Goal: Task Accomplishment & Management: Manage account settings

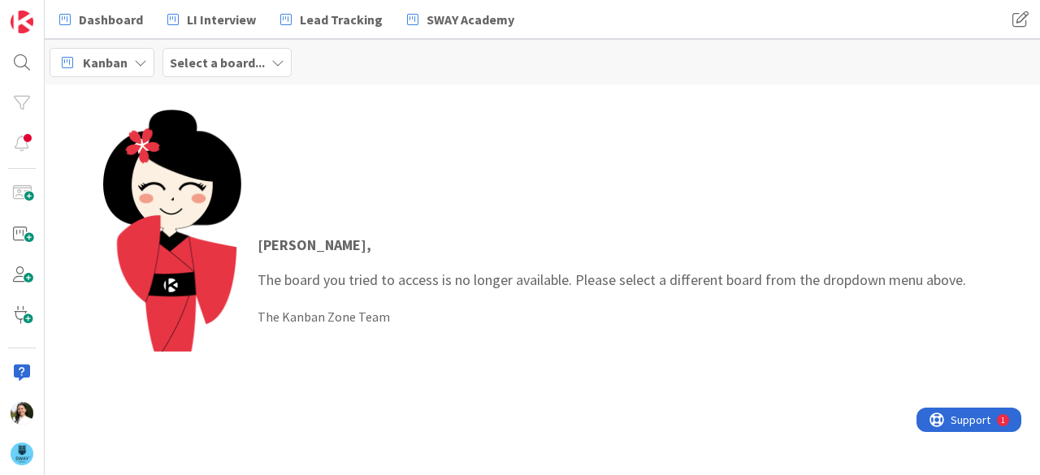
click at [219, 61] on b "Select a board..." at bounding box center [217, 62] width 95 height 16
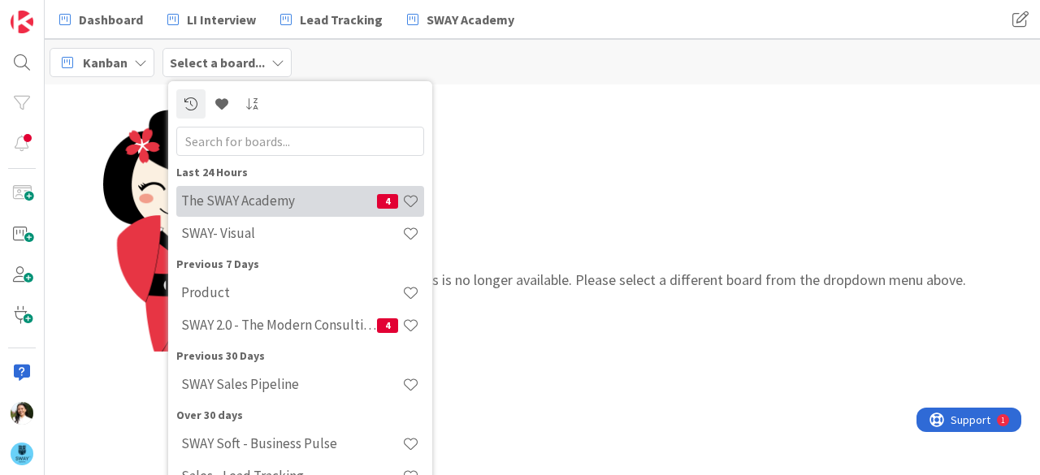
click at [219, 201] on h4 "The SWAY Academy" at bounding box center [279, 201] width 196 height 16
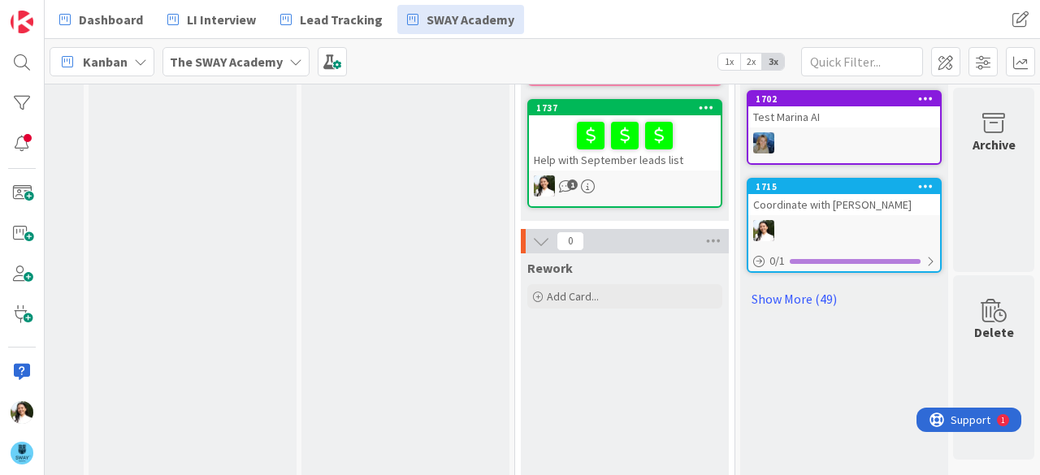
scroll to position [1020, 411]
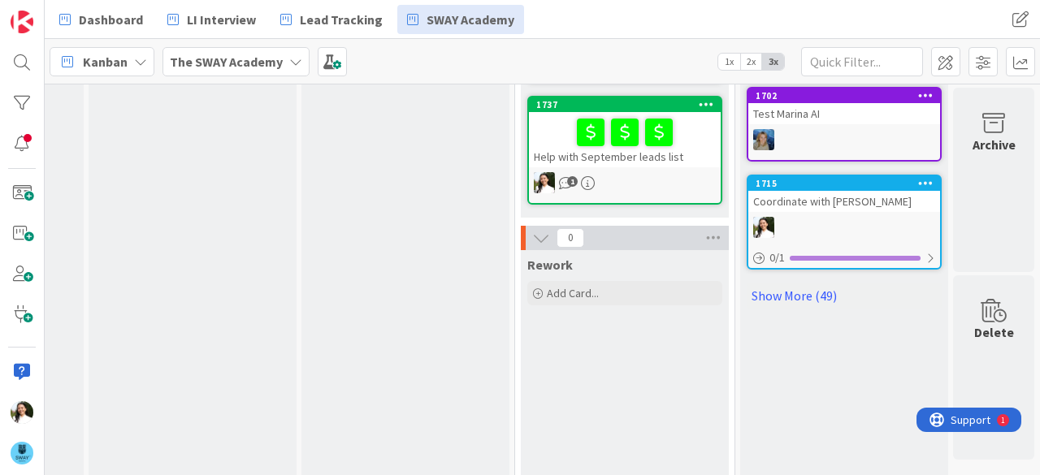
click at [673, 138] on div "Help with September leads list" at bounding box center [625, 139] width 192 height 55
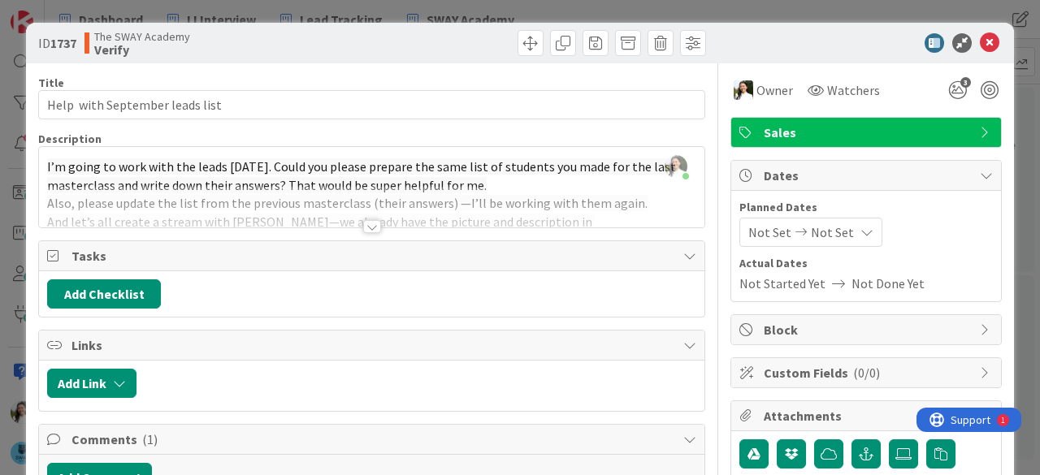
click at [364, 220] on div at bounding box center [372, 226] width 18 height 13
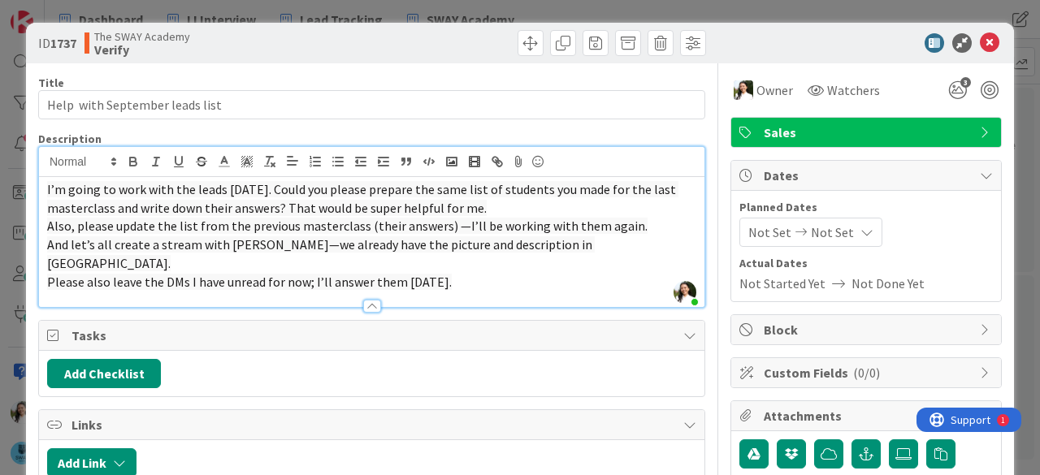
click at [0, 219] on div "ID 1737 The SWAY Academy Verify Title 32 / 128 Help with September leads list D…" at bounding box center [520, 237] width 1040 height 475
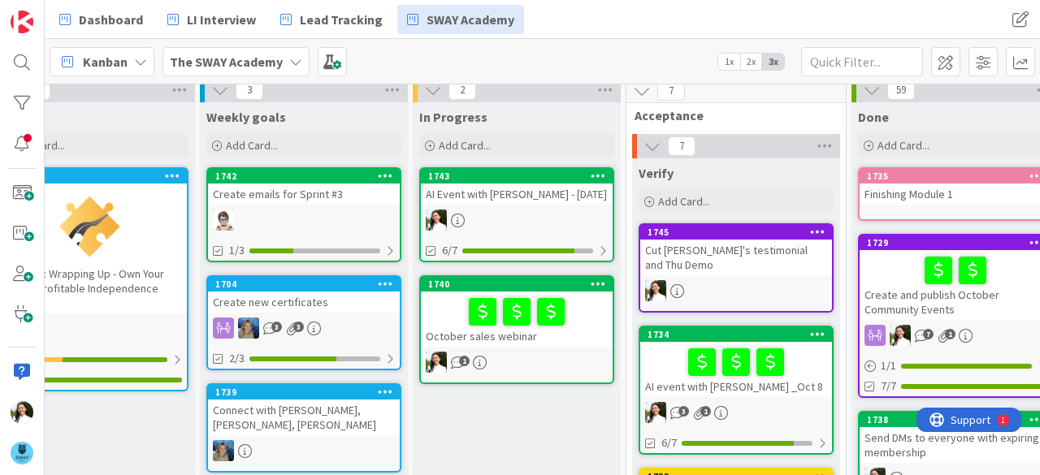
scroll to position [10, 284]
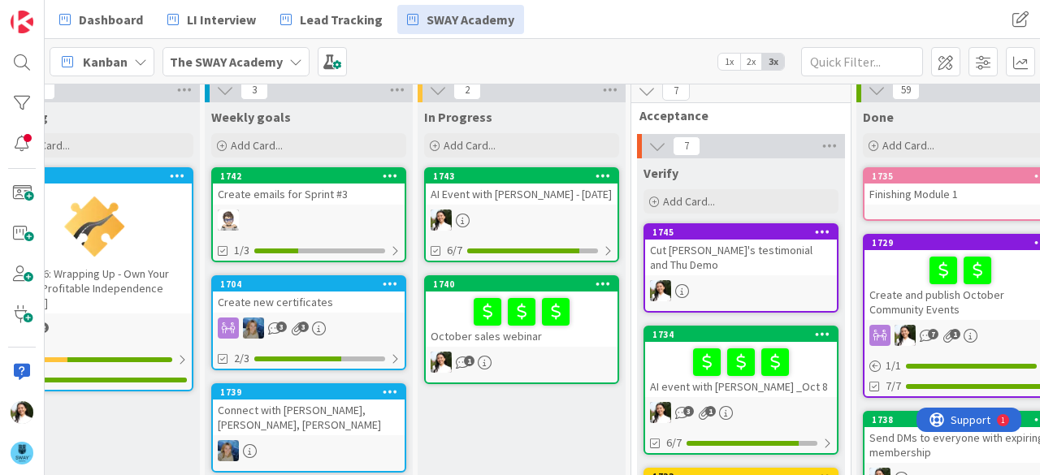
click at [666, 54] on div "Kanban The SWAY Academy 1x 2x 3x" at bounding box center [543, 61] width 996 height 45
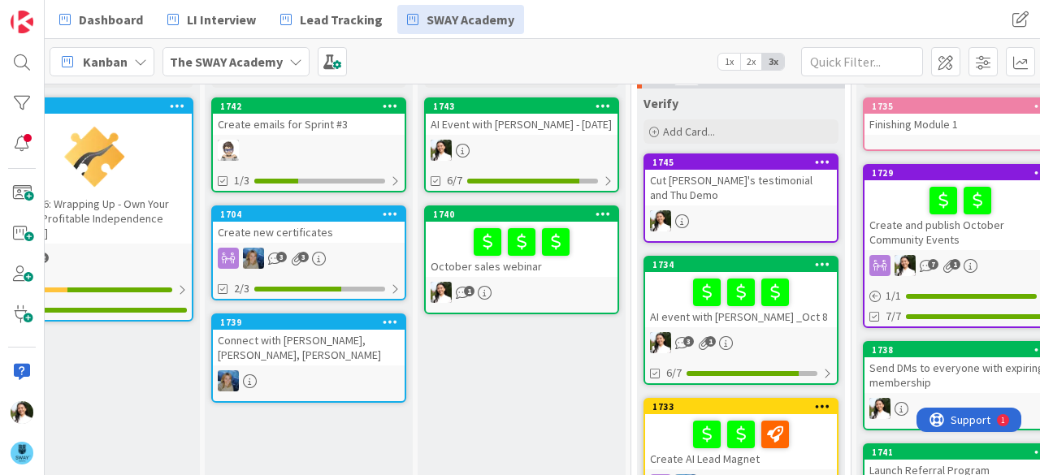
scroll to position [94, 284]
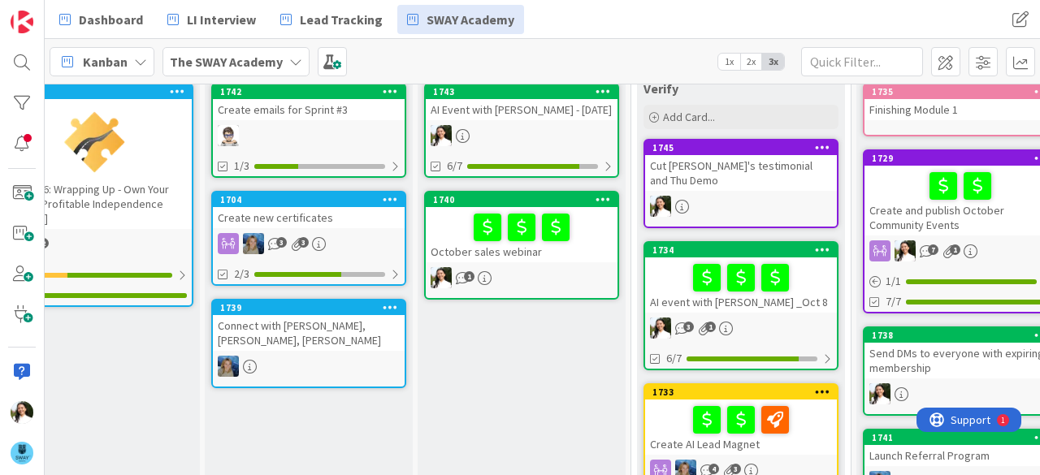
click at [736, 165] on div "Cut [PERSON_NAME]'s testimonial and Thu Demo" at bounding box center [741, 173] width 192 height 36
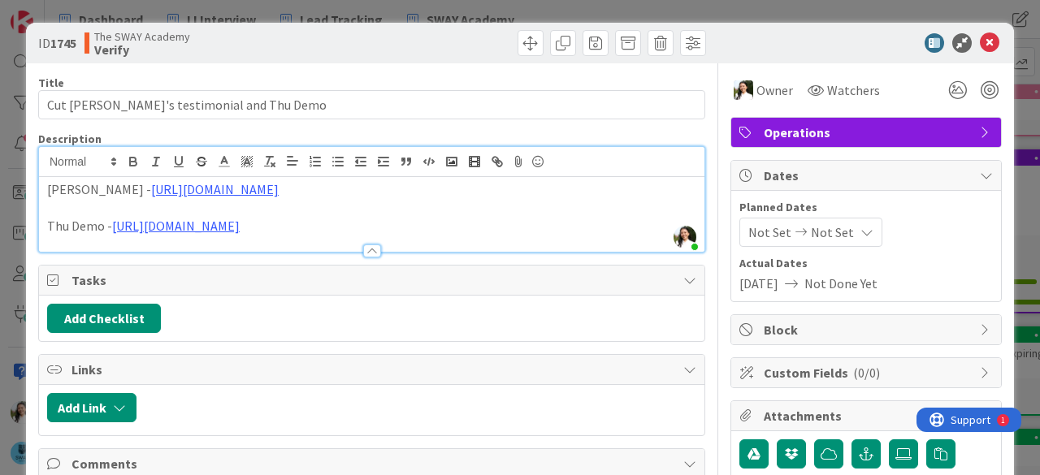
click at [60, 171] on div "Ascencia [PERSON_NAME] just joined [PERSON_NAME] - [URL][DOMAIN_NAME] Thu Demo …" at bounding box center [372, 199] width 666 height 105
click at [91, 225] on p "Thu Demo - [URL][DOMAIN_NAME]" at bounding box center [371, 226] width 649 height 19
click at [0, 258] on div "ID 1745 The SWAY Academy Verify Title 34 / 128 Cut [PERSON_NAME]'s testimonial …" at bounding box center [520, 237] width 1040 height 475
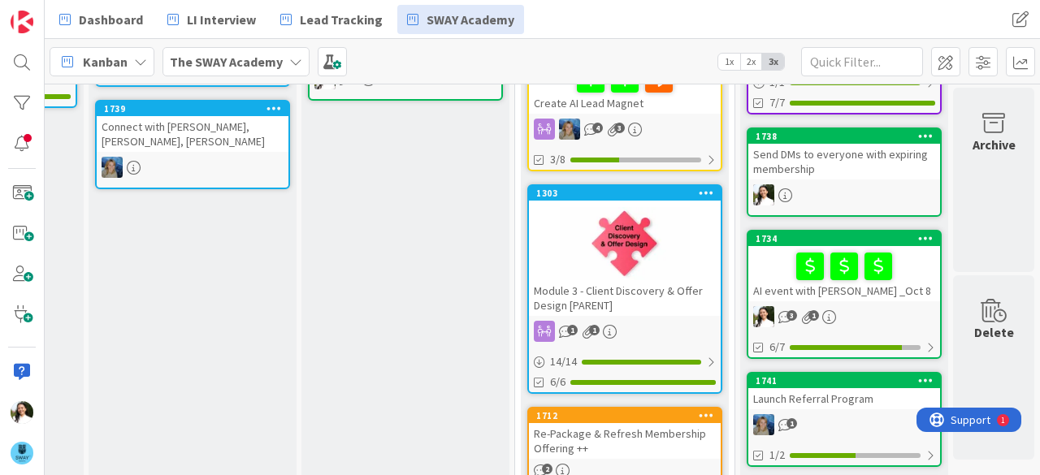
scroll to position [294, 405]
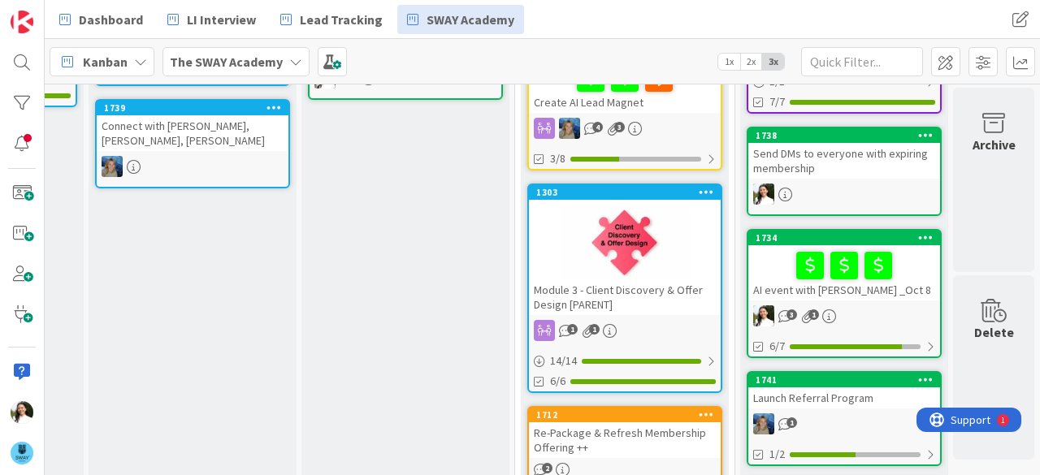
click at [764, 271] on div at bounding box center [844, 266] width 182 height 34
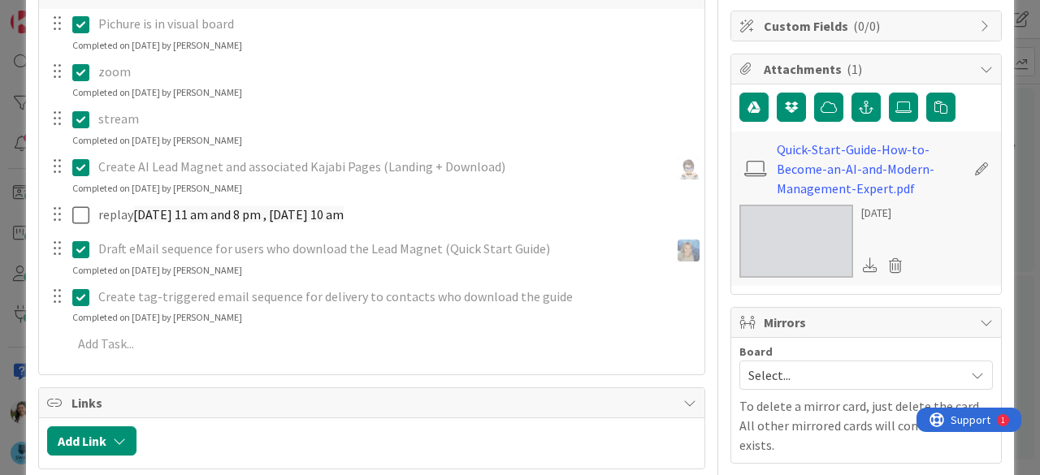
scroll to position [348, 0]
click at [0, 212] on div "ID 1734 The SWAY Academy Done Title 27 / 128 AI event with [PERSON_NAME] _Oct 8…" at bounding box center [520, 237] width 1040 height 475
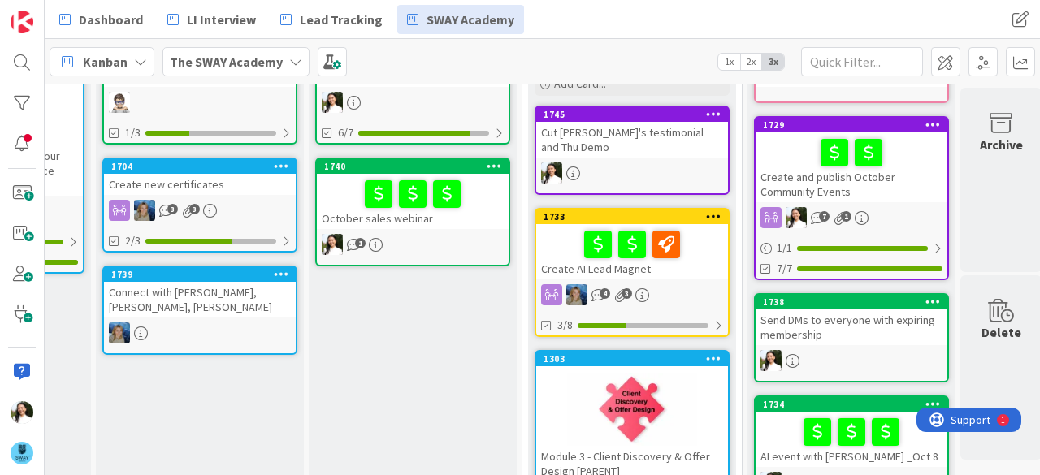
scroll to position [127, 393]
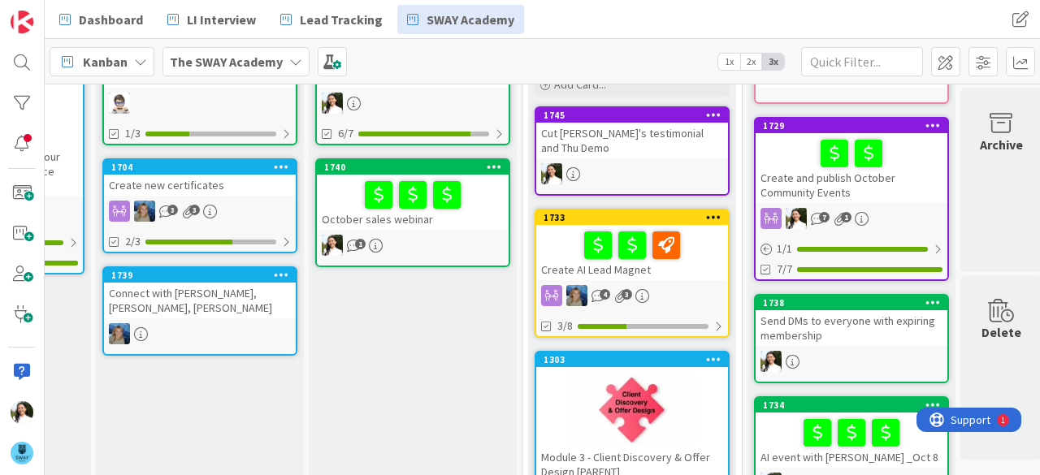
click at [683, 254] on div "Create AI Lead Magnet" at bounding box center [632, 252] width 192 height 55
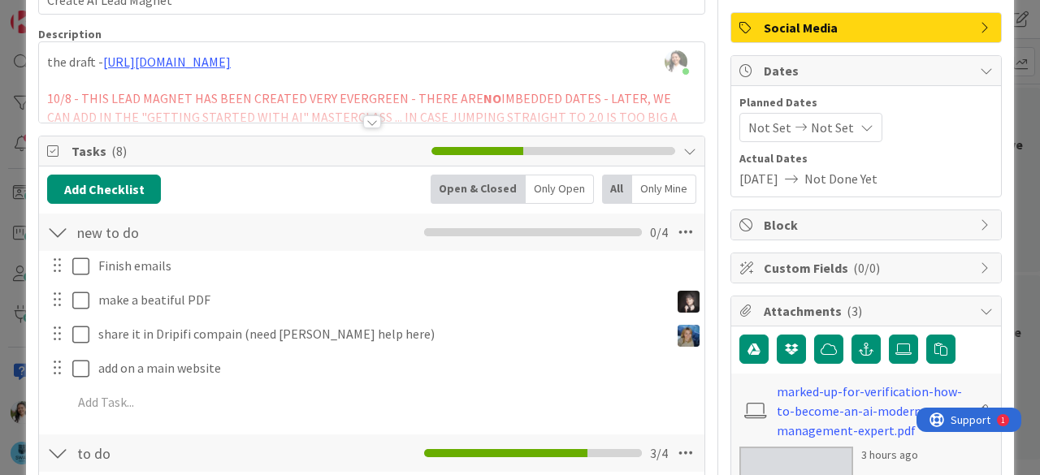
scroll to position [104, 0]
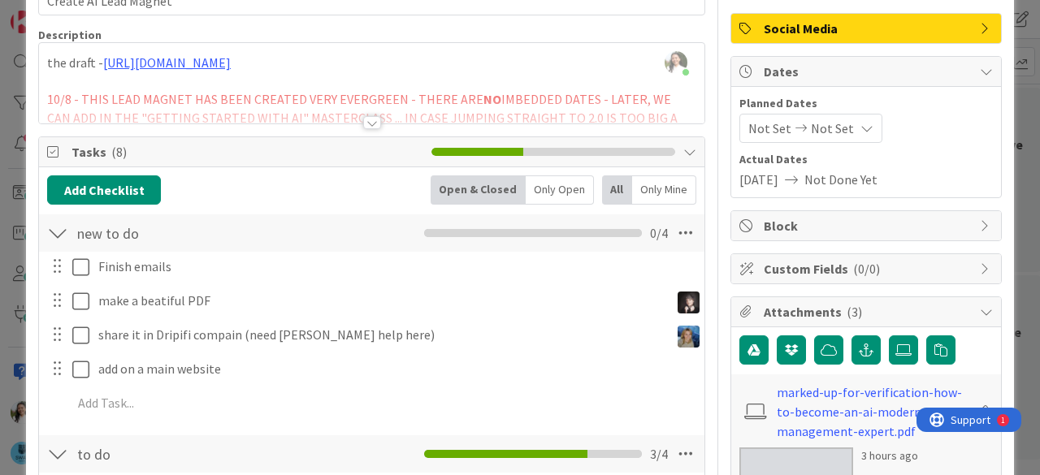
click at [0, 173] on div "ID 1733 The SWAY Academy Verify Title 22 / 128 Create AI Lead Magnet Descriptio…" at bounding box center [520, 237] width 1040 height 475
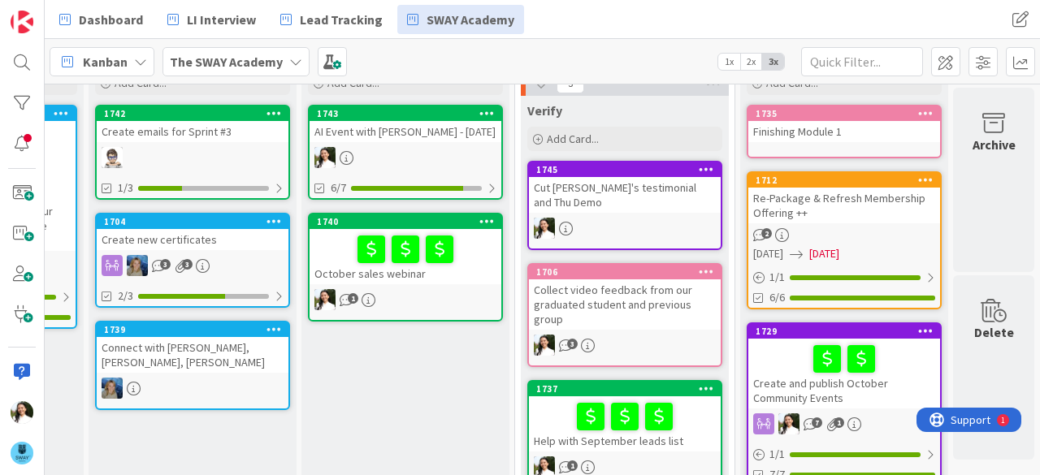
scroll to position [80, 411]
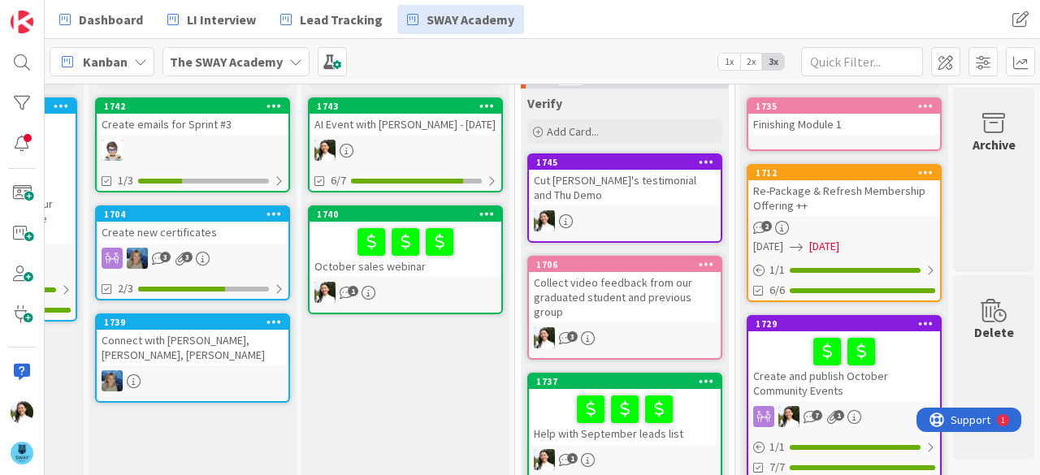
click at [602, 285] on div "Collect video feedback from our graduated student and previous group" at bounding box center [625, 297] width 192 height 50
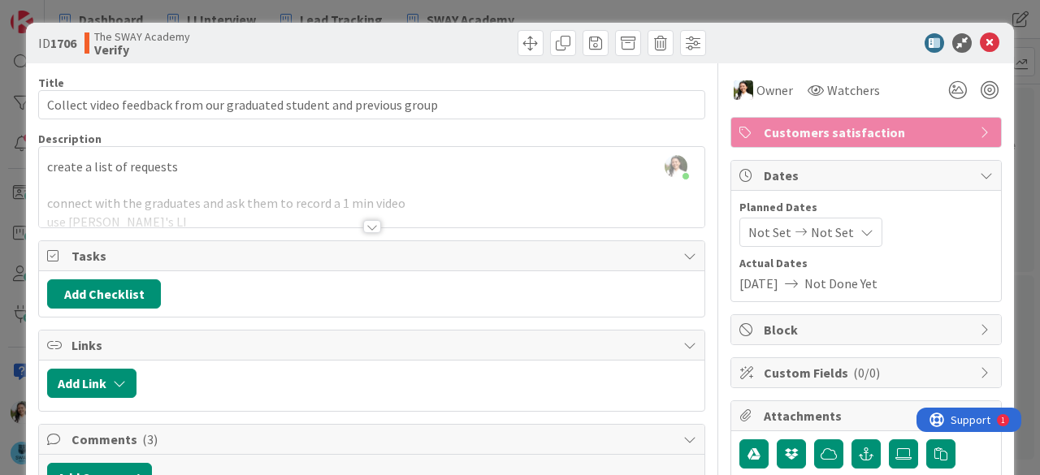
click at [0, 262] on div "ID 1706 The SWAY Academy Verify Title 69 / 128 Collect video feedback from our …" at bounding box center [520, 237] width 1040 height 475
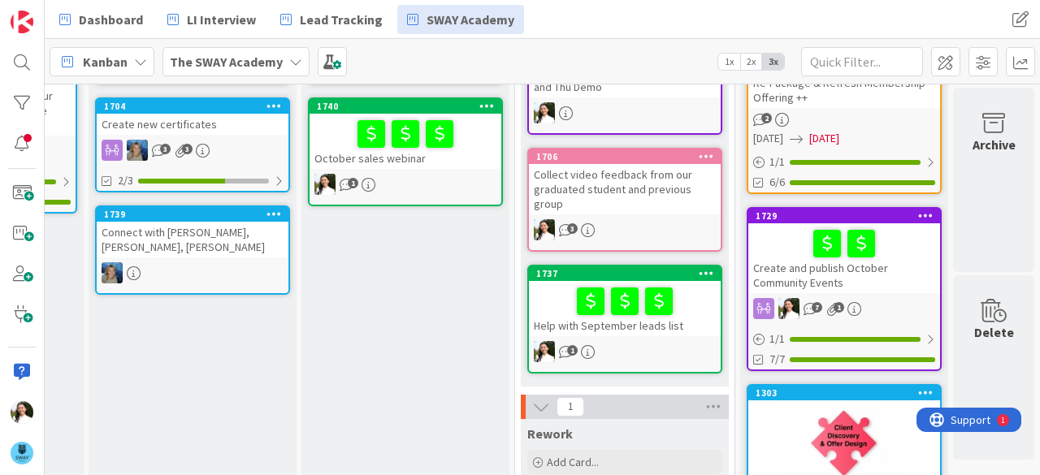
scroll to position [190, 411]
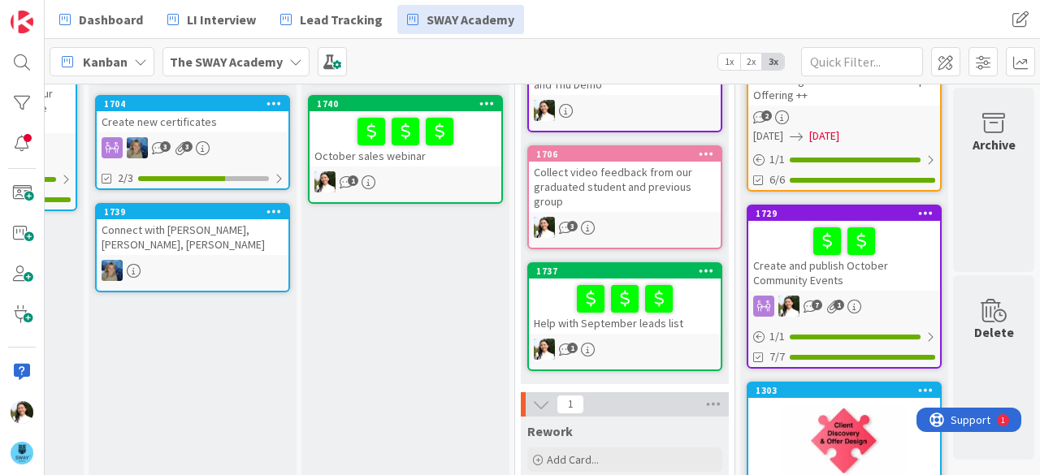
click at [688, 302] on div "Help with September leads list" at bounding box center [625, 306] width 192 height 55
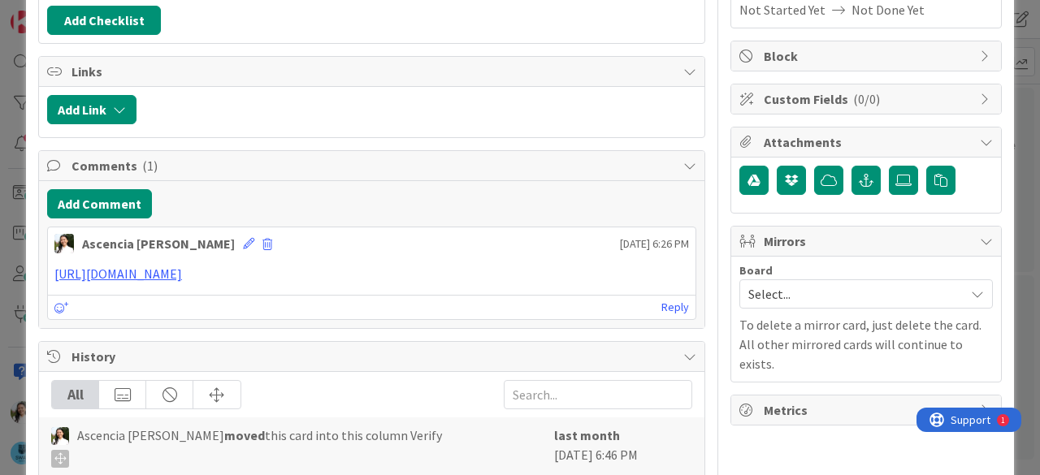
scroll to position [276, 0]
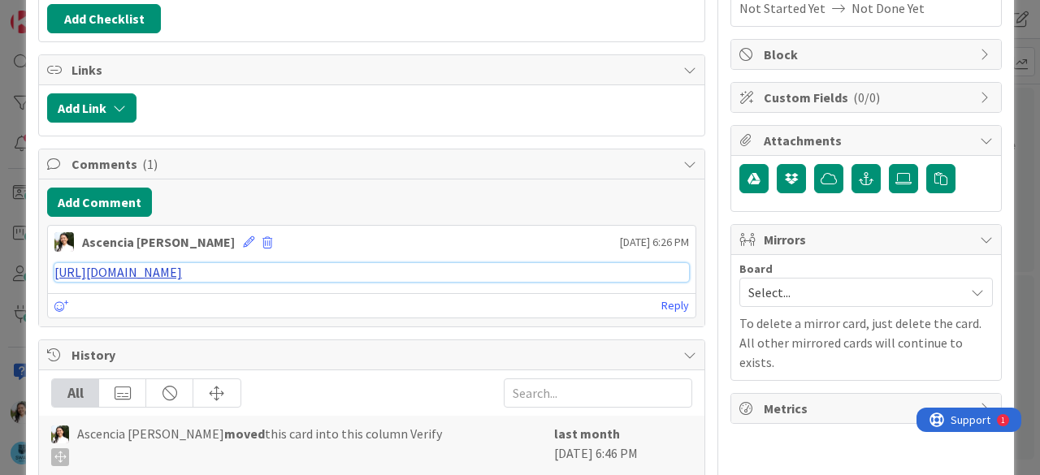
click at [182, 266] on link "[URL][DOMAIN_NAME]" at bounding box center [118, 272] width 128 height 16
click at [10, 241] on div "ID 1737 The SWAY Academy Verify Title 32 / 128 Help with September leads list D…" at bounding box center [520, 237] width 1040 height 475
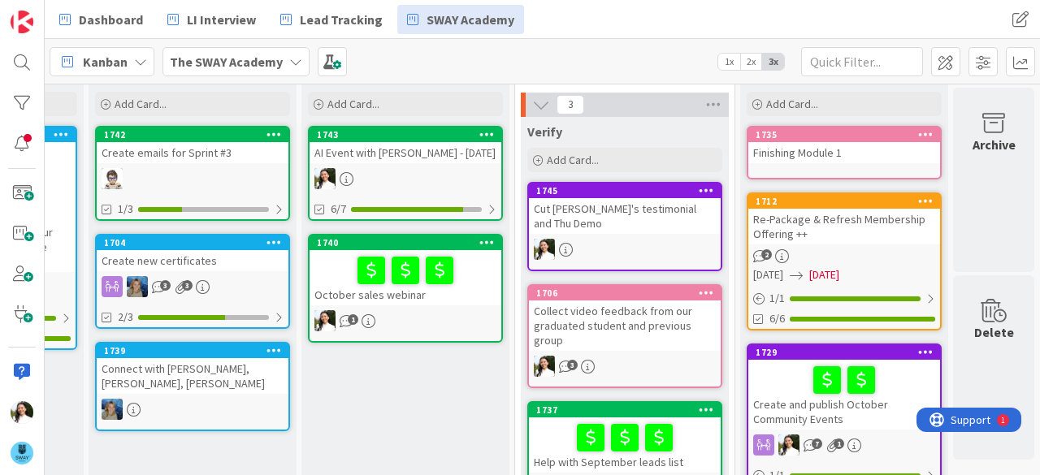
scroll to position [0, 411]
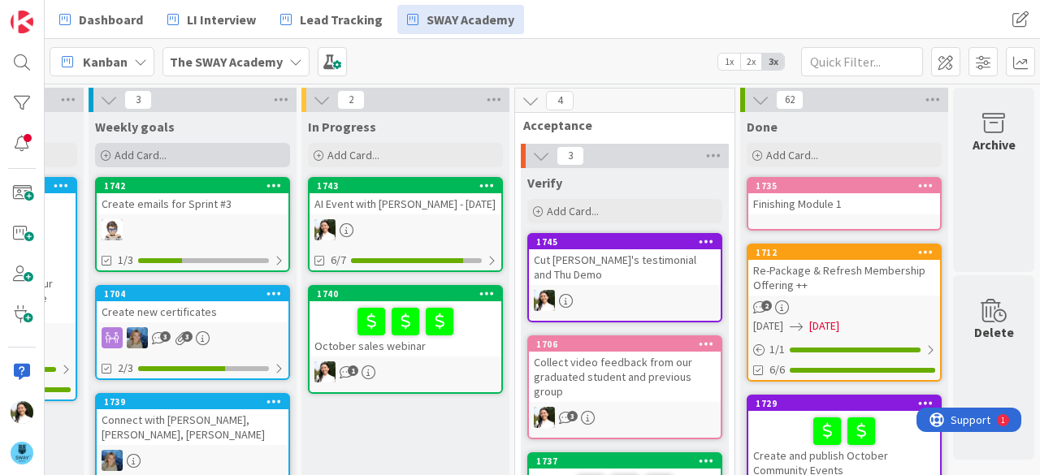
click at [218, 151] on div "Add Card..." at bounding box center [192, 155] width 195 height 24
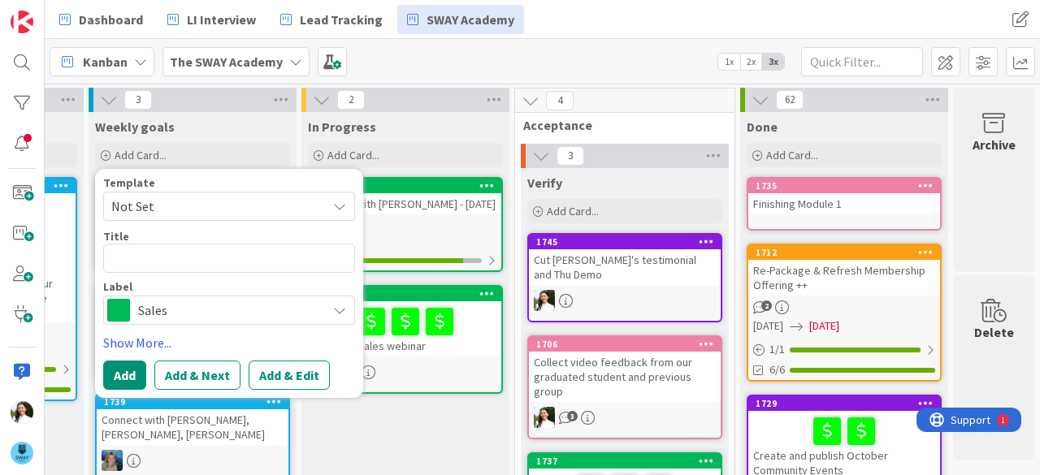
click at [200, 250] on textarea at bounding box center [229, 258] width 252 height 29
type textarea "x"
type textarea "C"
type textarea "x"
type textarea "Cr"
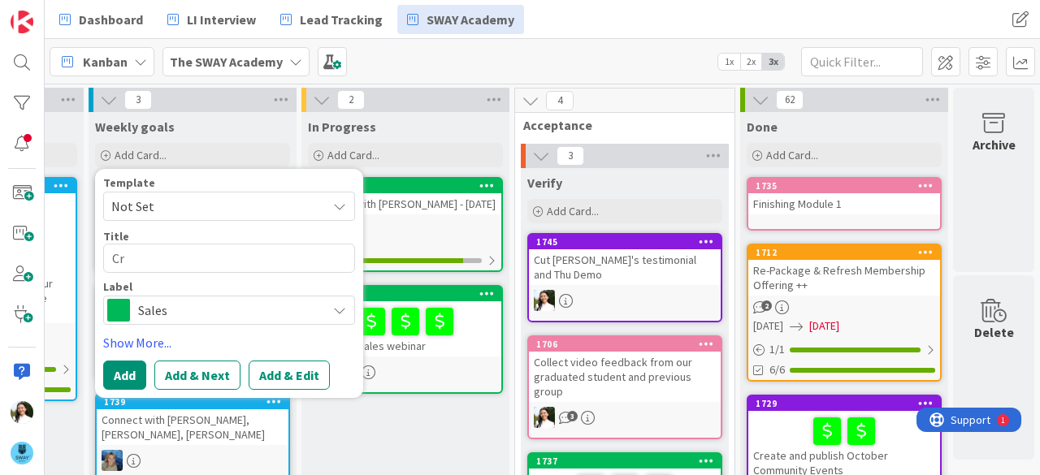
type textarea "x"
type textarea "Cre"
type textarea "x"
type textarea "Crea"
type textarea "x"
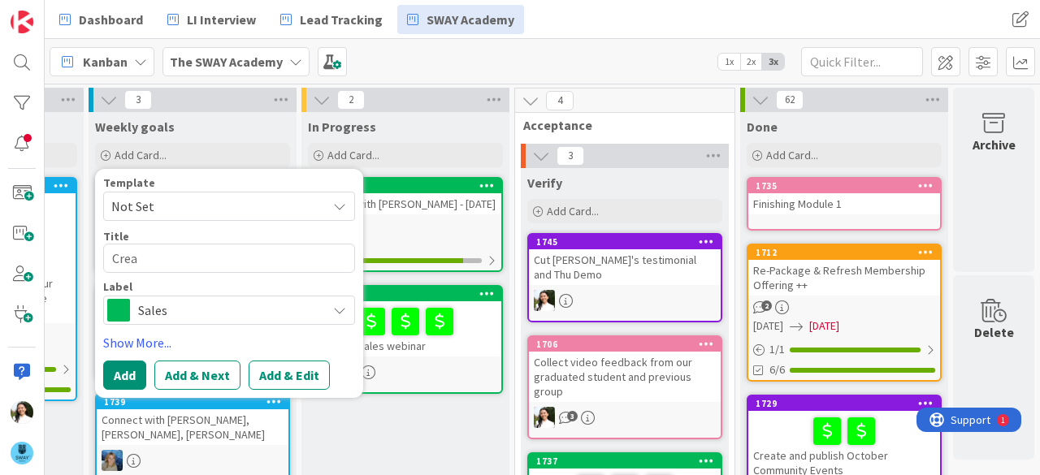
type textarea "Creat"
type textarea "x"
type textarea "Create"
type textarea "x"
type textarea "Create"
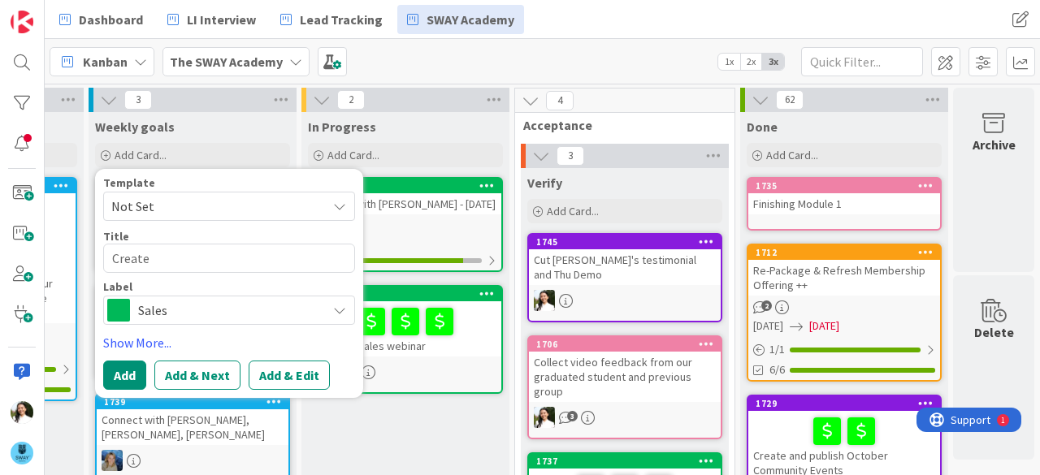
type textarea "x"
type textarea "Create a"
type textarea "x"
type textarea "Create a"
type textarea "x"
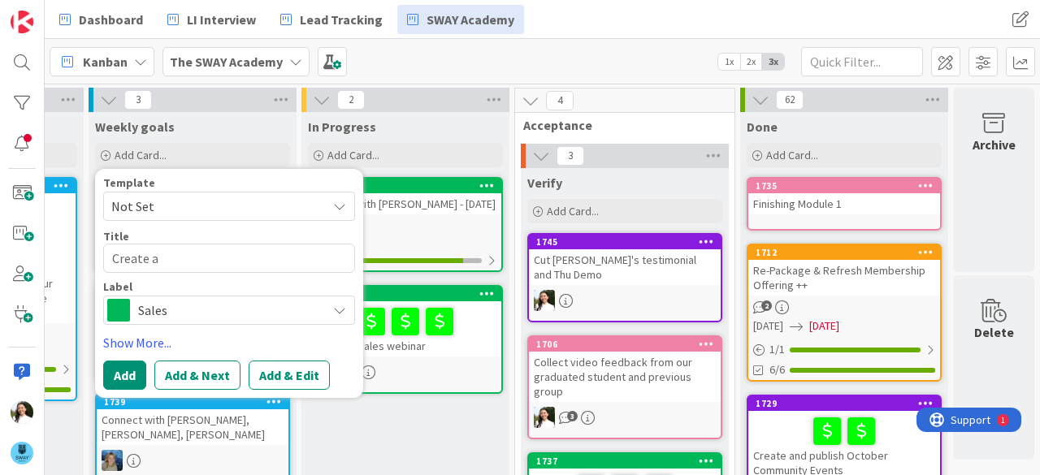
type textarea "Create a l"
type textarea "x"
type textarea "Create a lis"
type textarea "x"
type textarea "Create a list"
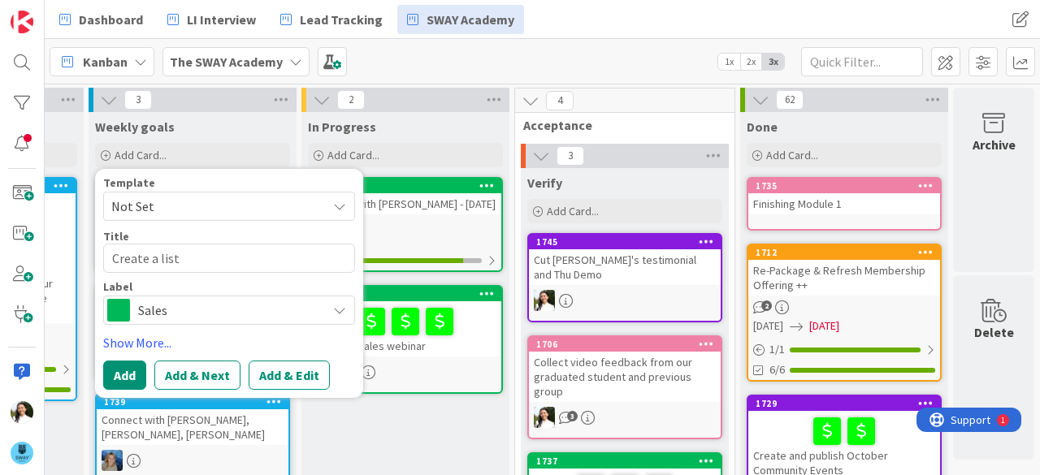
type textarea "x"
type textarea "Create a list"
type textarea "x"
type textarea "Create a list o"
type textarea "x"
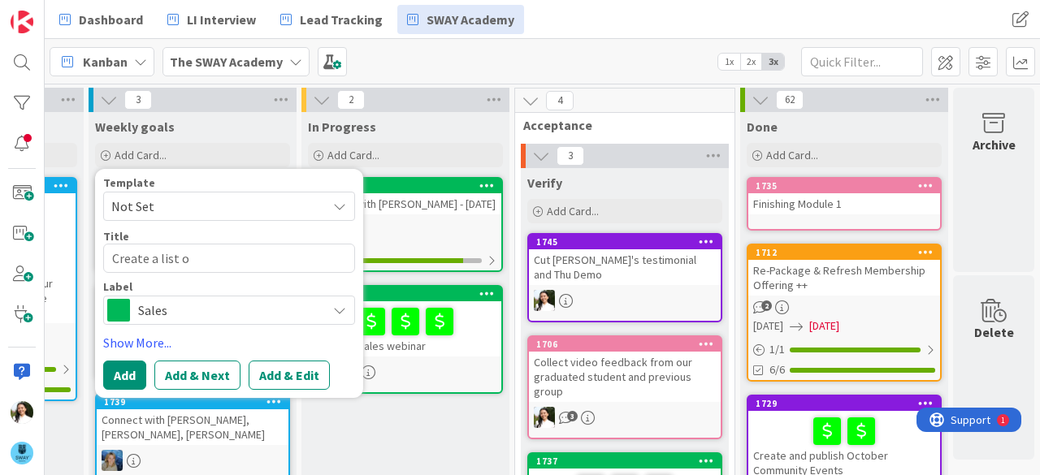
type textarea "Create a list of"
type textarea "x"
type textarea "Create a list of"
type textarea "x"
type textarea "Create a list of LI"
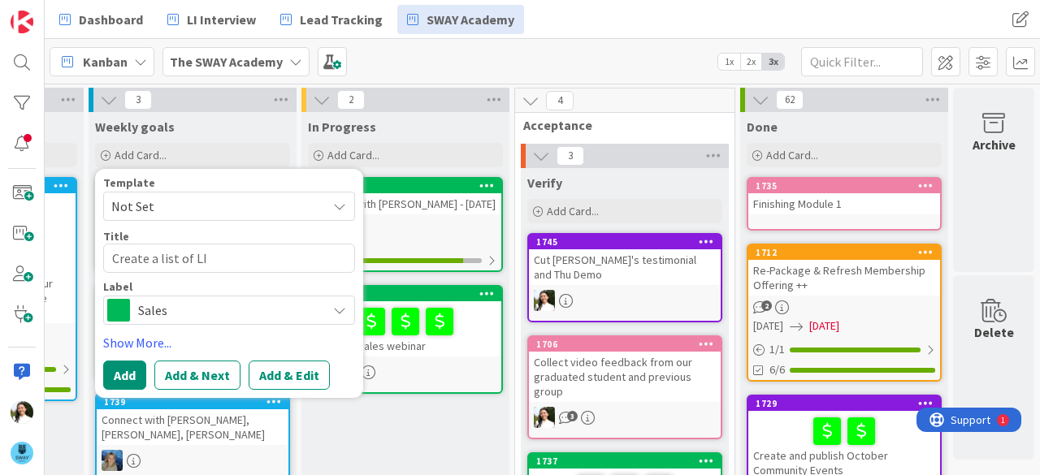
type textarea "x"
type textarea "Create a list of LI"
type textarea "x"
type textarea "Create a list of LI p"
type textarea "x"
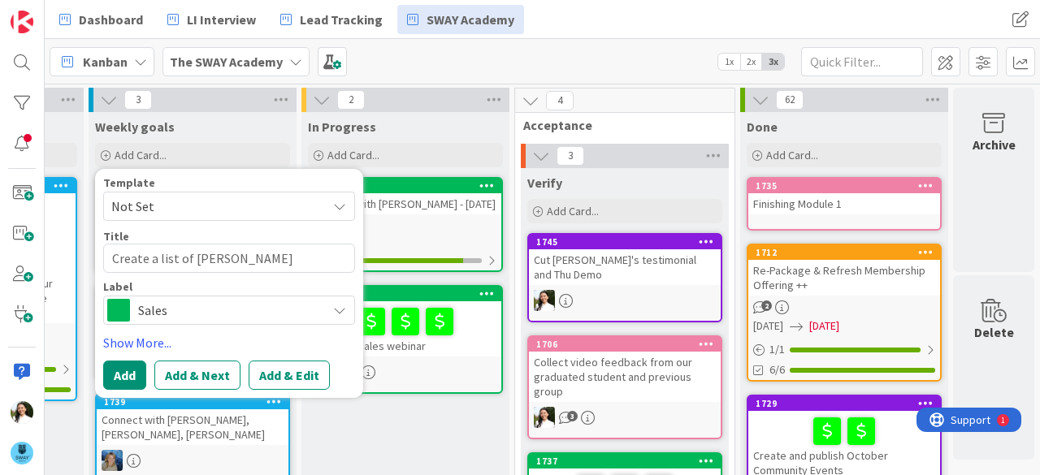
type textarea "Create a list of LI pos"
type textarea "x"
type textarea "Create a list of LI post"
type textarea "x"
type textarea "Create a list of LI posts"
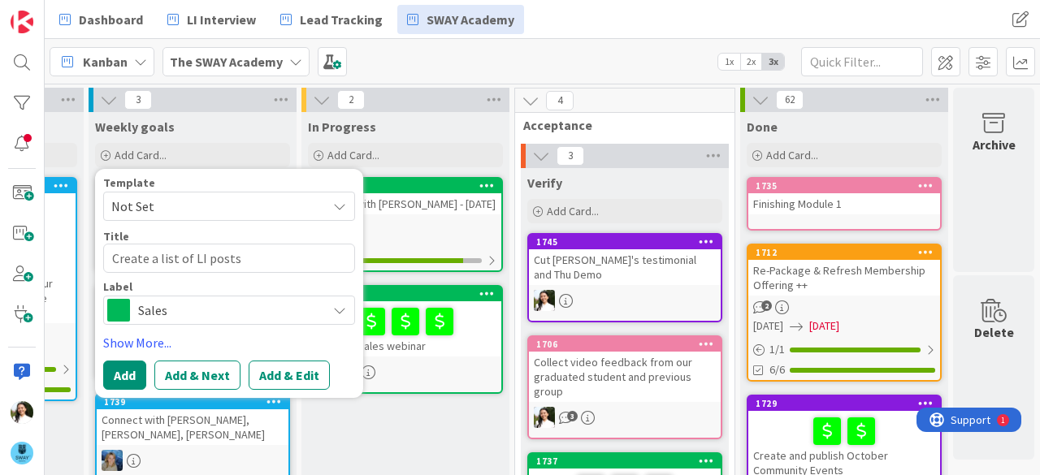
type textarea "x"
type textarea "Create a list of LI posts"
type textarea "x"
type textarea "Create a list of LI posts a"
type textarea "x"
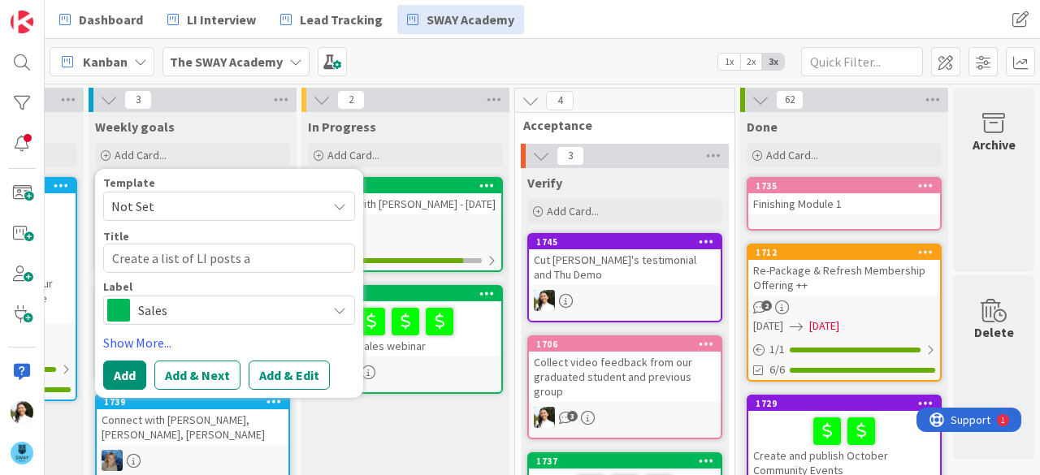
type textarea "Create a list of LI posts an"
type textarea "x"
type textarea "Create a list of LI posts and"
type textarea "x"
type textarea "Create a list of LI posts and"
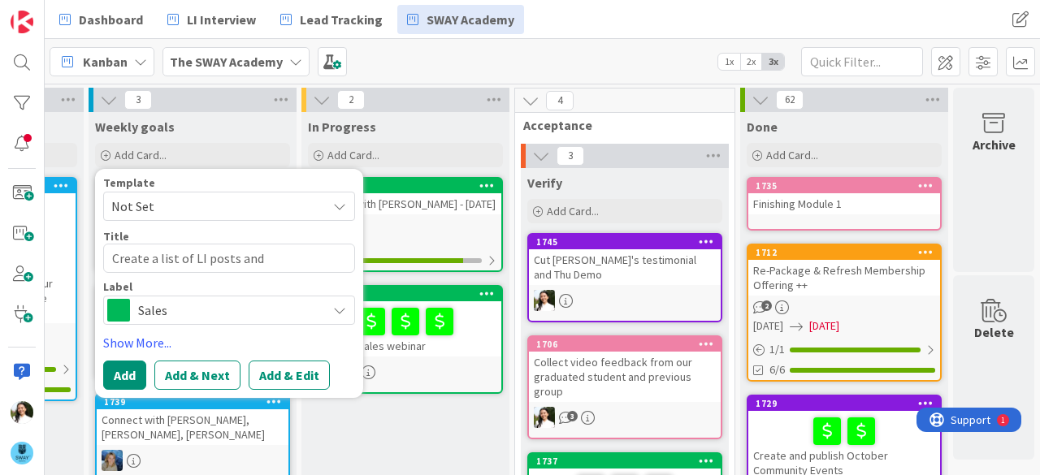
type textarea "x"
type textarea "Create a list of LI posts and s"
type textarea "x"
type textarea "Create a list of LI posts and sen"
type textarea "x"
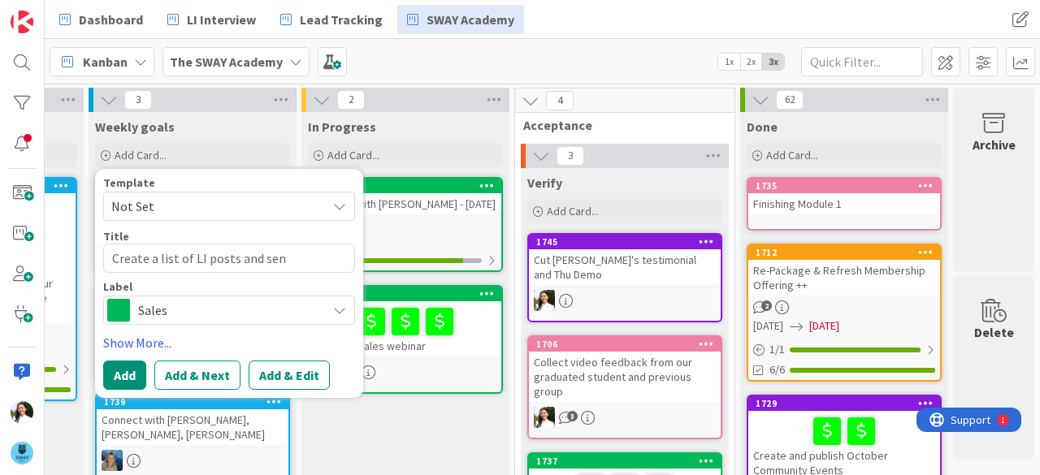
type textarea "Create a list of LI posts and send"
type textarea "x"
type textarea "Create a list of LI posts and send"
type textarea "x"
type textarea "Create a list of LI posts and send th"
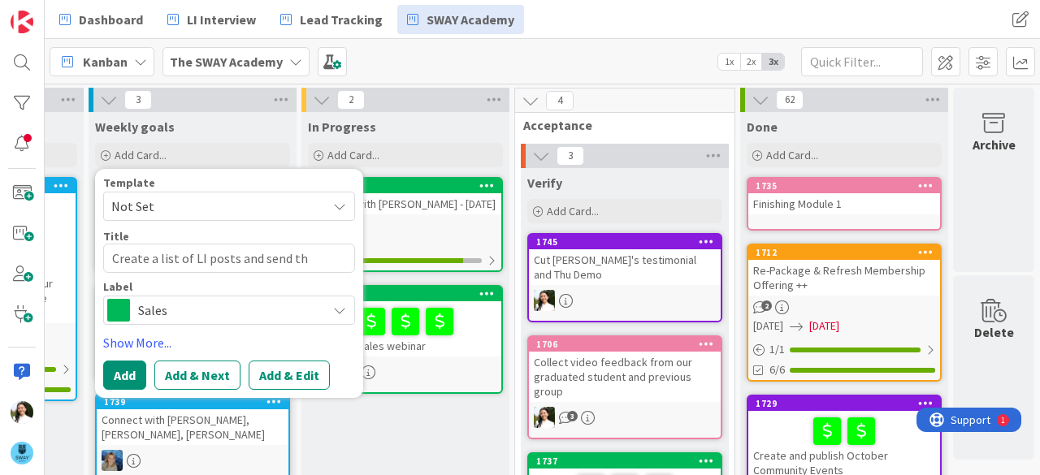
type textarea "x"
type textarea "Create a list of LI posts and send them"
type textarea "x"
type textarea "Create a list of LI posts and send them"
type textarea "x"
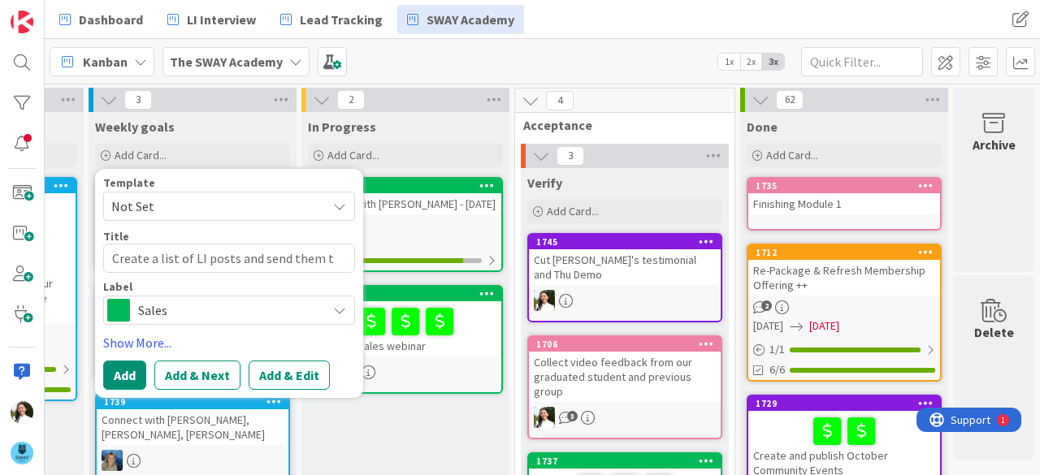
type textarea "Create a list of LI posts and send them th"
type textarea "x"
type textarea "Create a list of LI posts and send them the"
type textarea "x"
type textarea "Create a list of LI posts and send them the l"
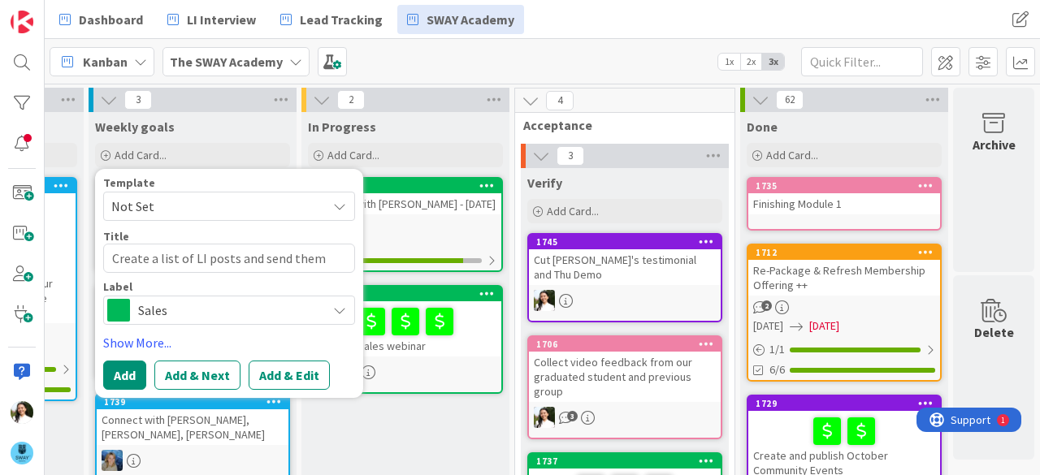
type textarea "x"
type textarea "Create a list of LI posts and send them the li"
type textarea "x"
type textarea "Create a list of LI posts and send them the lin"
type textarea "x"
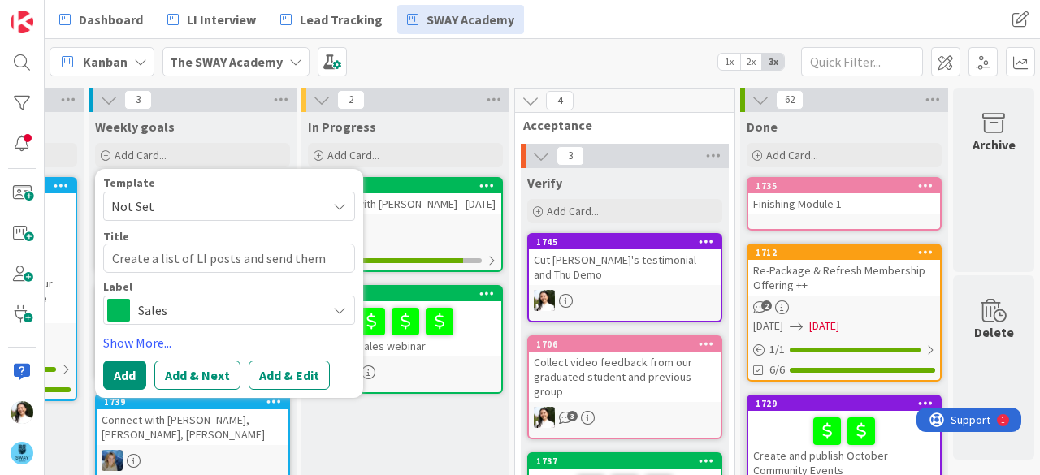
type textarea "Create a list of LI posts and send them the link"
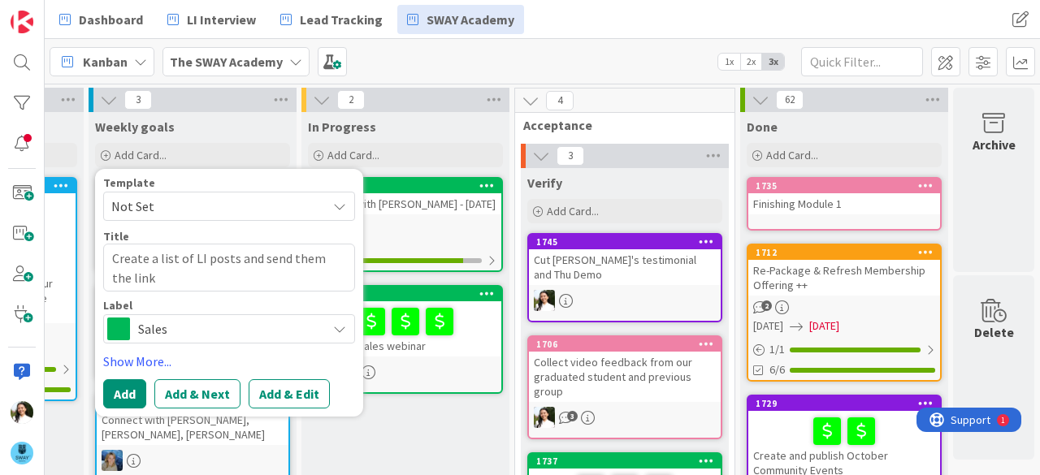
type textarea "x"
type textarea "Create a list of LI posts and send them the link"
type textarea "x"
type textarea "Create a list of LI posts and send them the link f"
type textarea "x"
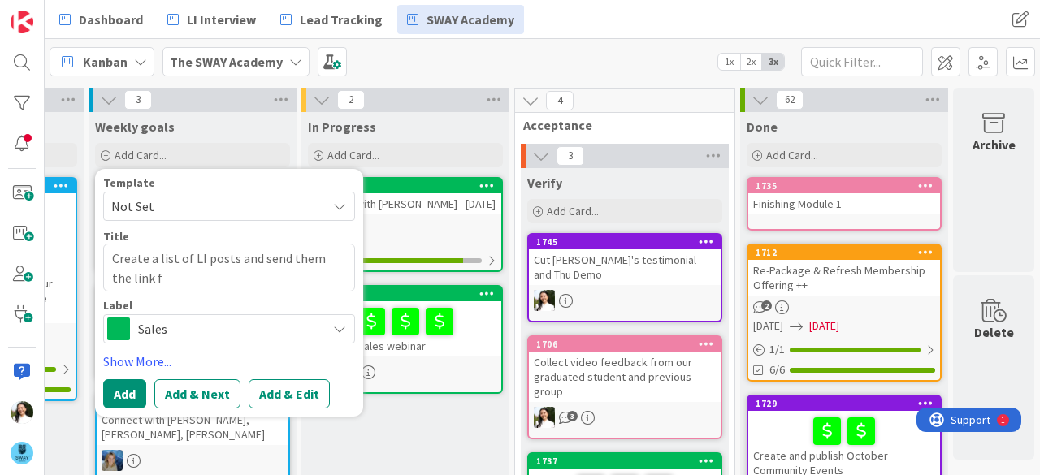
type textarea "Create a list of LI posts and send them the link fo"
type textarea "x"
type textarea "Create a list of LI posts and send them the link for"
type textarea "x"
type textarea "Create a list of LI posts and send them the link for th"
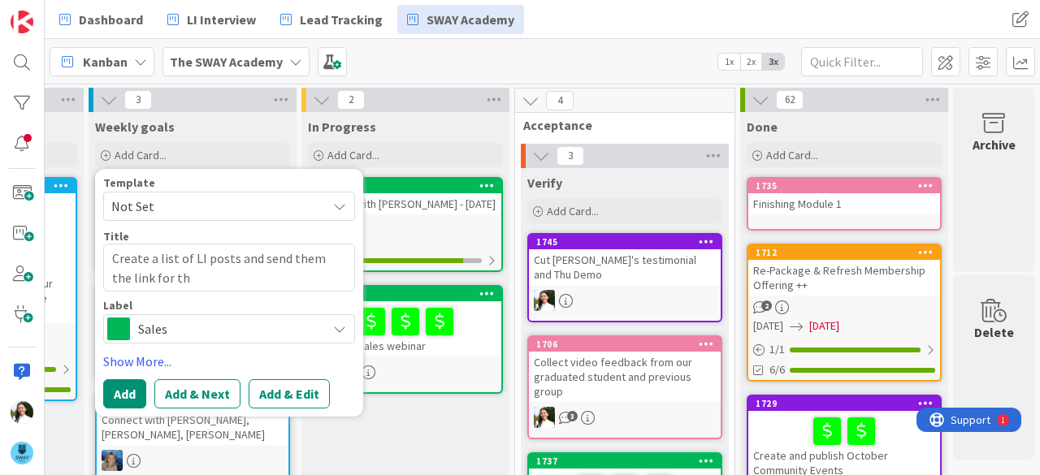
type textarea "x"
type textarea "Create a list of LI posts and send them the link for the"
type textarea "x"
type textarea "Create a list of LI posts and send them the link for the"
type textarea "x"
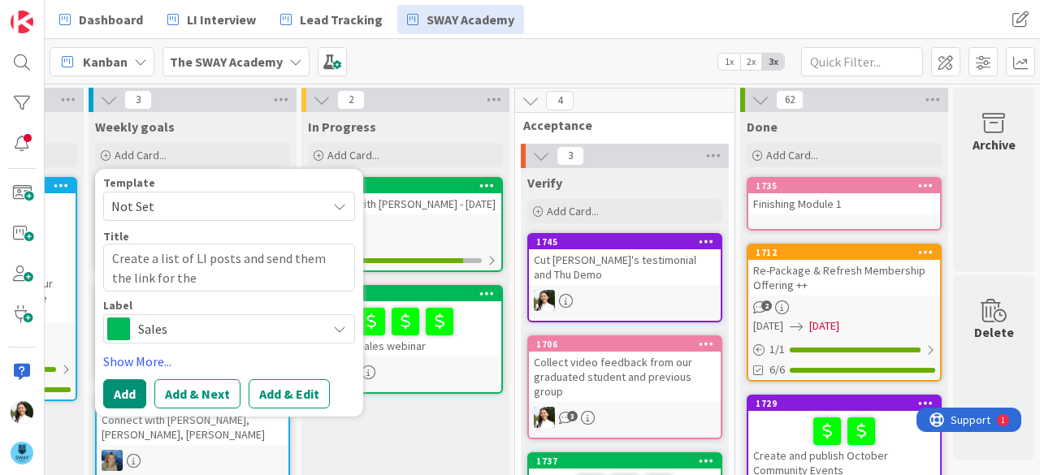
type textarea "Create a list of LI posts and send them the link for the n"
type textarea "x"
type textarea "Create a list of LI posts and send them the link for the new"
type textarea "x"
type textarea "Create a list of LI posts and send them the link for the new"
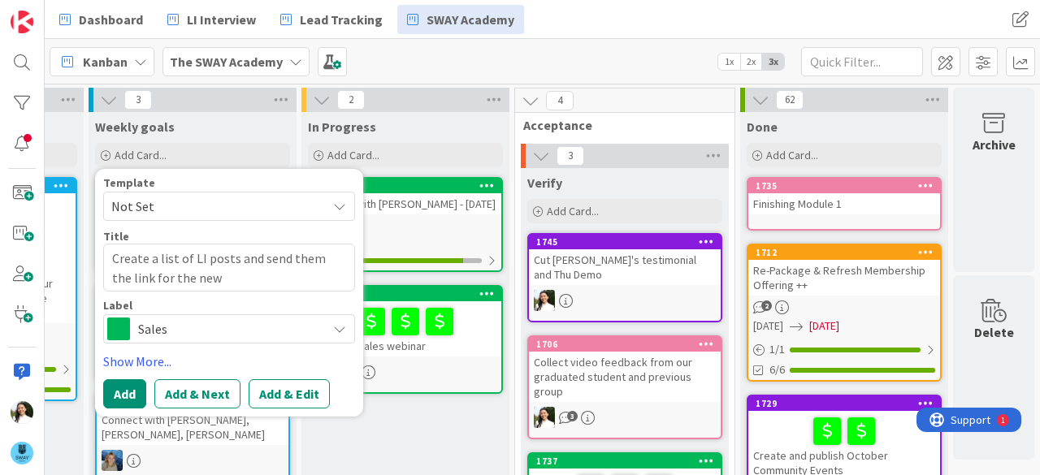
type textarea "x"
type textarea "Create a list of LI posts and send them the link for the new w"
type textarea "x"
type textarea "Create a list of LI posts and send them the link for the new we"
type textarea "x"
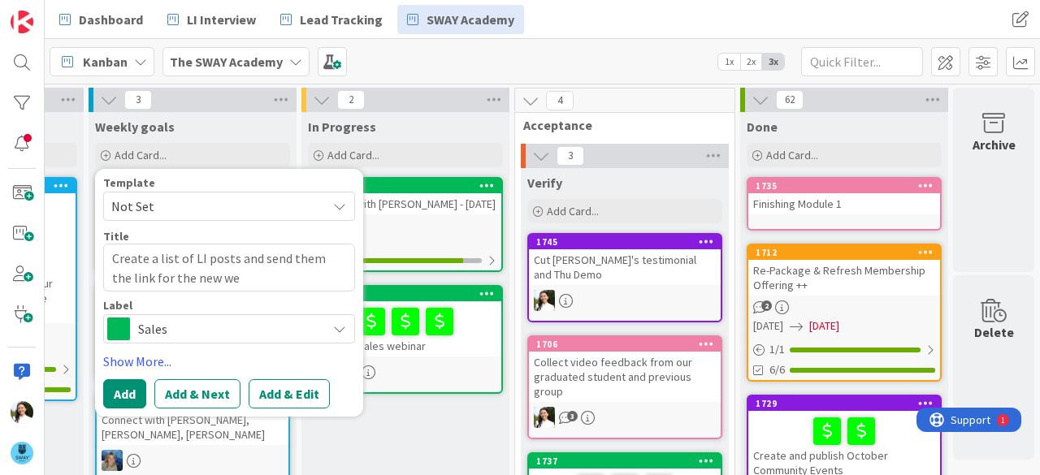
type textarea "Create a list of LI posts and send them the link for the new web"
type textarea "x"
type textarea "Create a list of LI posts and send them the link for the new webi"
type textarea "x"
type textarea "Create a list of LI posts and send them the link for the new webin"
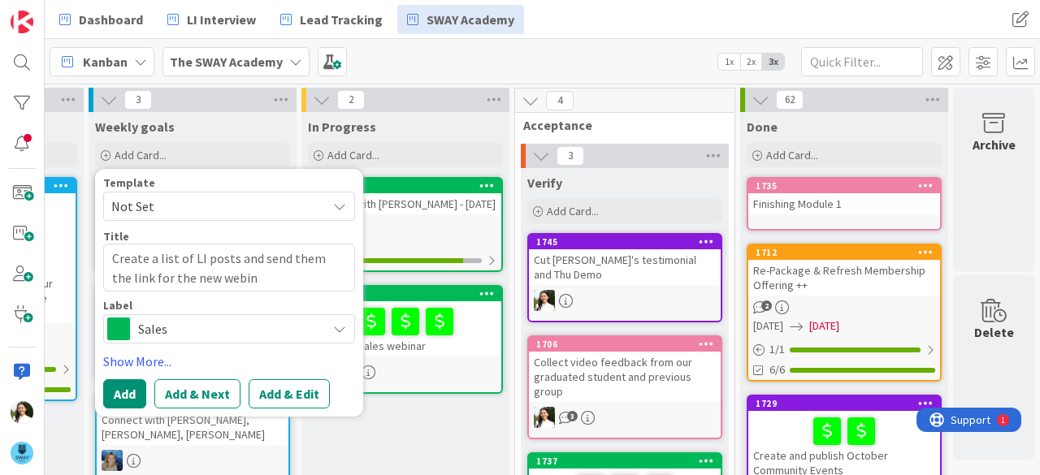
type textarea "x"
type textarea "Create a list of LI posts and send them the link for the new webina"
type textarea "x"
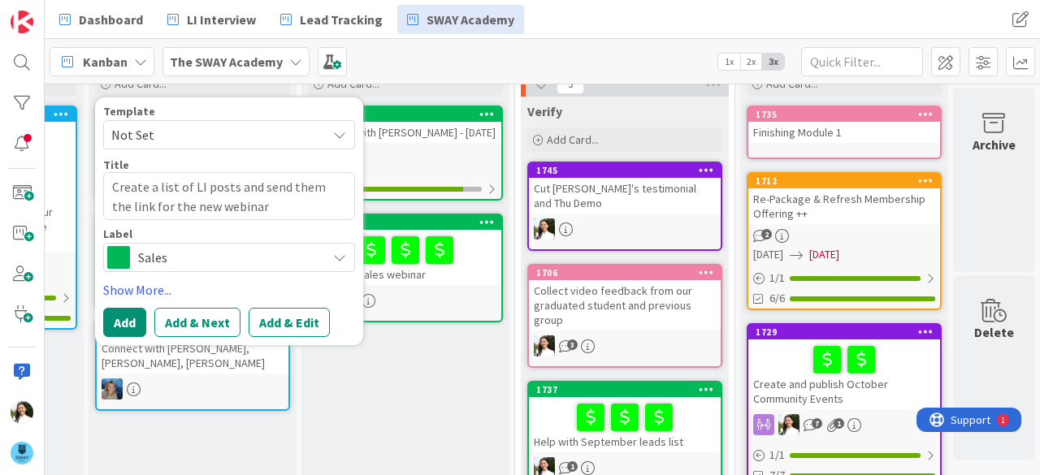
scroll to position [72, 411]
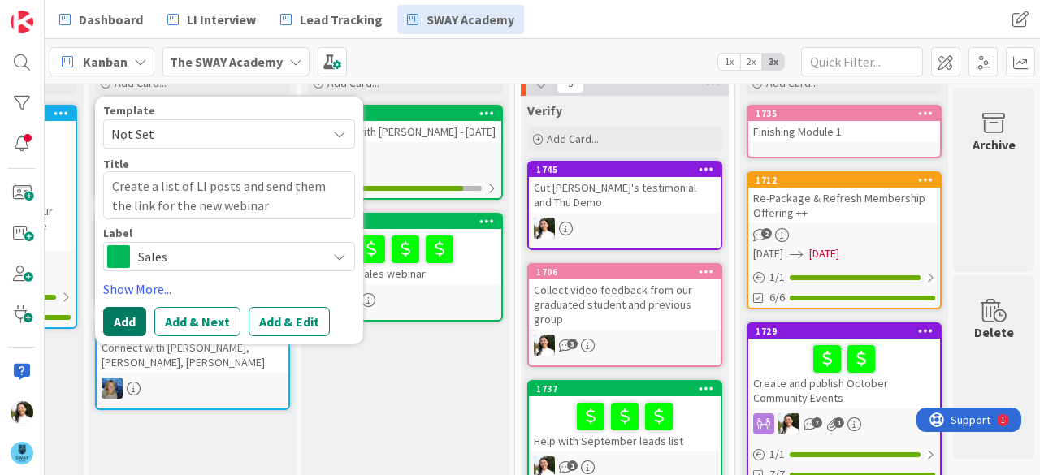
type textarea "Create a list of LI posts and send them the link for the new webinar"
click at [112, 317] on button "Add" at bounding box center [124, 321] width 43 height 29
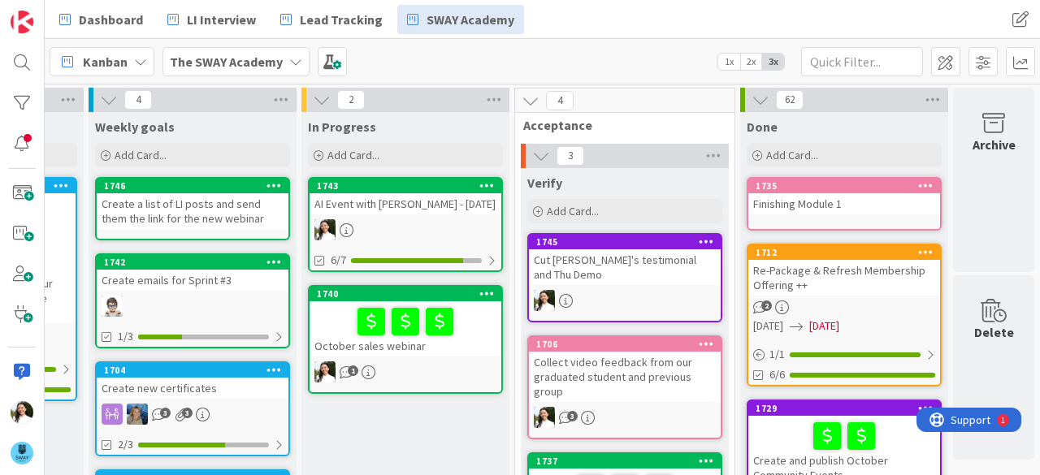
scroll to position [0, 406]
click at [194, 207] on div "Create a list of LI posts and send them the link for the new webinar" at bounding box center [193, 211] width 192 height 36
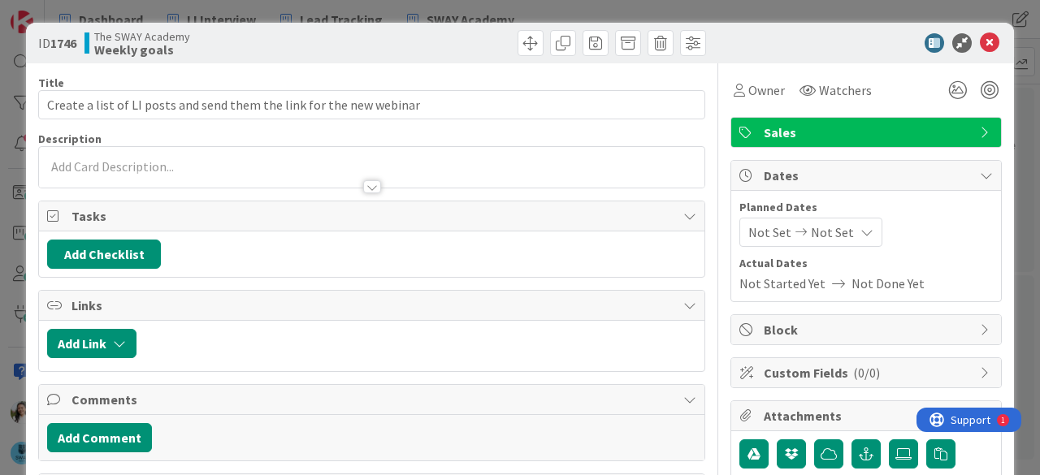
click at [221, 158] on p at bounding box center [371, 167] width 649 height 19
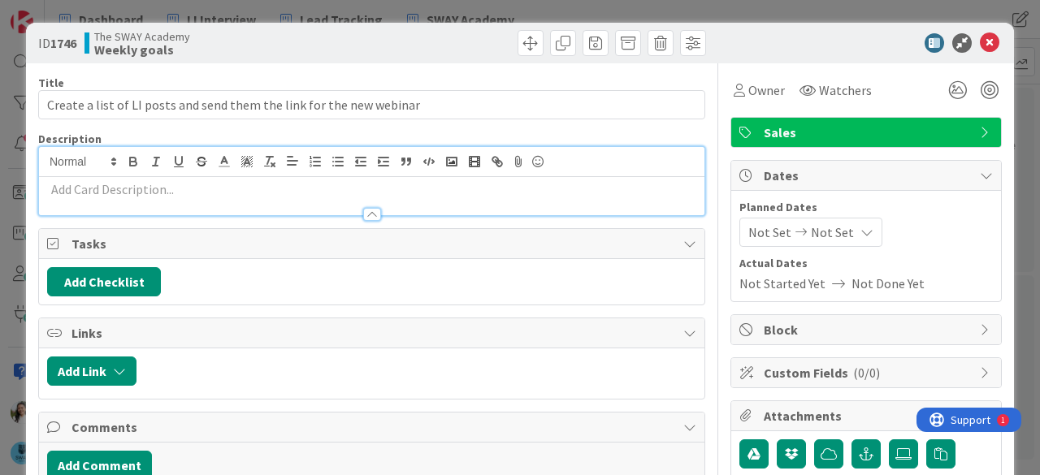
click at [154, 192] on p at bounding box center [371, 189] width 649 height 19
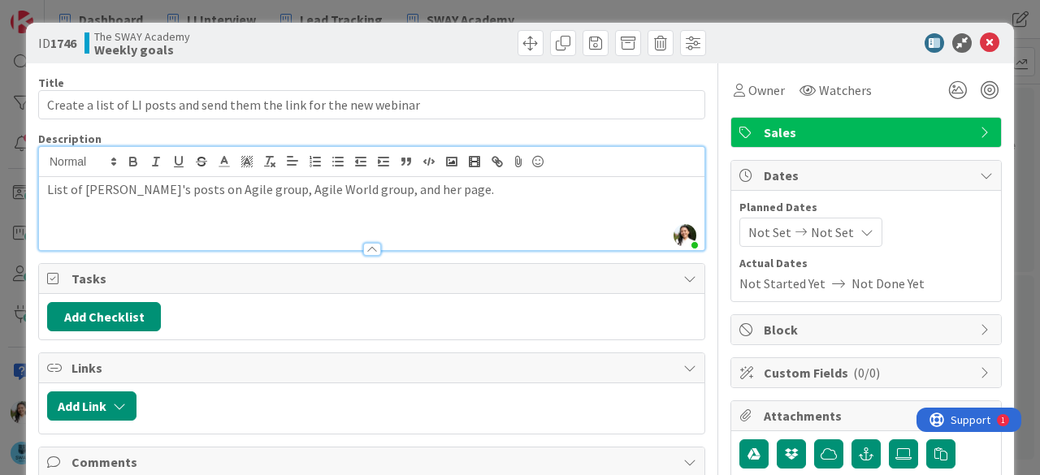
click at [7, 220] on div "ID 1746 The SWAY Academy Weekly goals Title 68 / 128 Create a list of LI posts …" at bounding box center [520, 237] width 1040 height 475
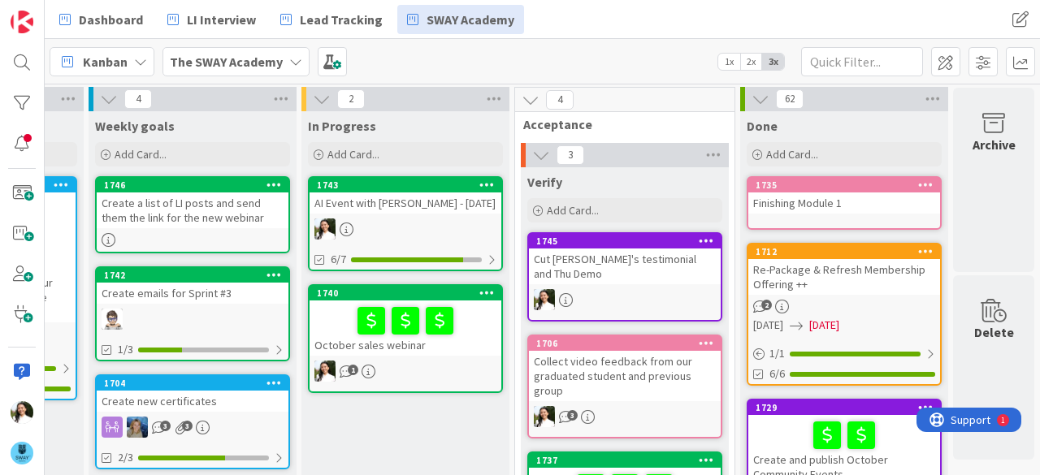
scroll to position [0, 406]
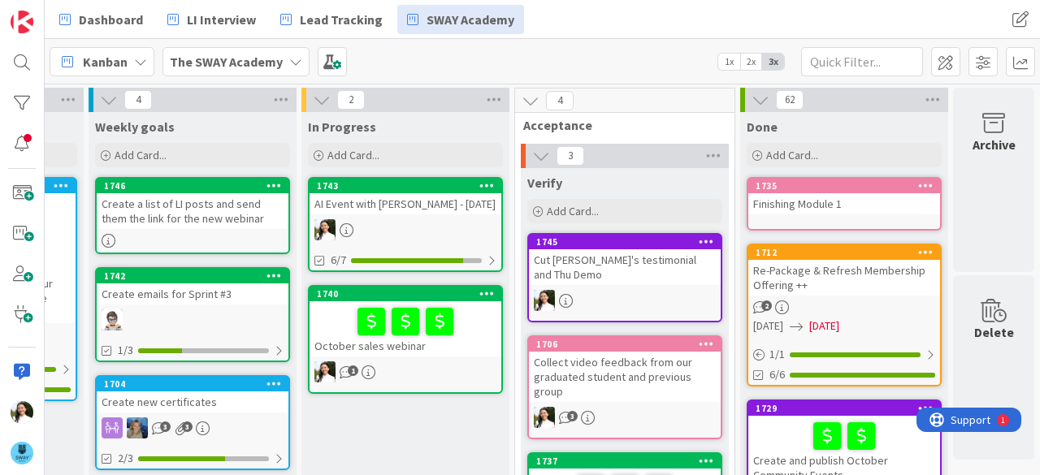
click at [405, 204] on div "AI Event with [PERSON_NAME] - [DATE]" at bounding box center [406, 203] width 192 height 21
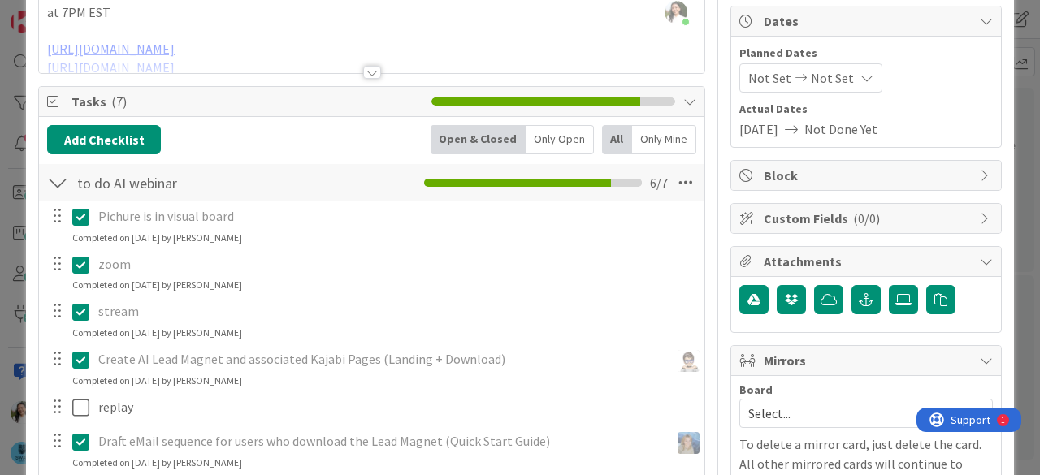
scroll to position [54, 0]
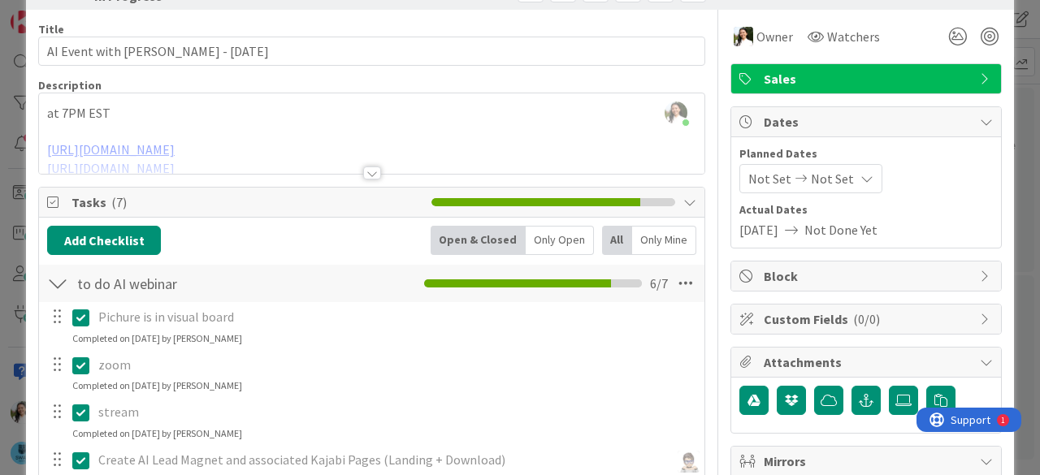
click at [7, 184] on div "ID 1743 The SWAY Academy In Progress Title 29 / 128 AI Event with [PERSON_NAME]…" at bounding box center [520, 237] width 1040 height 475
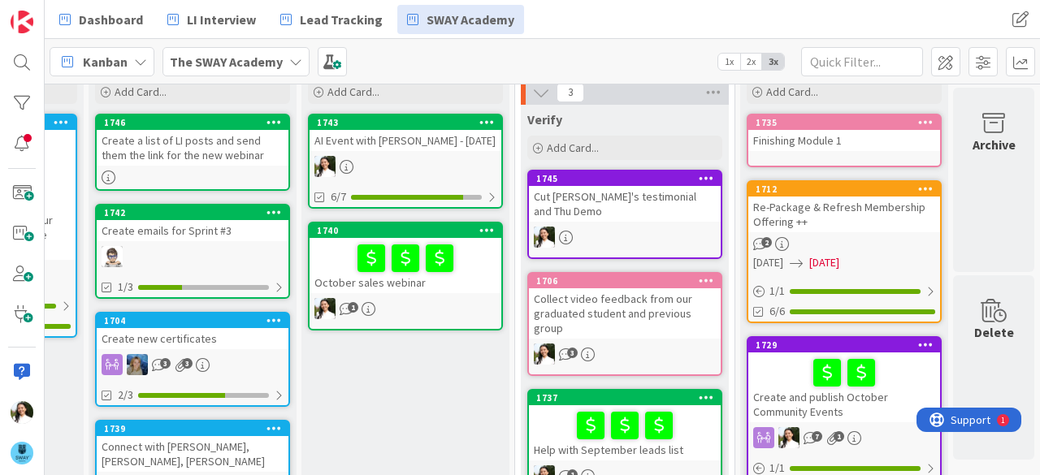
scroll to position [65, 406]
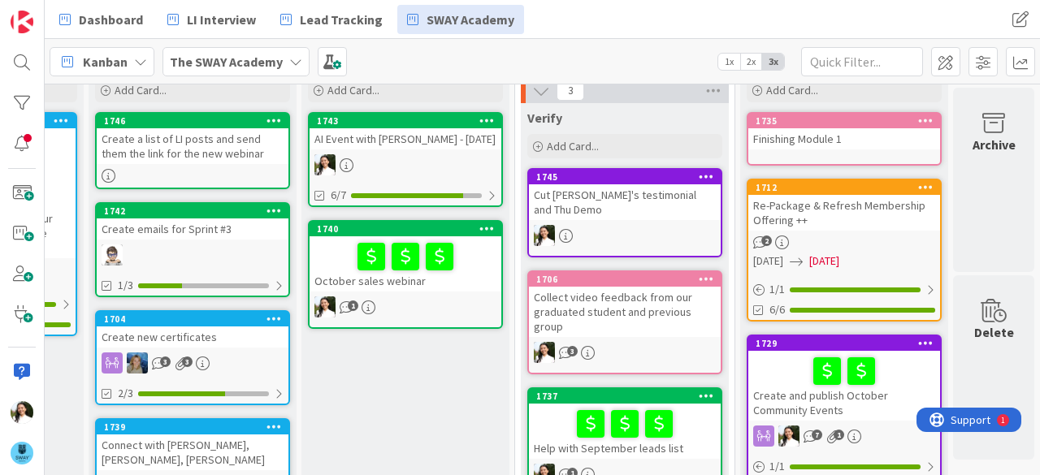
click at [460, 274] on div "October sales webinar" at bounding box center [406, 264] width 192 height 55
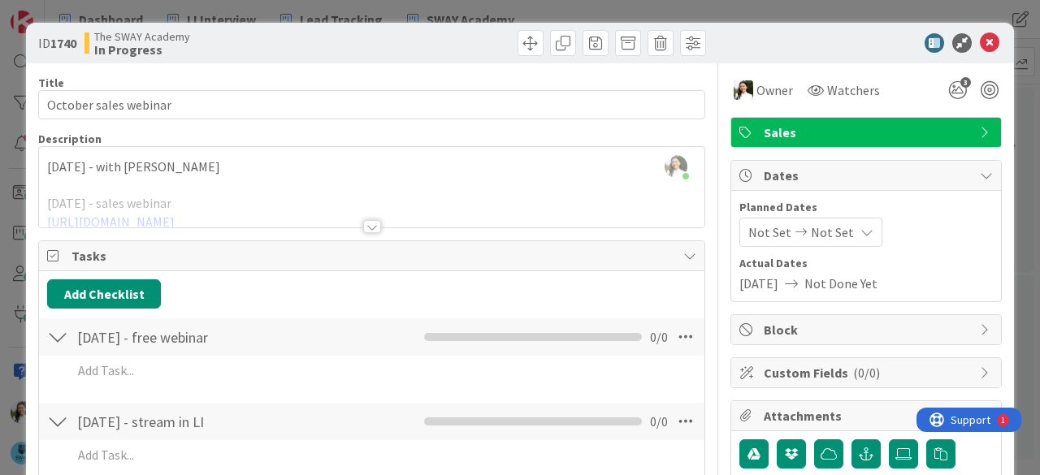
click at [375, 220] on div at bounding box center [372, 206] width 666 height 41
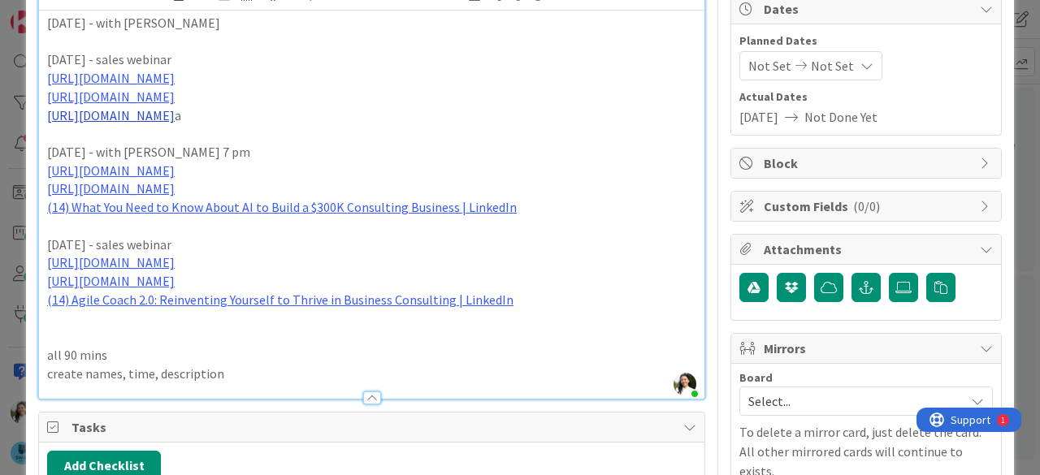
scroll to position [130, 0]
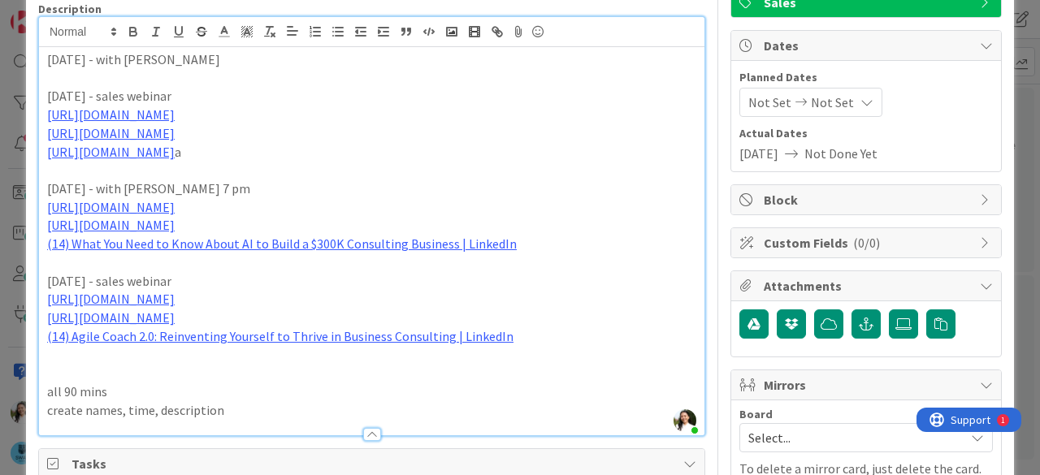
click at [7, 276] on div "ID 1740 The SWAY Academy In Progress Title 21 / 128 October sales webinar Descr…" at bounding box center [520, 237] width 1040 height 475
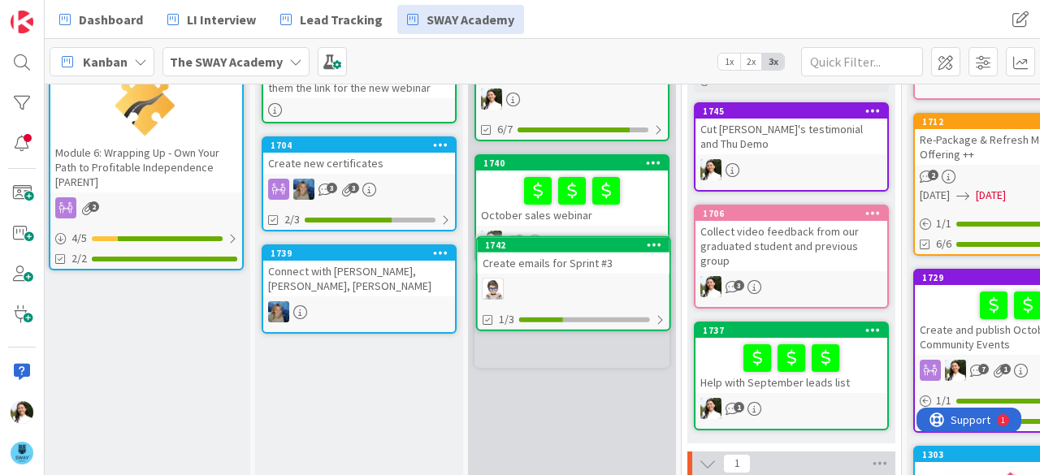
scroll to position [119, 234]
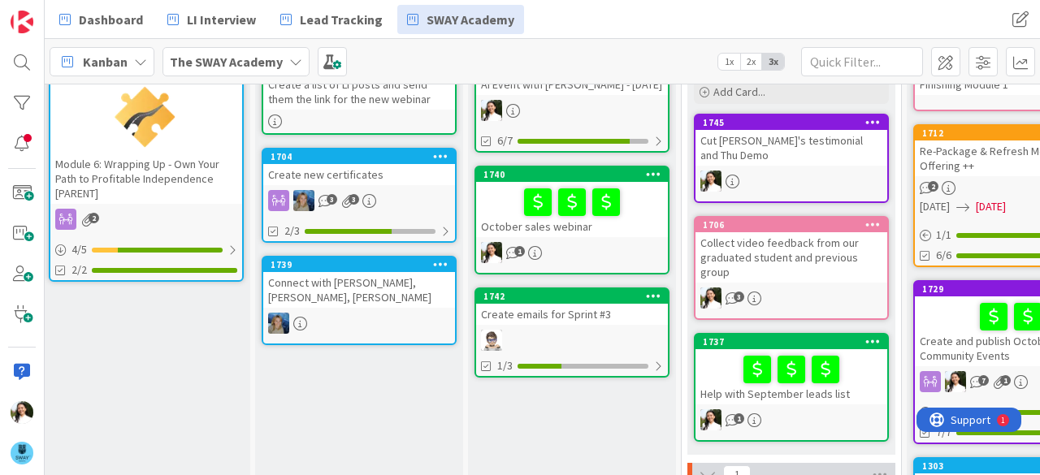
click at [377, 174] on div "Create new certificates" at bounding box center [359, 174] width 192 height 21
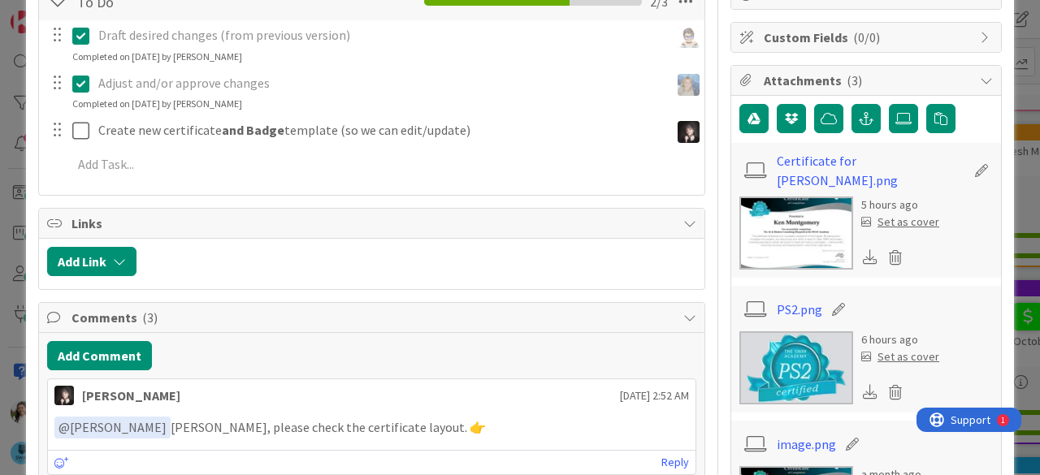
scroll to position [339, 0]
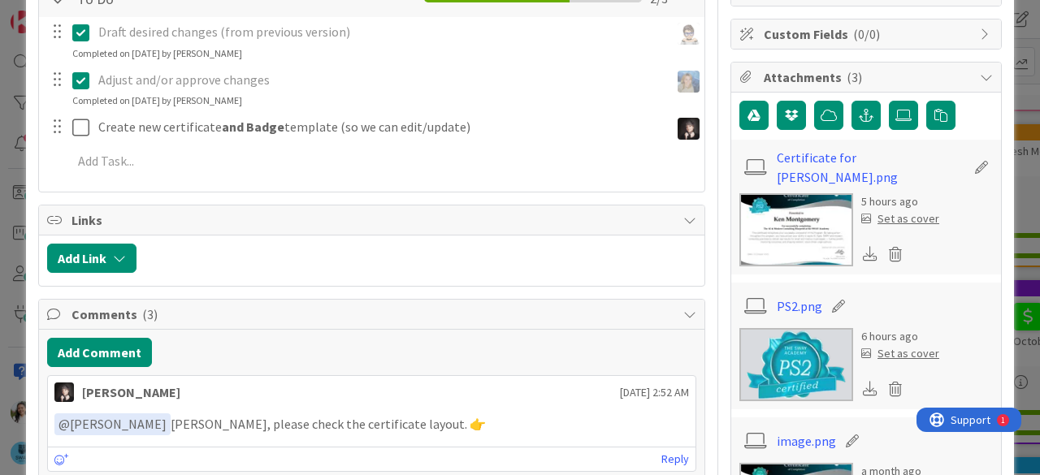
click at [793, 216] on img at bounding box center [797, 229] width 114 height 73
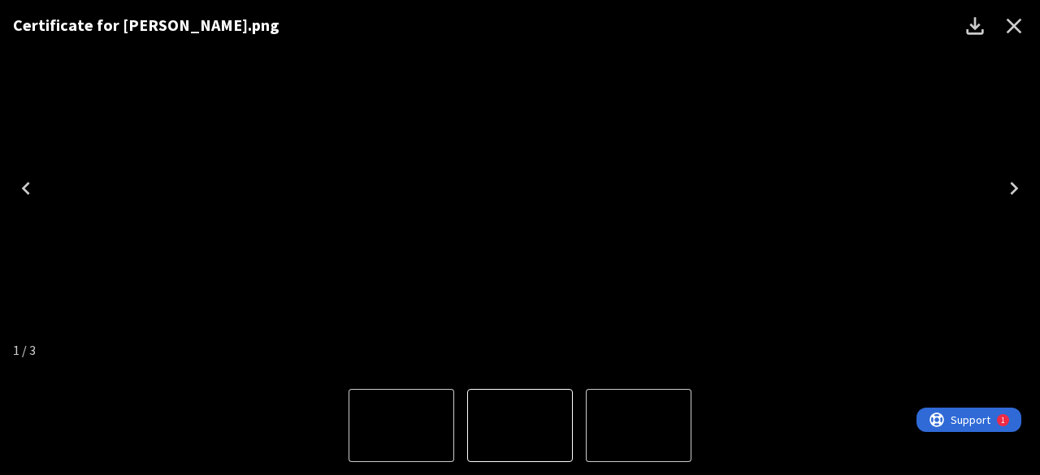
click at [1021, 19] on icon "Close" at bounding box center [1014, 26] width 26 height 26
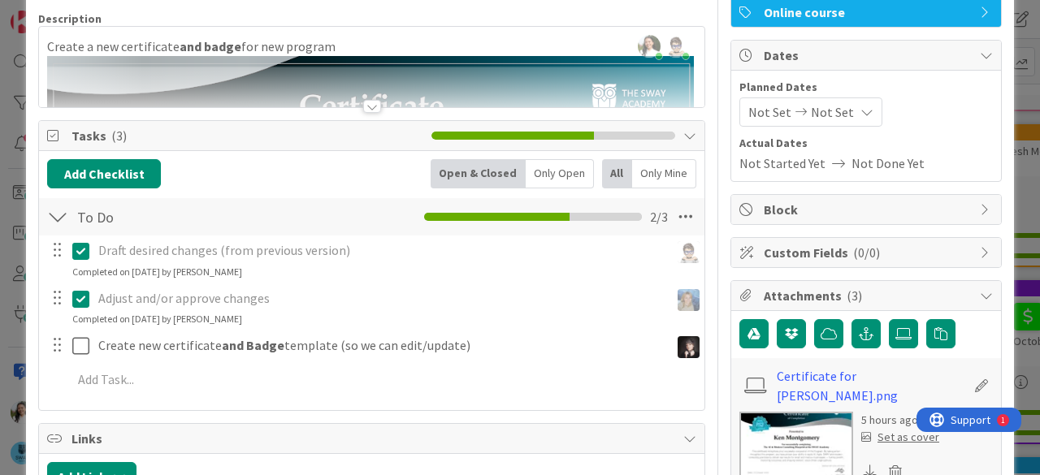
scroll to position [121, 0]
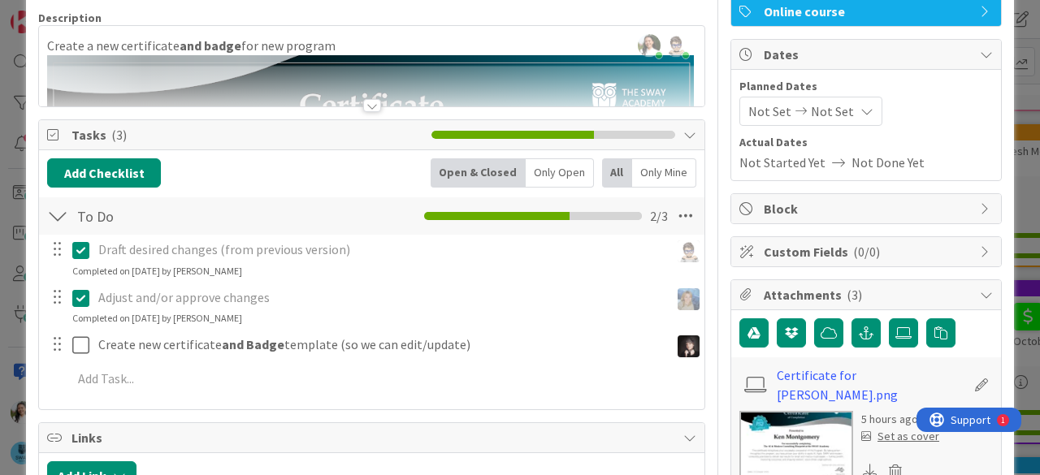
click at [352, 99] on div at bounding box center [372, 85] width 666 height 41
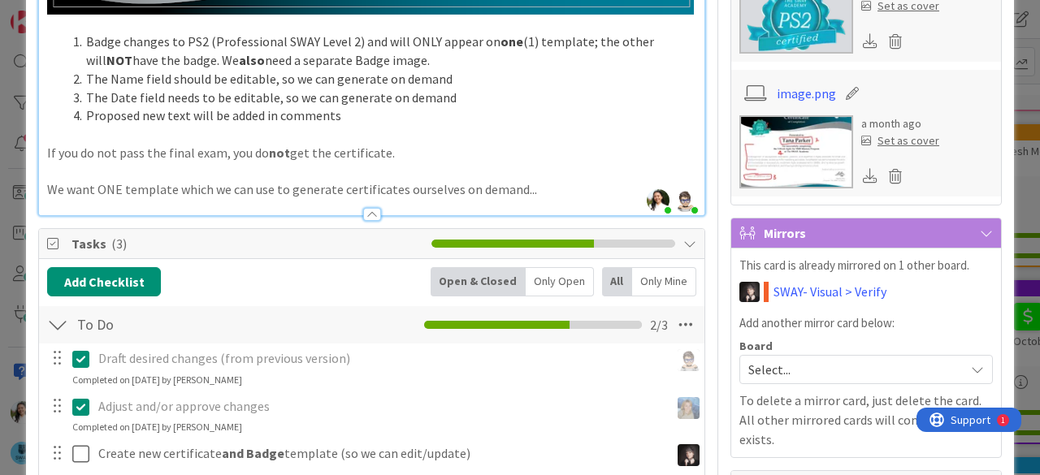
scroll to position [625, 0]
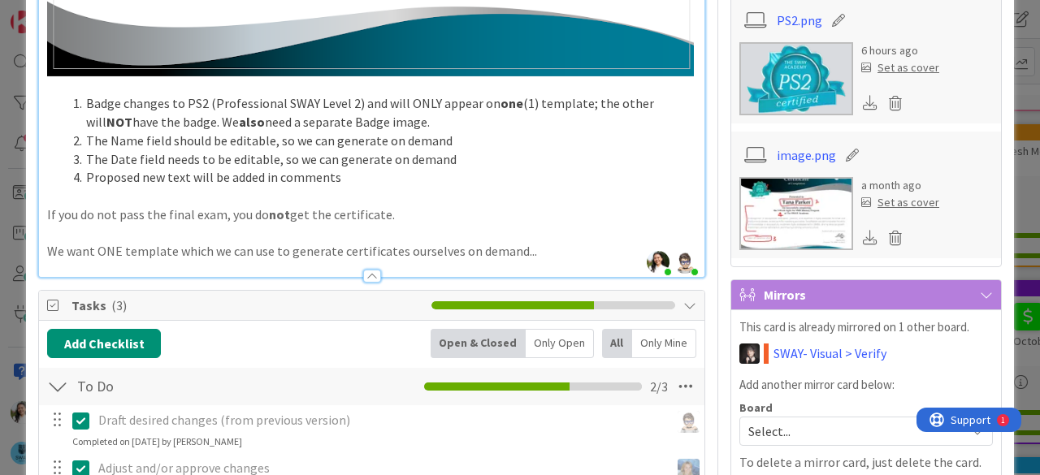
click at [775, 76] on img at bounding box center [797, 78] width 114 height 73
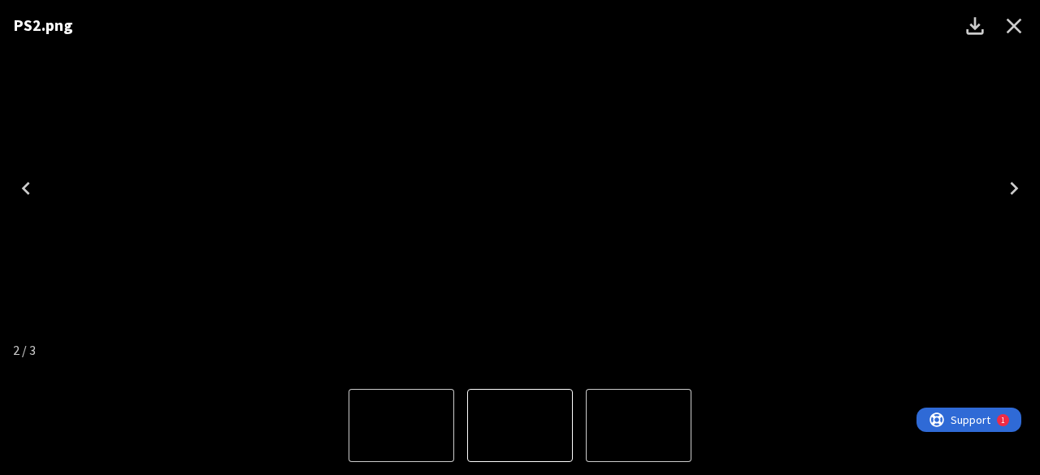
click at [414, 391] on button "1 of 3" at bounding box center [402, 425] width 106 height 73
click at [1020, 16] on icon "Close" at bounding box center [1014, 26] width 26 height 26
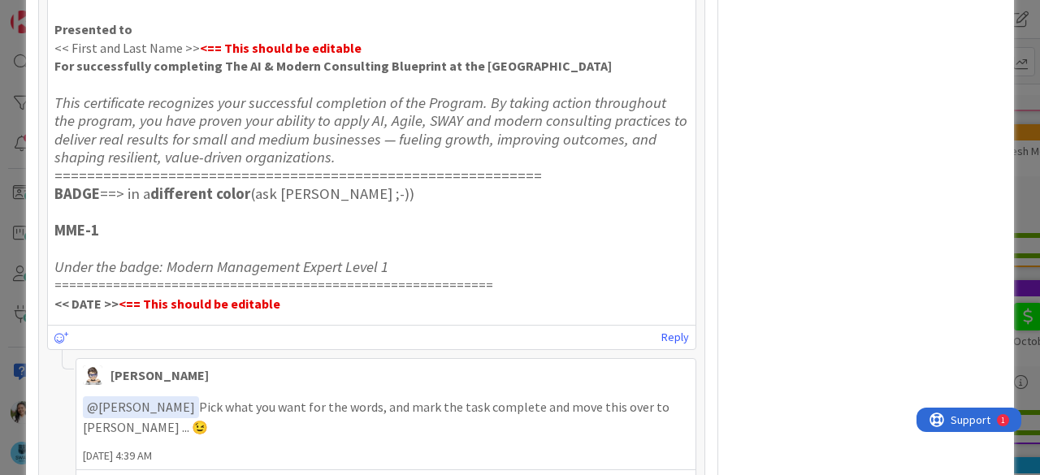
scroll to position [1595, 0]
drag, startPoint x: 106, startPoint y: 218, endPoint x: 55, endPoint y: 219, distance: 50.4
click at [55, 221] on h3 "MME-1" at bounding box center [371, 230] width 635 height 18
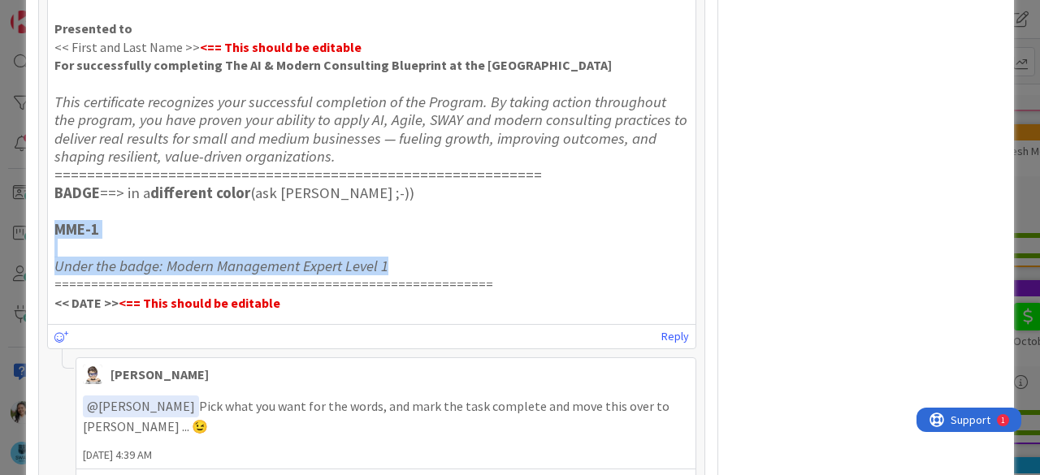
drag, startPoint x: 393, startPoint y: 254, endPoint x: 56, endPoint y: 220, distance: 338.9
click at [56, 220] on div "﻿ @ [PERSON_NAME] ﻿ Here are the proposed suggestions - in addition to the abov…" at bounding box center [371, 124] width 635 height 375
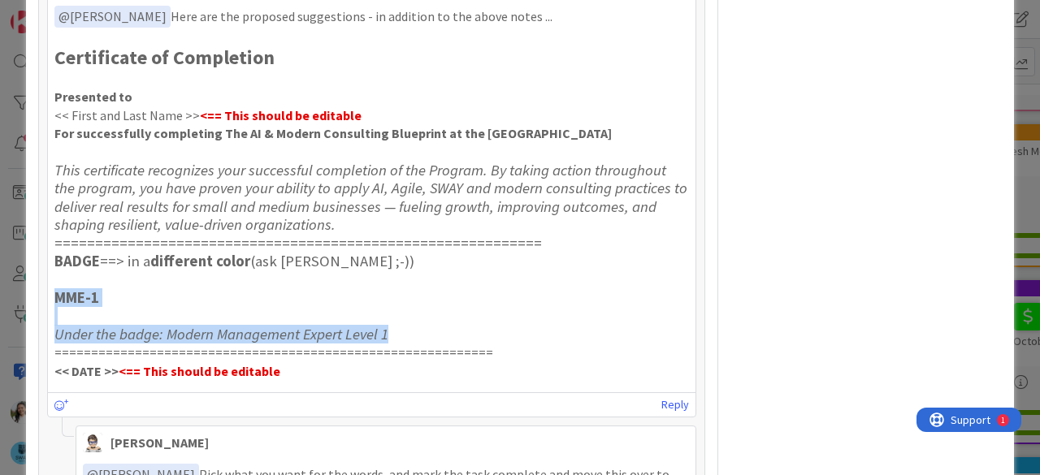
scroll to position [1609, 0]
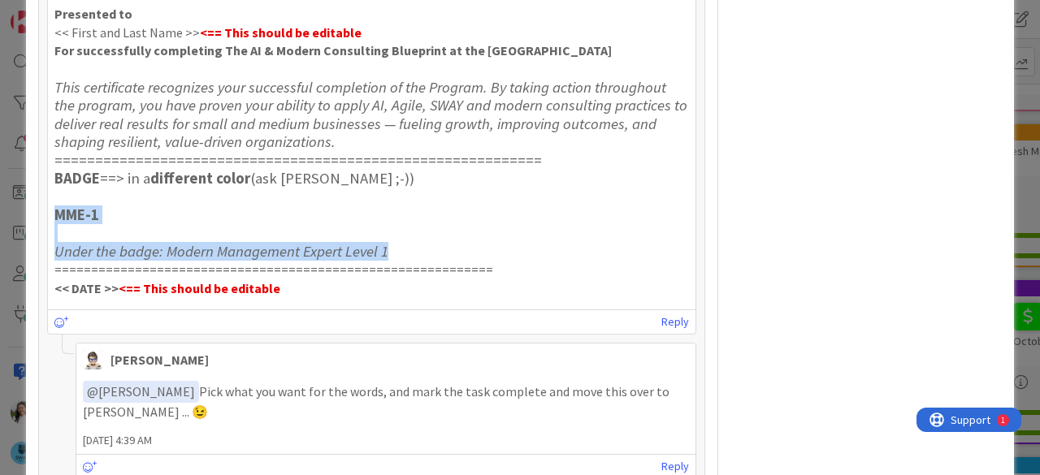
click at [92, 206] on strong "MME-1" at bounding box center [76, 215] width 45 height 19
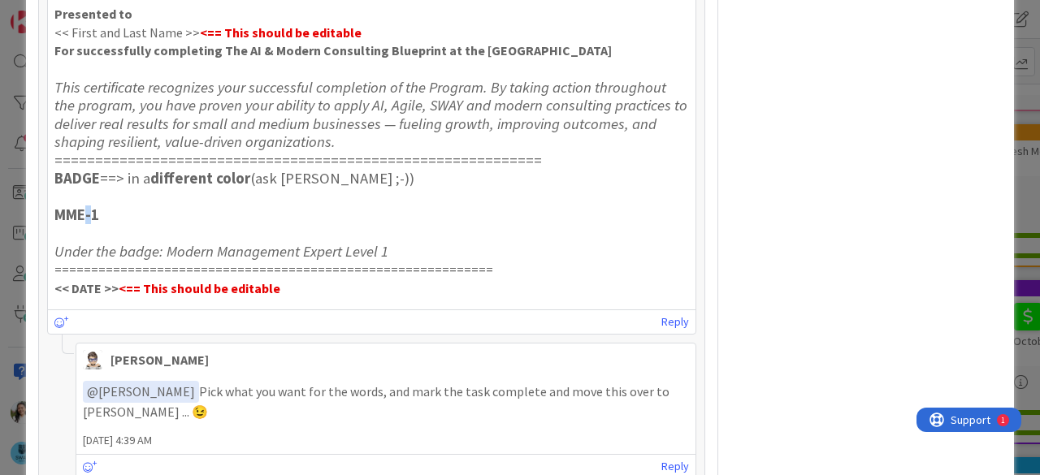
click at [86, 206] on strong "MME-1" at bounding box center [76, 215] width 45 height 19
click at [103, 206] on h3 "MME-1" at bounding box center [371, 215] width 635 height 18
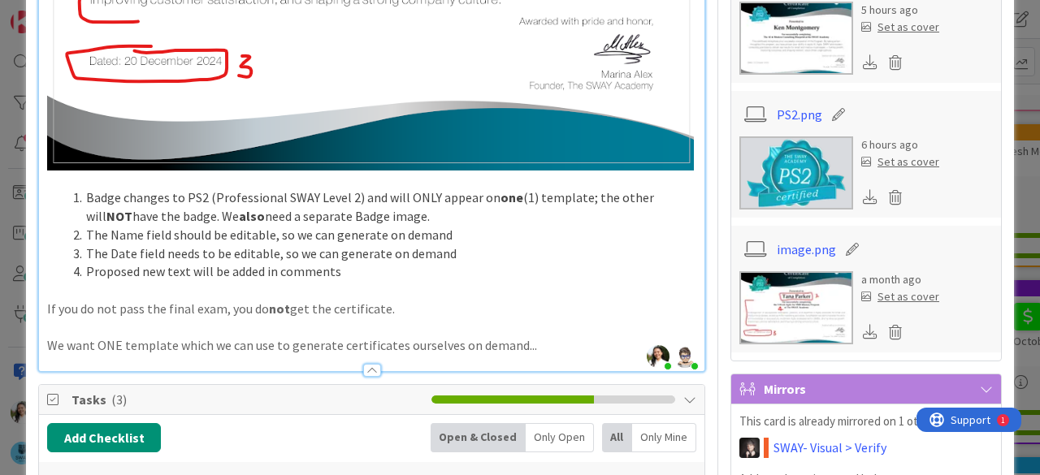
scroll to position [532, 0]
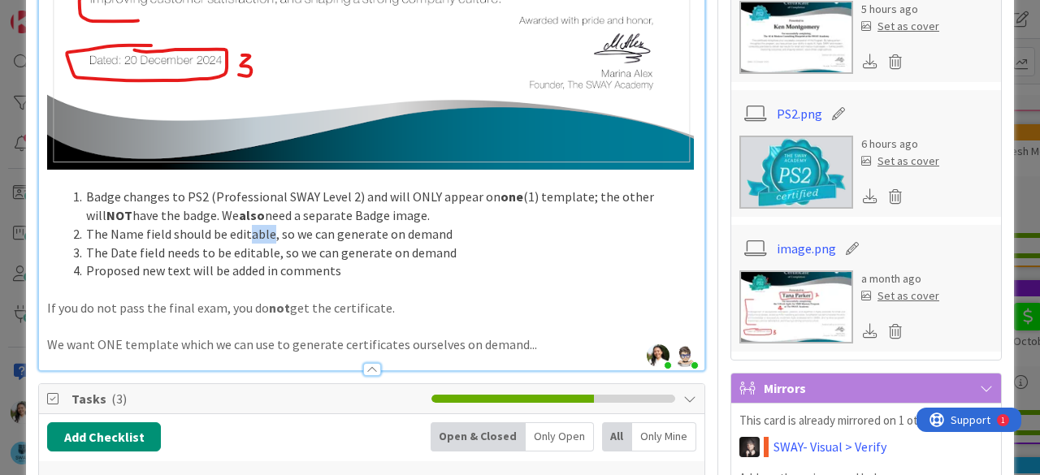
drag, startPoint x: 270, startPoint y: 225, endPoint x: 247, endPoint y: 227, distance: 22.8
click at [247, 227] on li "The Name field should be editable, so we can generate on demand" at bounding box center [382, 234] width 630 height 19
click at [0, 264] on div "ID 1704 The SWAY Academy Weekly goals Title 23 / 128 Create new certificates De…" at bounding box center [520, 237] width 1040 height 475
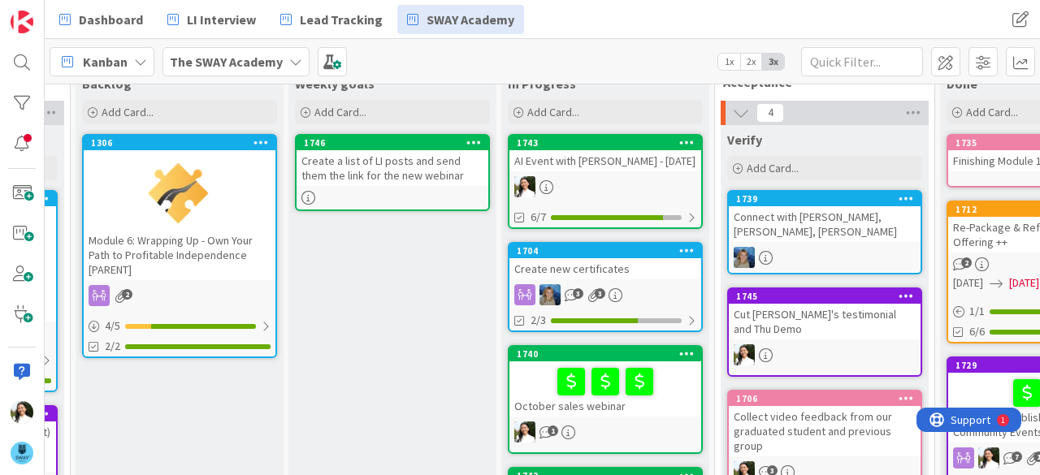
scroll to position [43, 202]
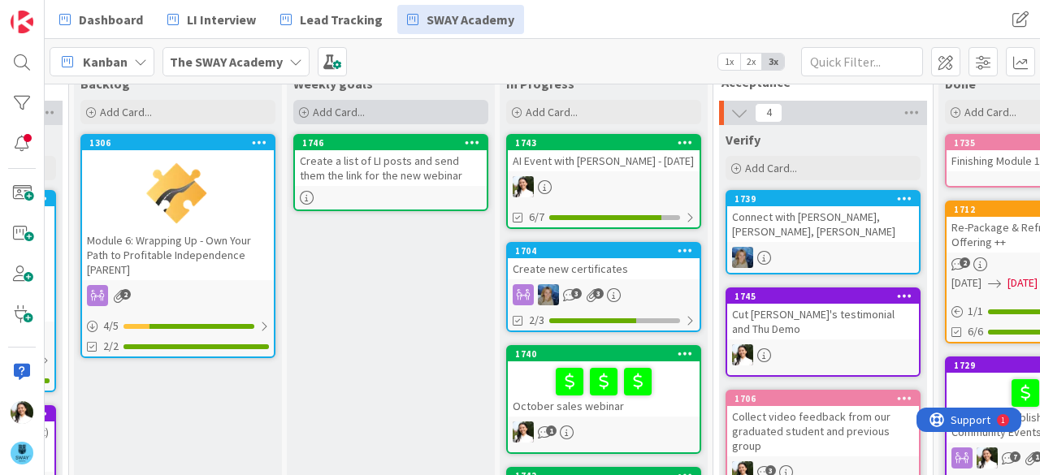
click at [387, 110] on div "Add Card..." at bounding box center [390, 112] width 195 height 24
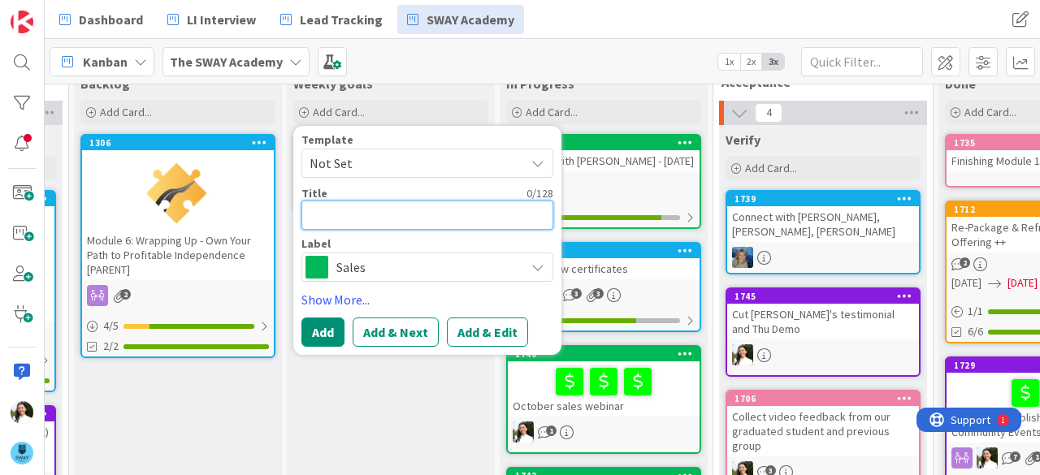
click at [355, 211] on textarea at bounding box center [428, 215] width 252 height 29
type textarea "P"
type textarea "x"
type textarea "Pr"
type textarea "x"
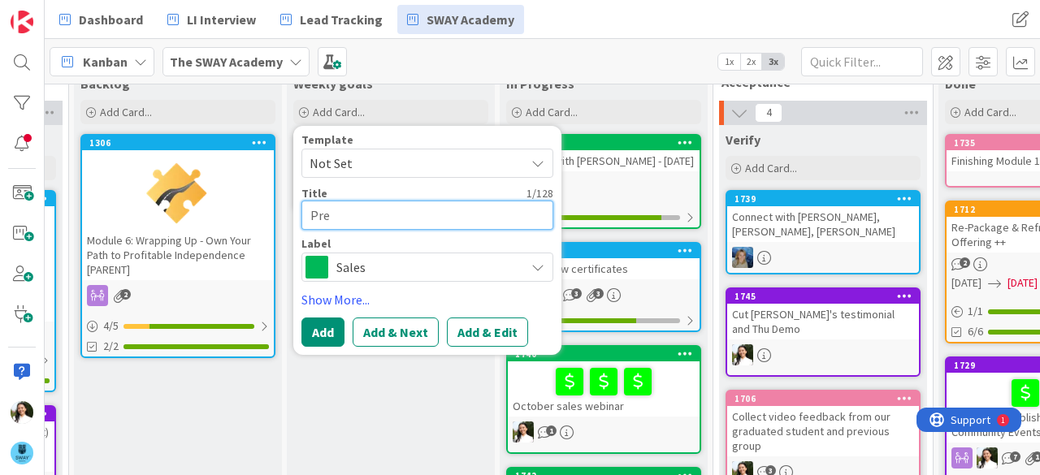
type textarea "Prep"
type textarea "x"
type textarea "Prepa"
type textarea "x"
type textarea "Prepar"
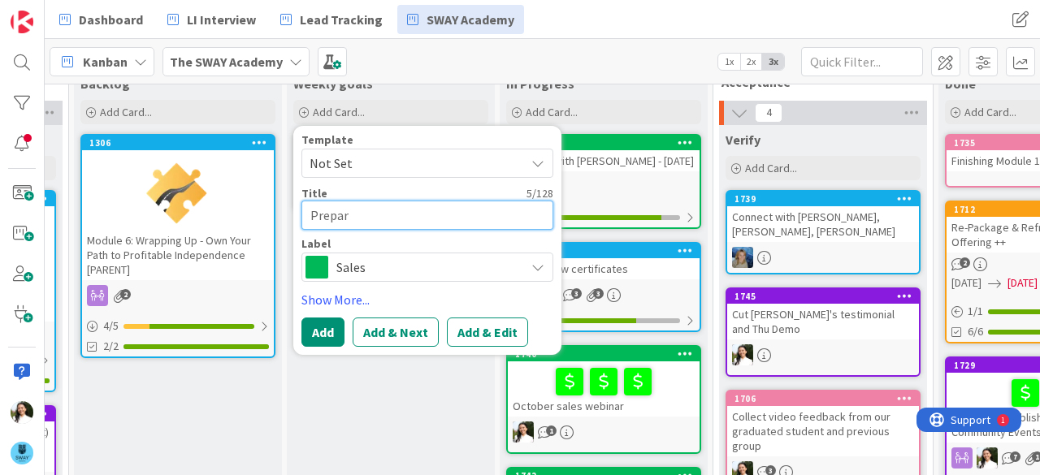
type textarea "x"
type textarea "Prepare"
type textarea "x"
type textarea "Prepare"
type textarea "x"
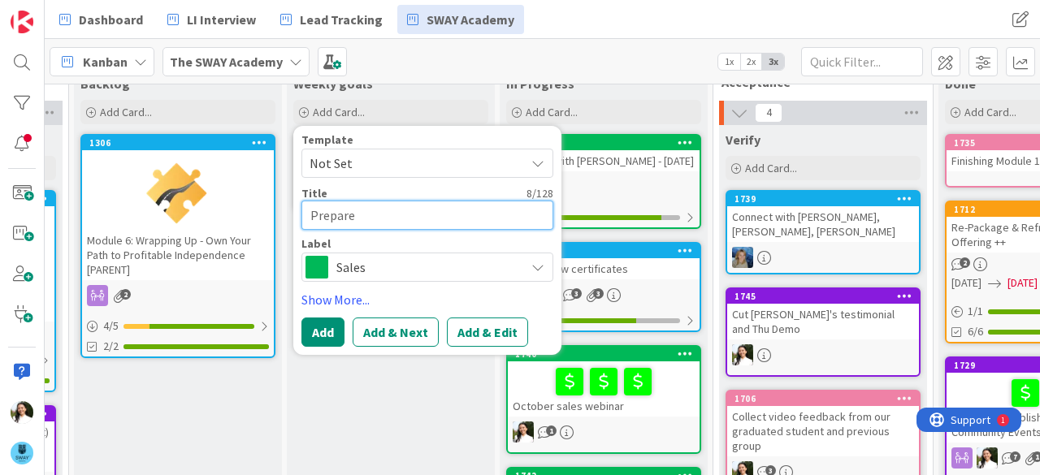
type textarea "Prepare G"
type textarea "x"
type textarea "Prepare Gr"
type textarea "x"
type textarea "Prepare Gra"
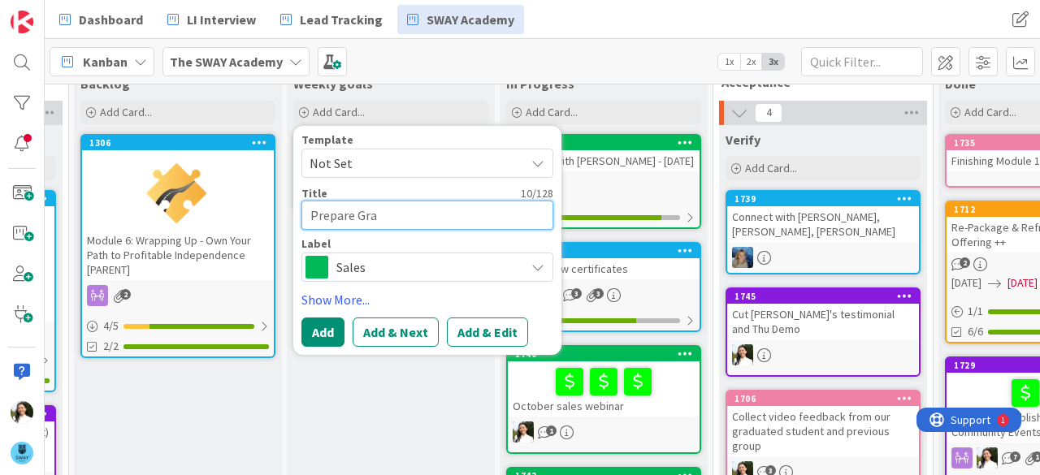
type textarea "x"
type textarea "Prepare Grad"
type textarea "x"
type textarea "Prepare Gradu"
type textarea "x"
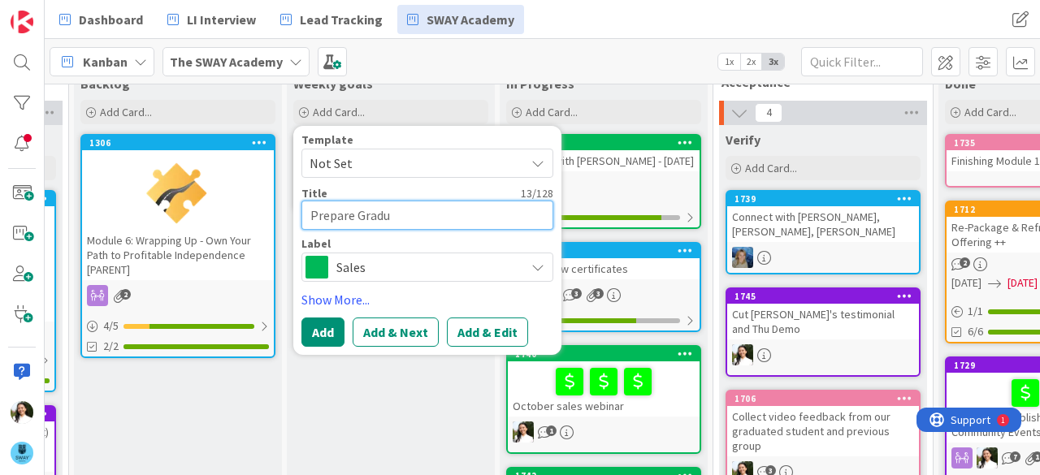
type textarea "Prepare Gradua"
type textarea "x"
type textarea "Prepare Graduati"
type textarea "x"
type textarea "Prepare Graduatio"
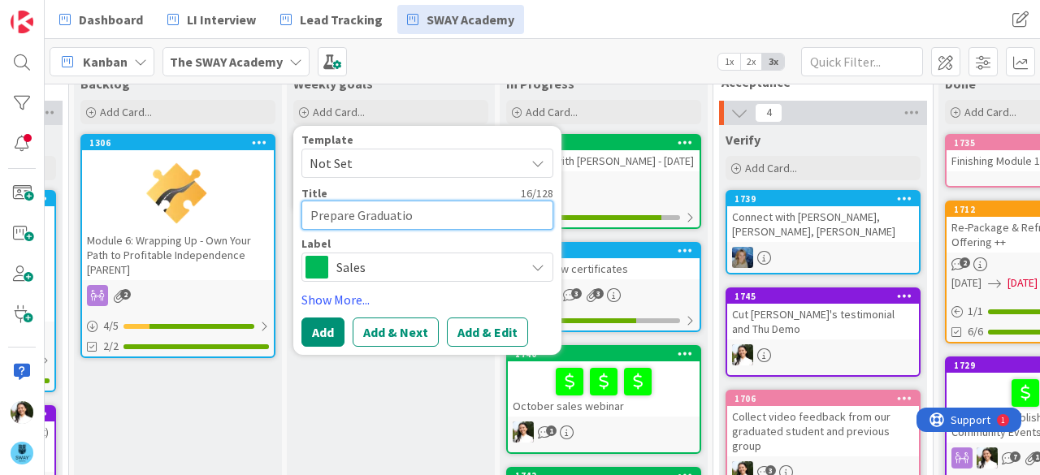
type textarea "x"
type textarea "Prepare Graduation"
type textarea "x"
type textarea "Prepare Graduation P"
type textarea "x"
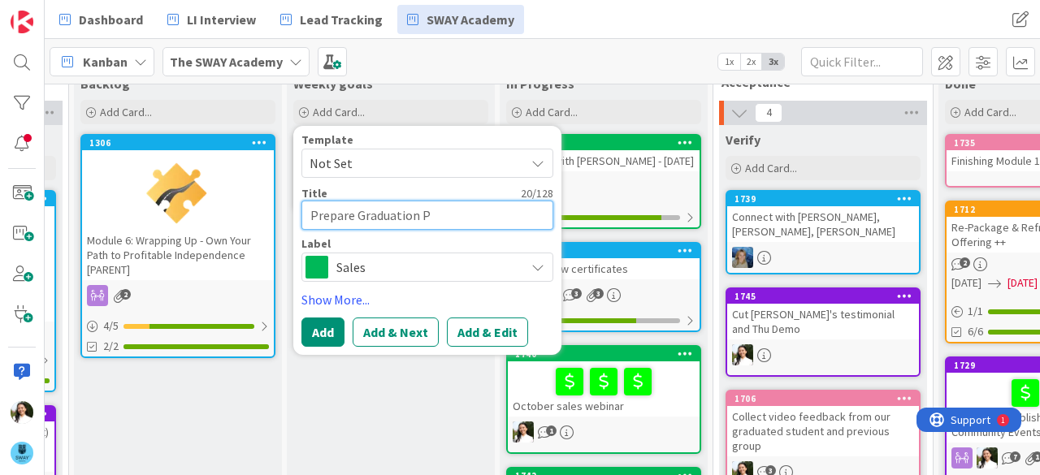
type textarea "Prepare Graduation Pa"
type textarea "x"
type textarea "Prepare Graduation Par"
type textarea "x"
type textarea "Prepare Graduation Party"
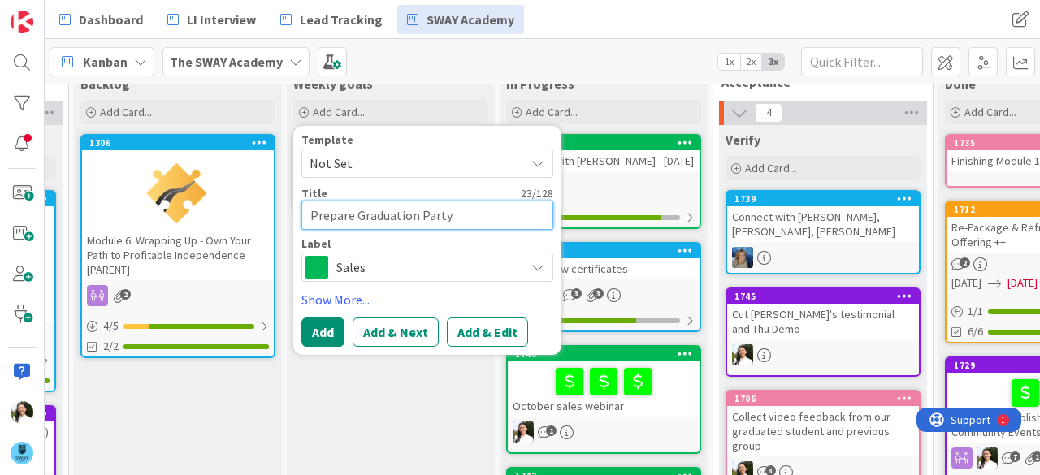
type textarea "x"
type textarea "Prepare Graduation Party"
click at [387, 277] on span "Sales" at bounding box center [426, 267] width 180 height 23
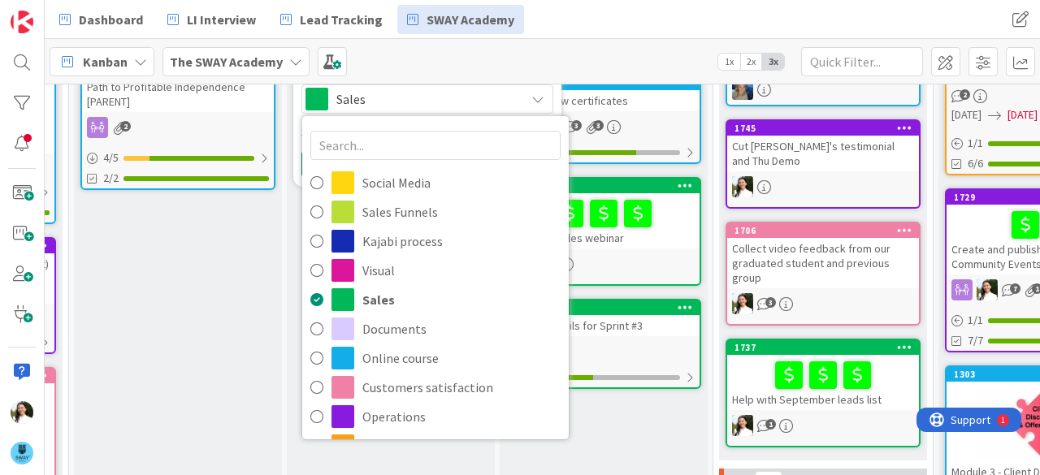
scroll to position [214, 202]
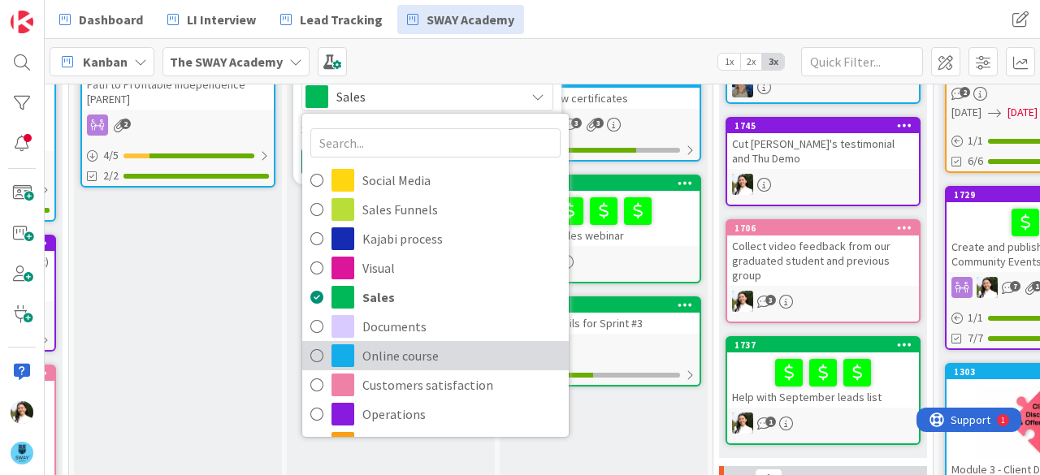
click at [409, 360] on span "Online course" at bounding box center [461, 356] width 198 height 24
type textarea "x"
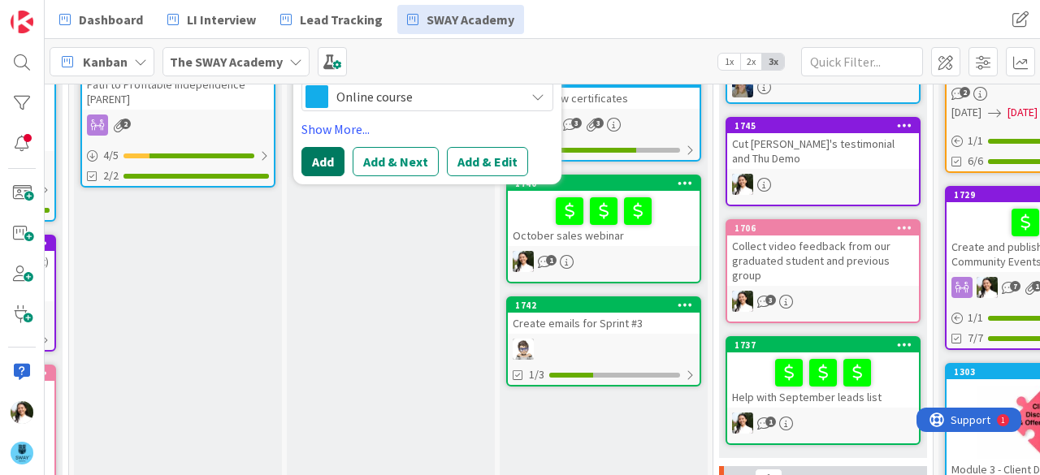
click at [323, 153] on button "Add" at bounding box center [323, 161] width 43 height 29
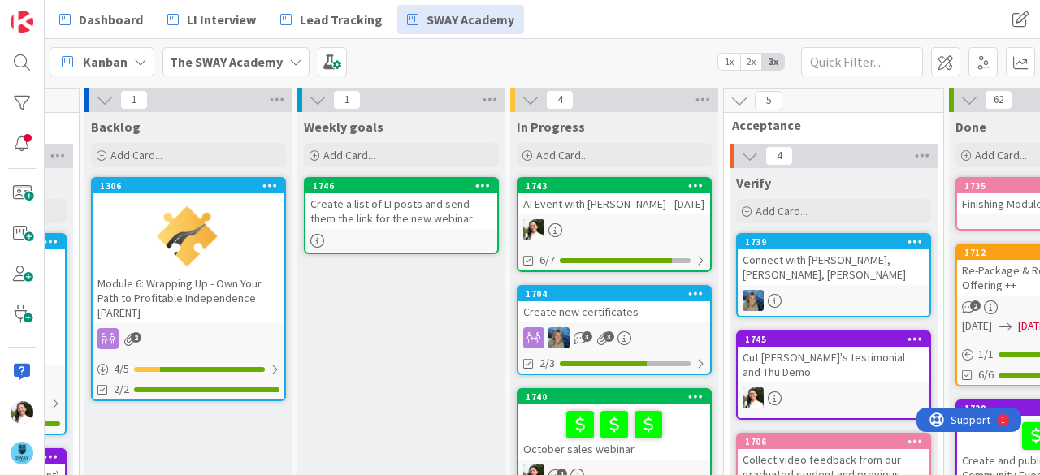
scroll to position [0, 188]
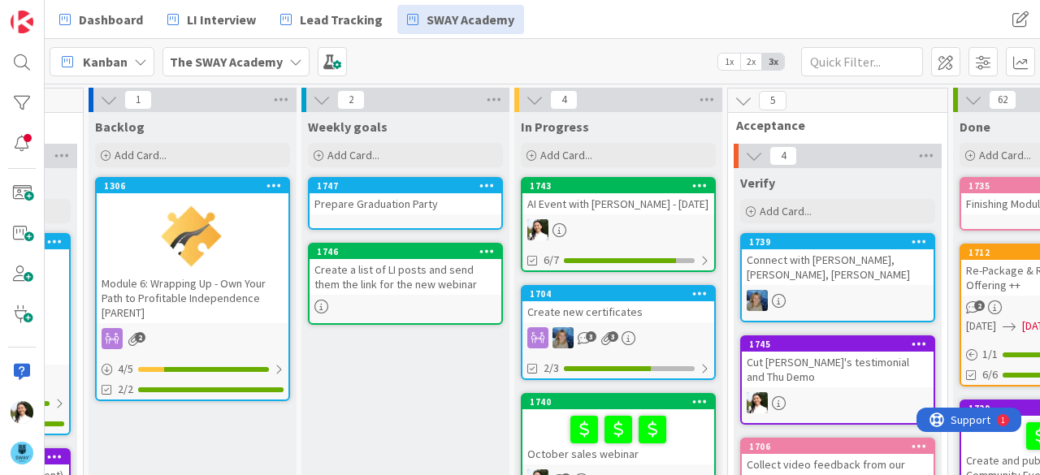
click at [412, 202] on div "Prepare Graduation Party" at bounding box center [406, 203] width 192 height 21
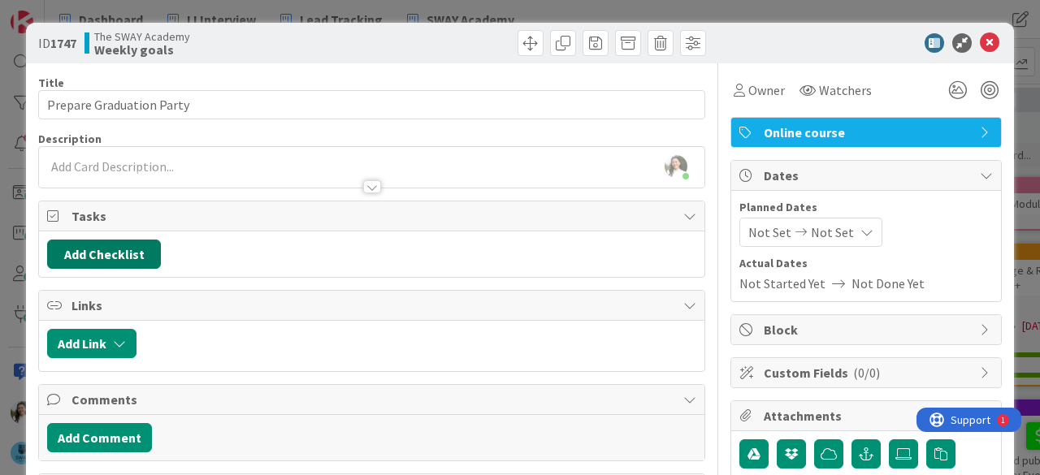
click at [115, 256] on button "Add Checklist" at bounding box center [104, 254] width 114 height 29
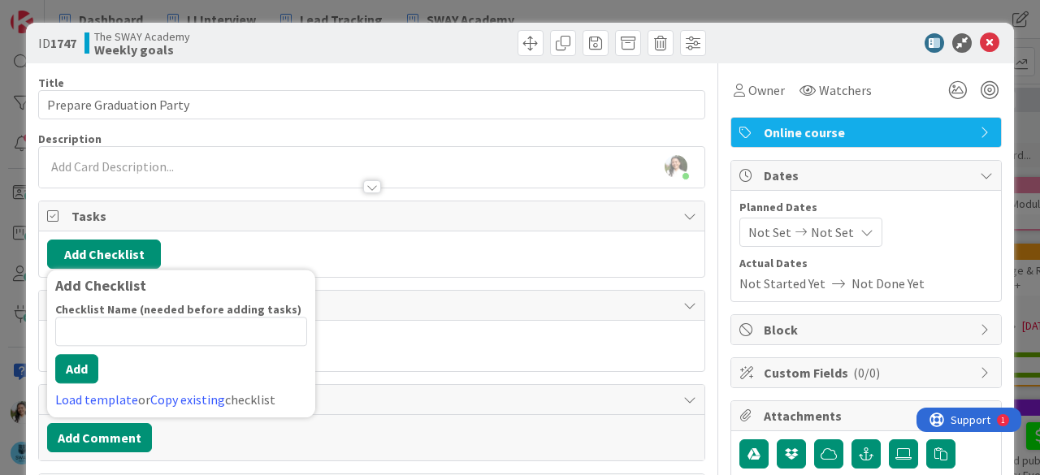
click at [164, 331] on input at bounding box center [181, 331] width 252 height 29
type input "Checklist"
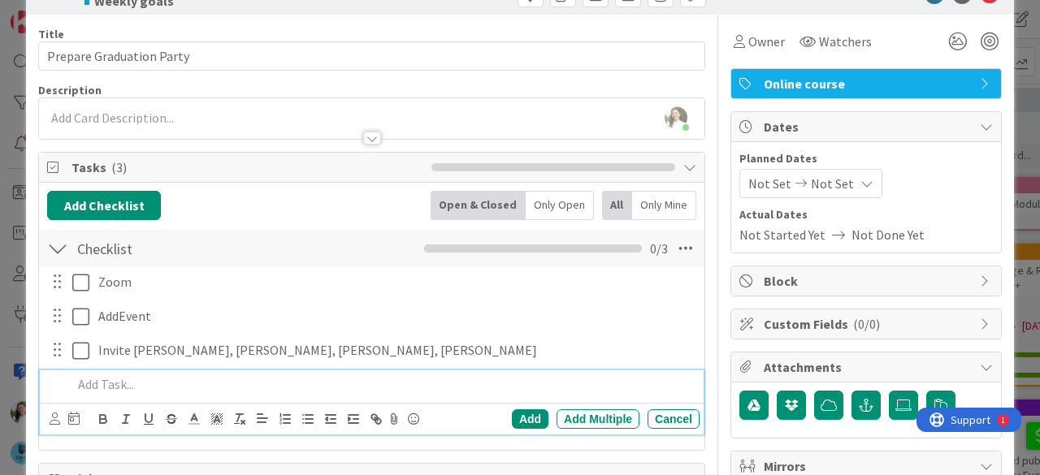
scroll to position [50, 0]
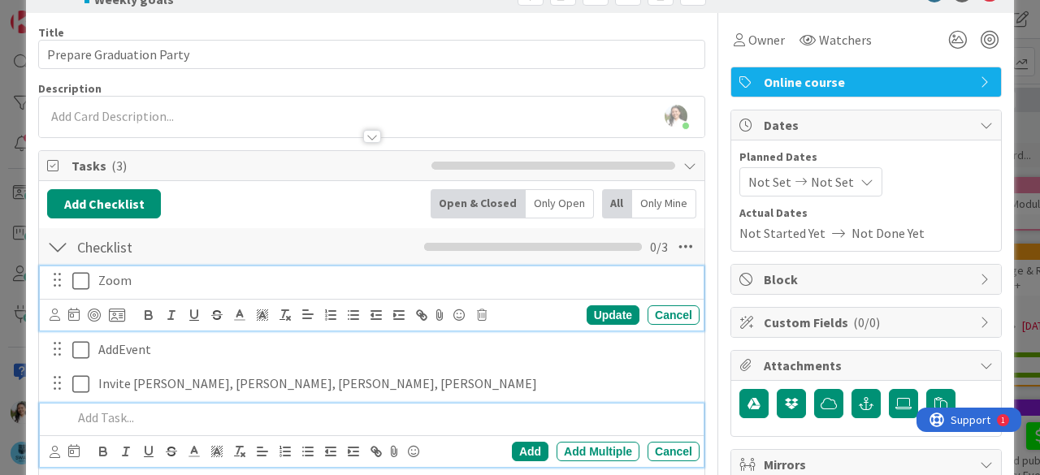
click at [153, 280] on p "Zoom" at bounding box center [395, 280] width 595 height 19
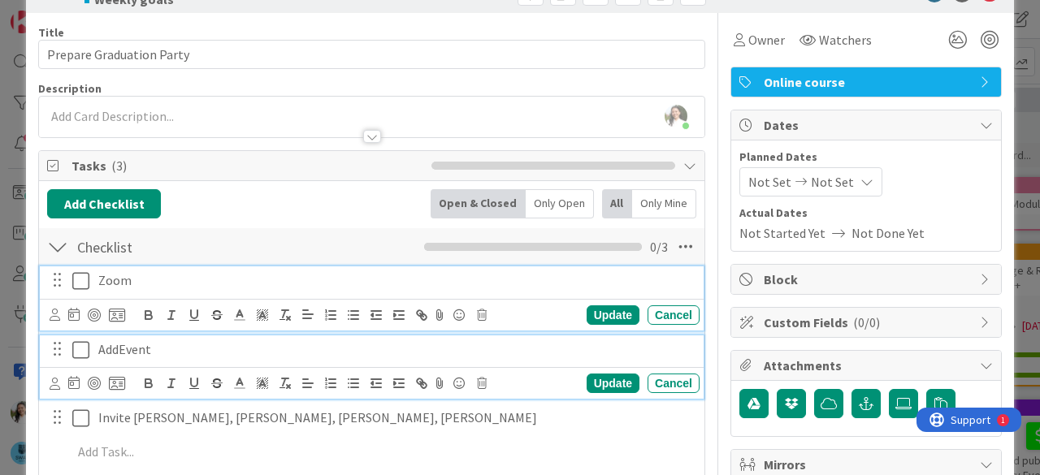
click at [171, 347] on p "AddEvent" at bounding box center [395, 350] width 595 height 19
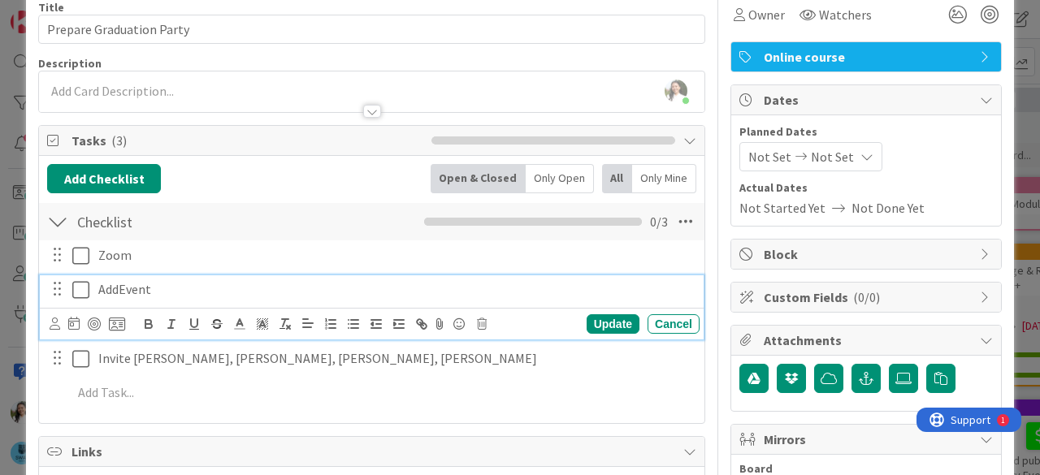
scroll to position [76, 0]
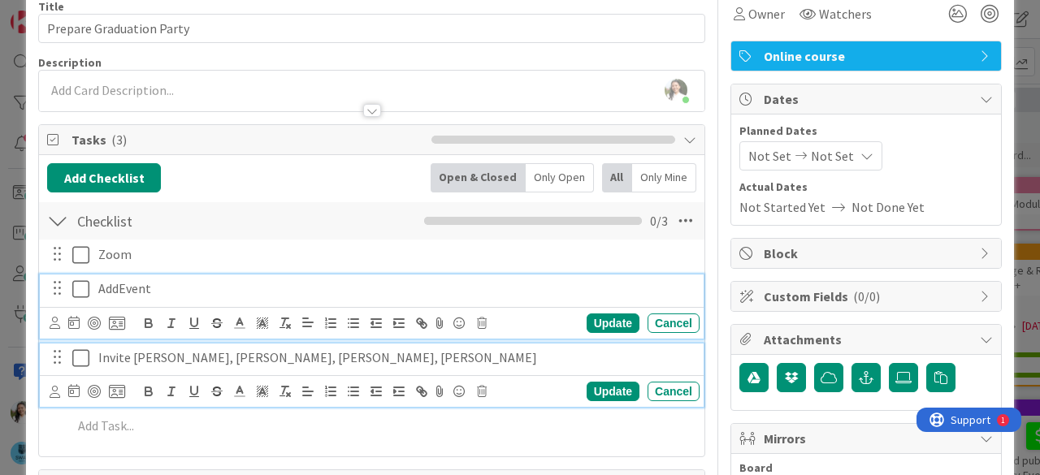
click at [245, 357] on p "Invite [PERSON_NAME], [PERSON_NAME], [PERSON_NAME], [PERSON_NAME]" at bounding box center [395, 358] width 595 height 19
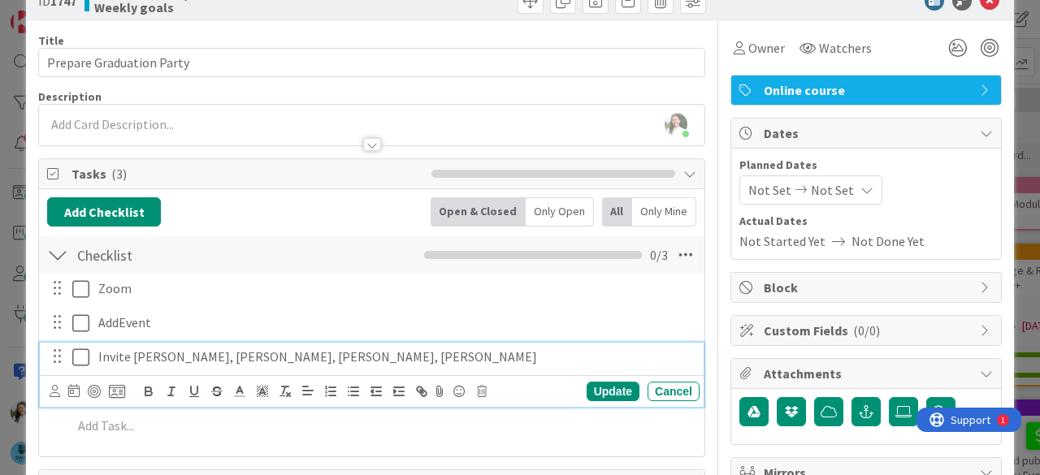
scroll to position [0, 0]
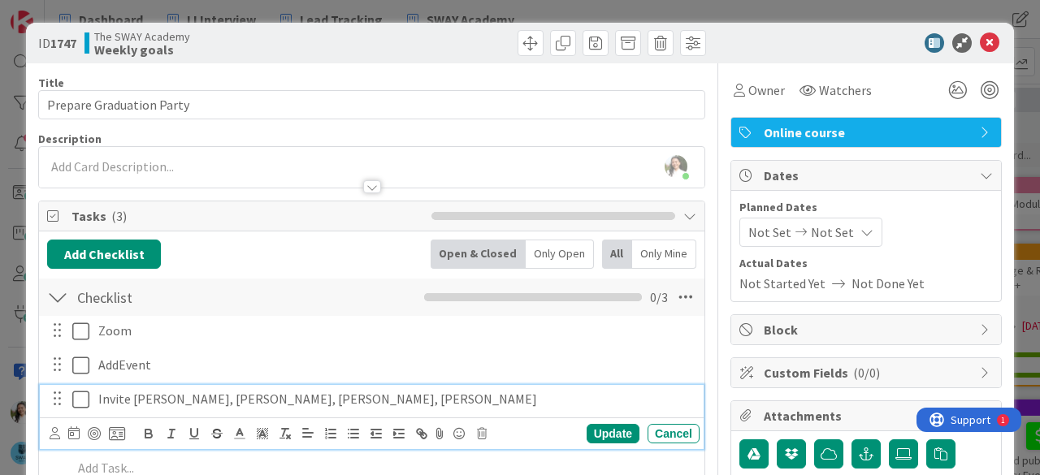
click at [0, 211] on div "ID 1747 The SWAY Academy Weekly goals Title 24 / 128 Prepare Graduation Party D…" at bounding box center [520, 237] width 1040 height 475
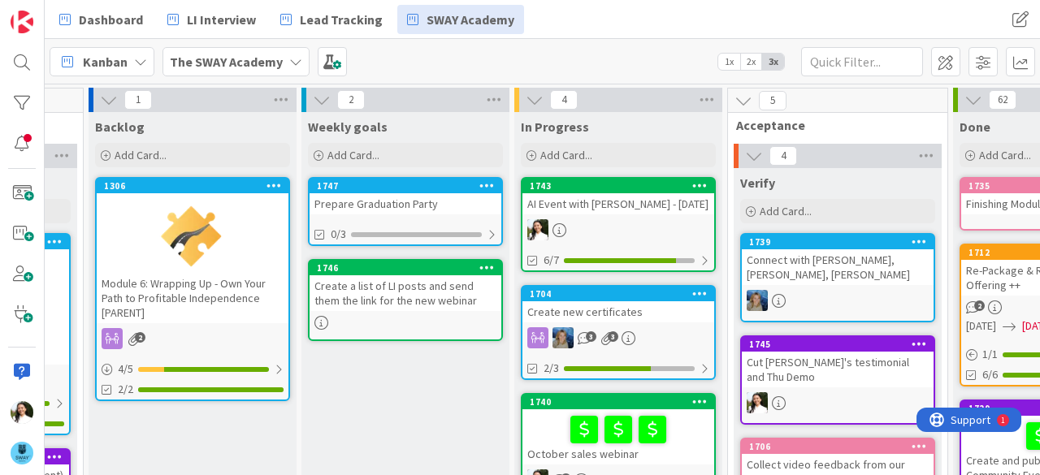
click at [441, 292] on div "Create a list of LI posts and send them the link for the new webinar" at bounding box center [406, 294] width 192 height 36
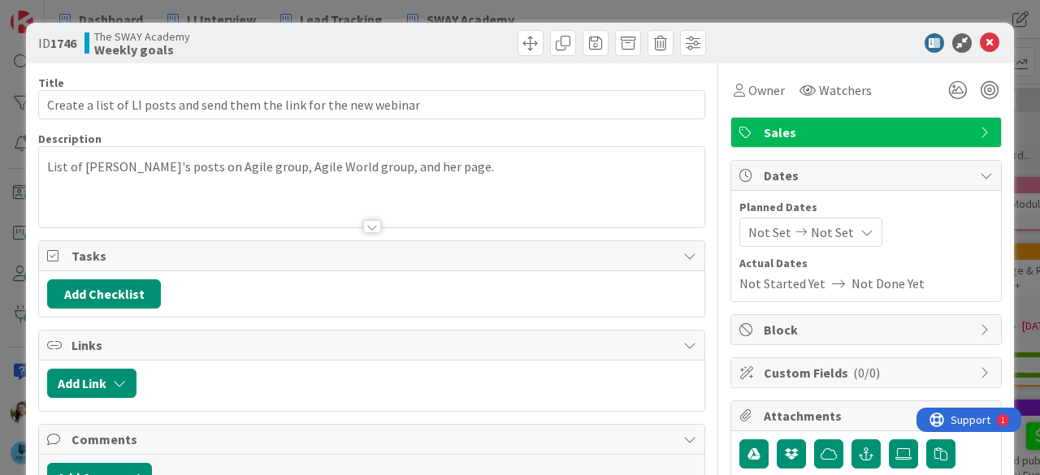
click at [433, 162] on div "List of [PERSON_NAME]'s posts on Agile group, Agile World group, and her page." at bounding box center [372, 187] width 666 height 80
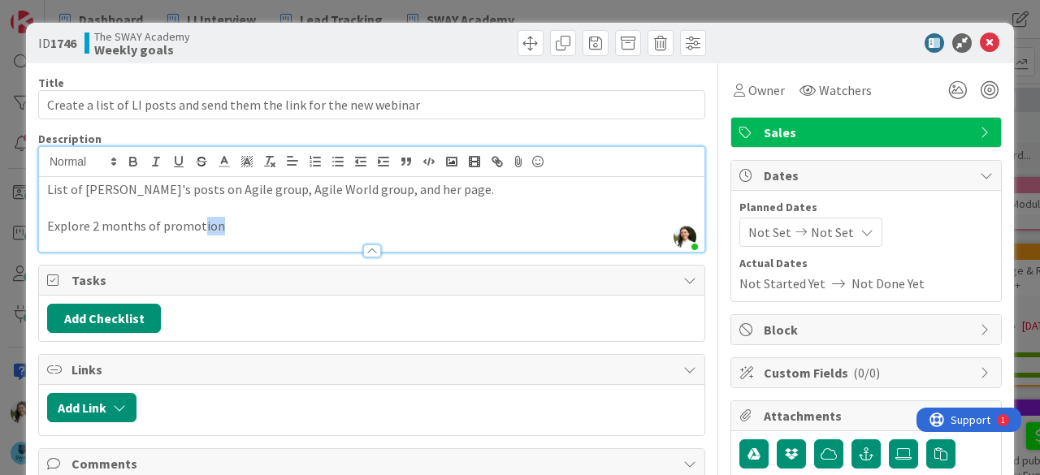
drag, startPoint x: 223, startPoint y: 225, endPoint x: 198, endPoint y: 222, distance: 24.6
click at [198, 222] on p "Explore 2 months of promotion" at bounding box center [371, 226] width 649 height 19
click at [220, 224] on p "Explore 2 months of promotion" at bounding box center [371, 226] width 649 height 19
drag, startPoint x: 220, startPoint y: 224, endPoint x: 89, endPoint y: 226, distance: 130.9
click at [89, 226] on p "Explore 2 months of promotion" at bounding box center [371, 226] width 649 height 19
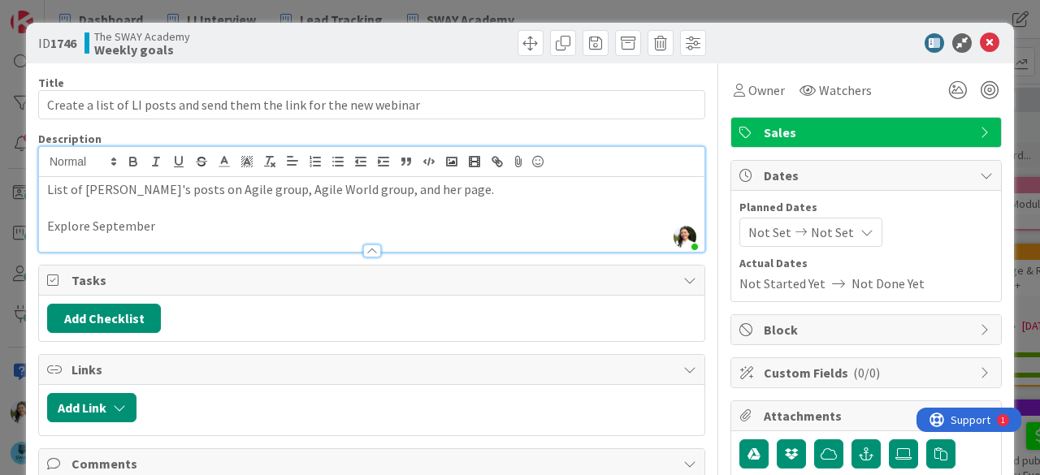
click at [0, 224] on div "ID 1746 The SWAY Academy Weekly goals Title 68 / 128 Create a list of LI posts …" at bounding box center [520, 237] width 1040 height 475
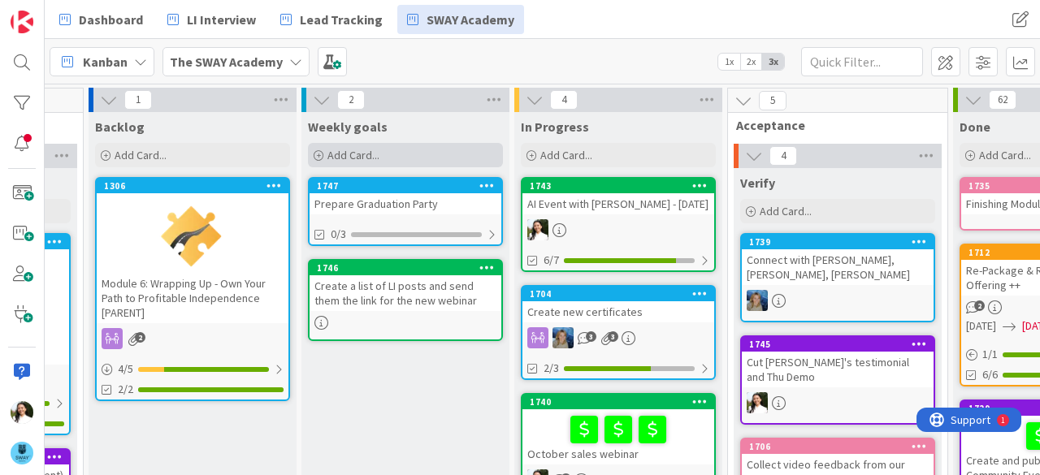
click at [411, 154] on div "Add Card..." at bounding box center [405, 155] width 195 height 24
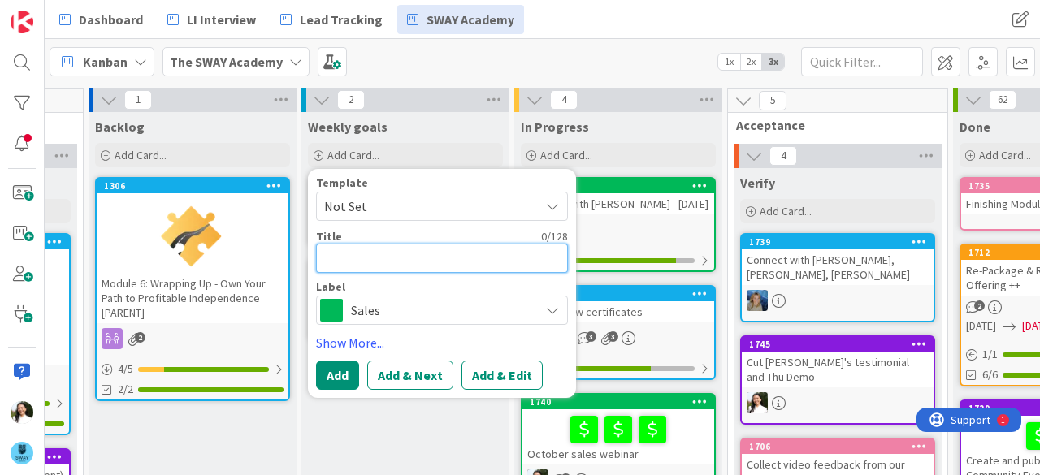
click at [413, 254] on textarea at bounding box center [442, 258] width 252 height 29
type textarea "x"
type textarea "C"
click at [237, 56] on b "The SWAY Academy" at bounding box center [226, 62] width 113 height 16
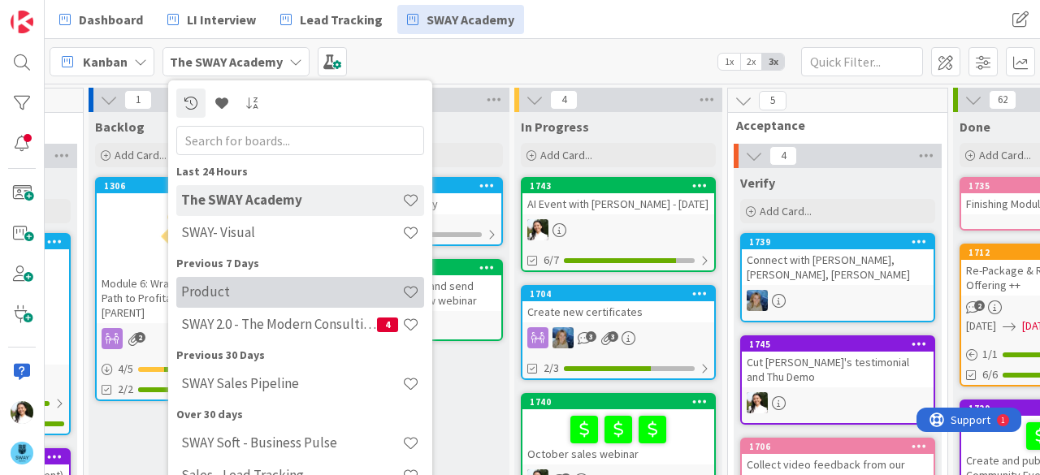
click at [257, 285] on h4 "Product" at bounding box center [291, 292] width 221 height 16
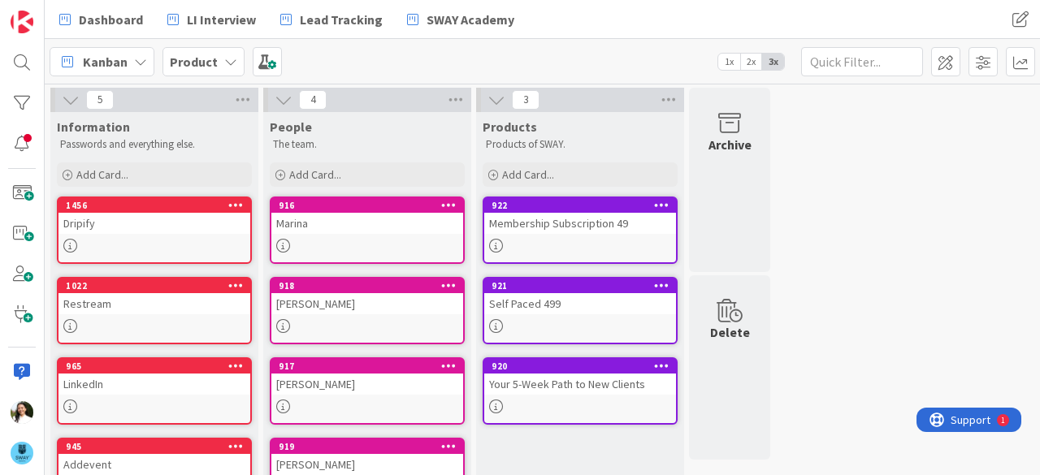
click at [217, 62] on div "Product" at bounding box center [204, 61] width 82 height 29
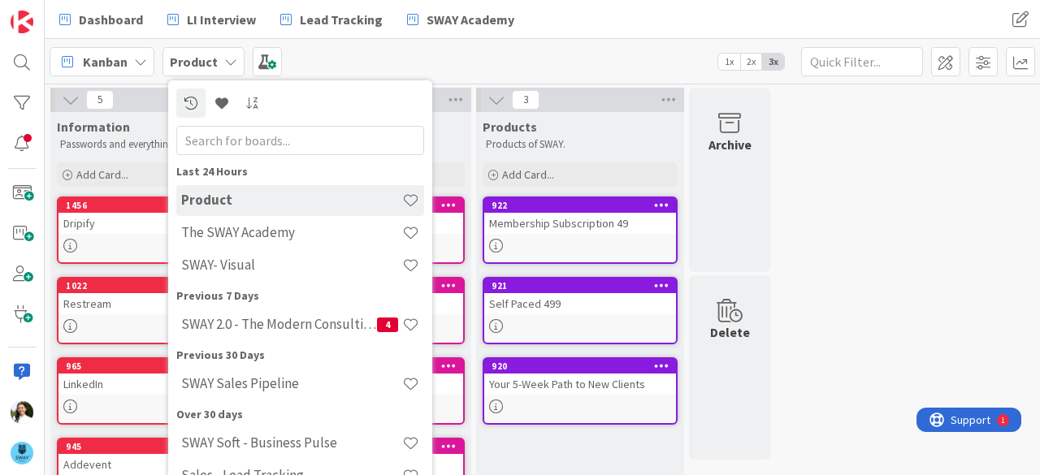
click at [478, 63] on div "Kanban Product Last 24 Hours Product The SWAY Academy SWAY- Visual Previous 7 D…" at bounding box center [543, 61] width 996 height 45
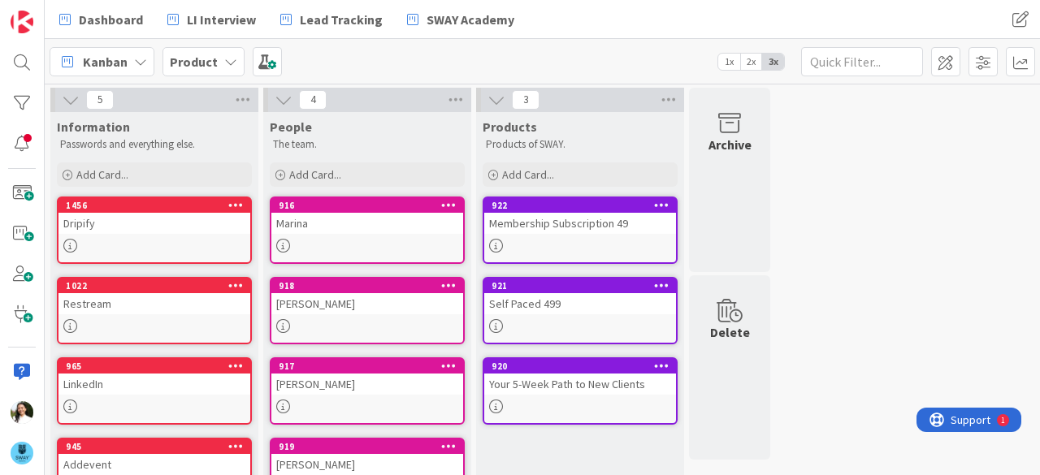
click at [211, 57] on b "Product" at bounding box center [194, 62] width 48 height 16
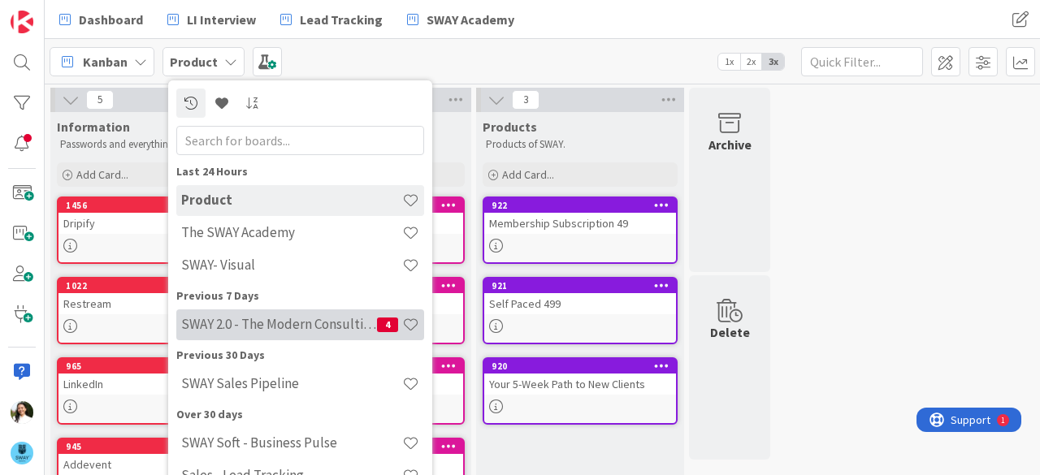
click at [252, 319] on h4 "SWAY 2.0 - The Modern Consulting Blueprint" at bounding box center [279, 324] width 196 height 16
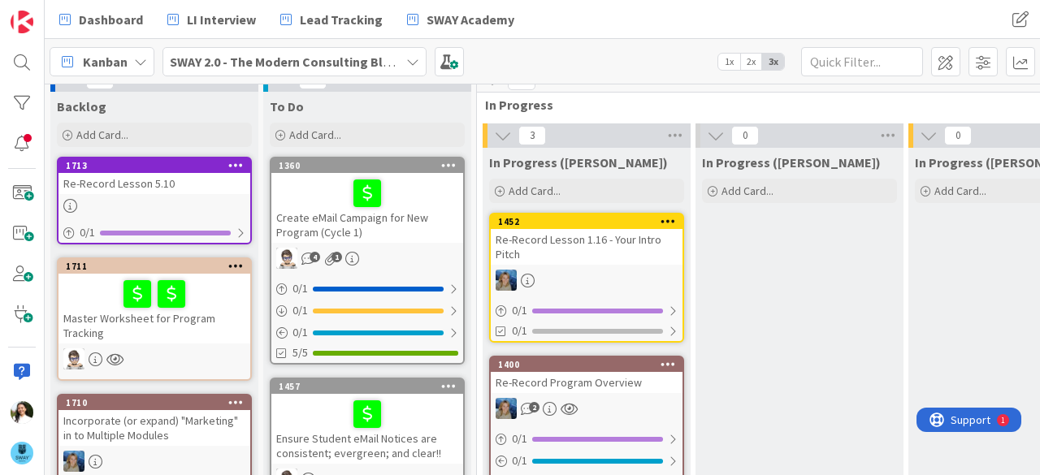
scroll to position [19, 0]
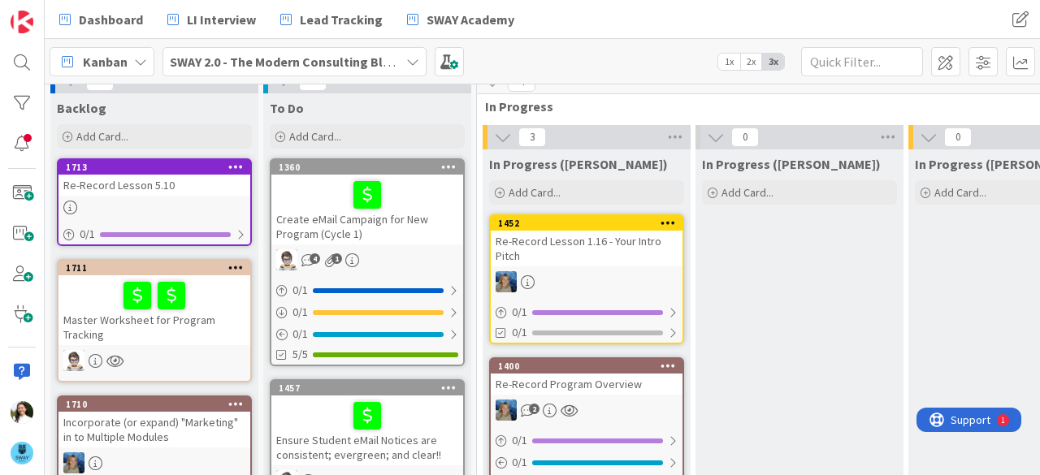
click at [666, 223] on icon at bounding box center [668, 222] width 15 height 11
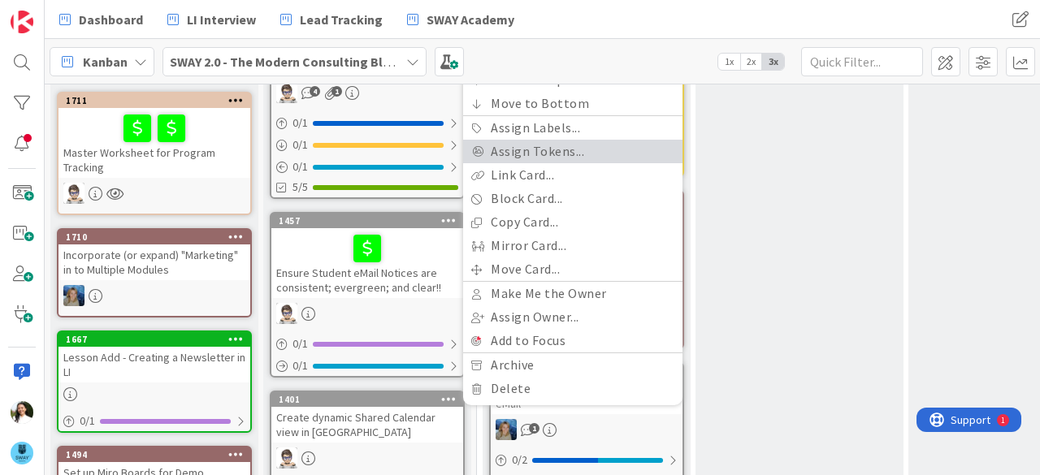
scroll to position [196, 0]
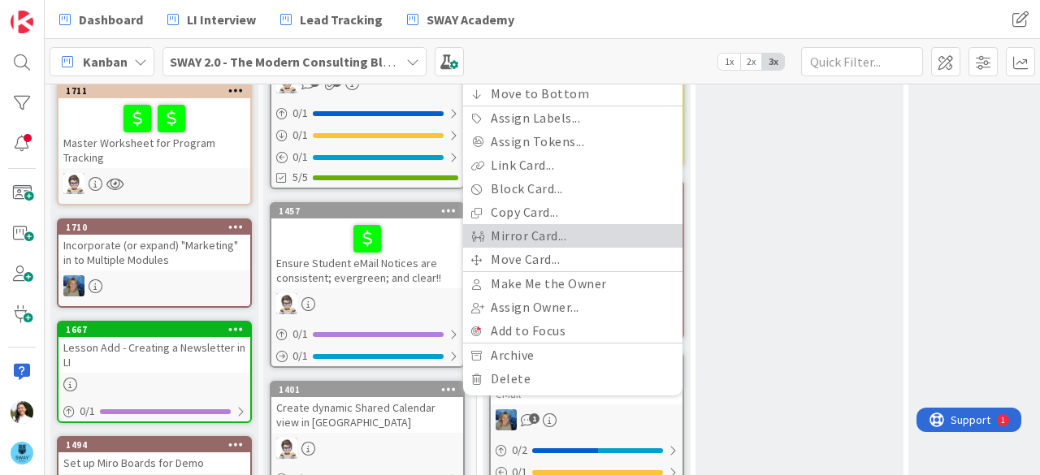
click at [562, 235] on link "Mirror Card..." at bounding box center [572, 236] width 219 height 24
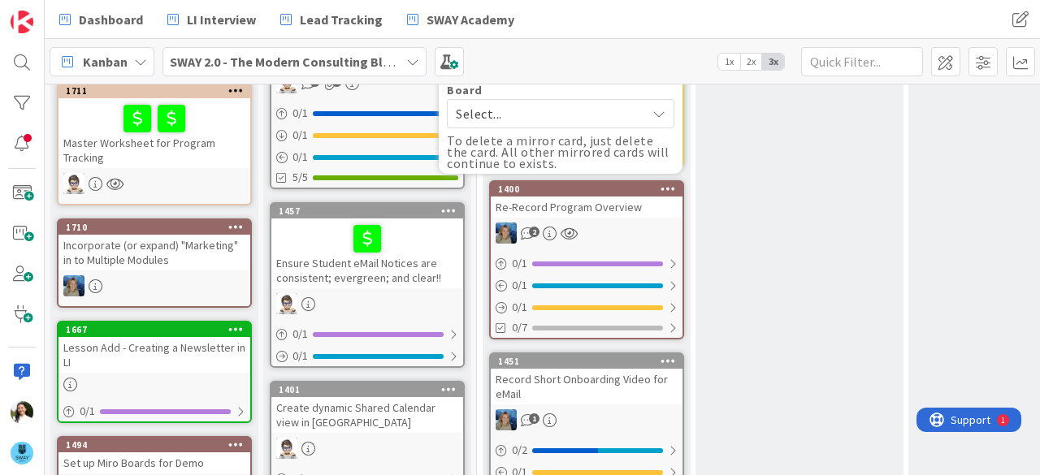
click at [520, 115] on span "Select..." at bounding box center [547, 113] width 182 height 23
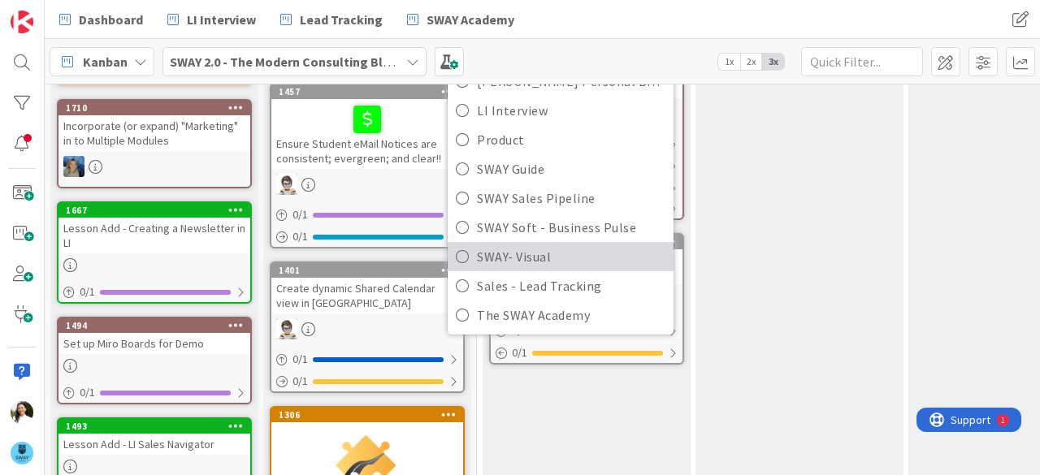
scroll to position [316, 0]
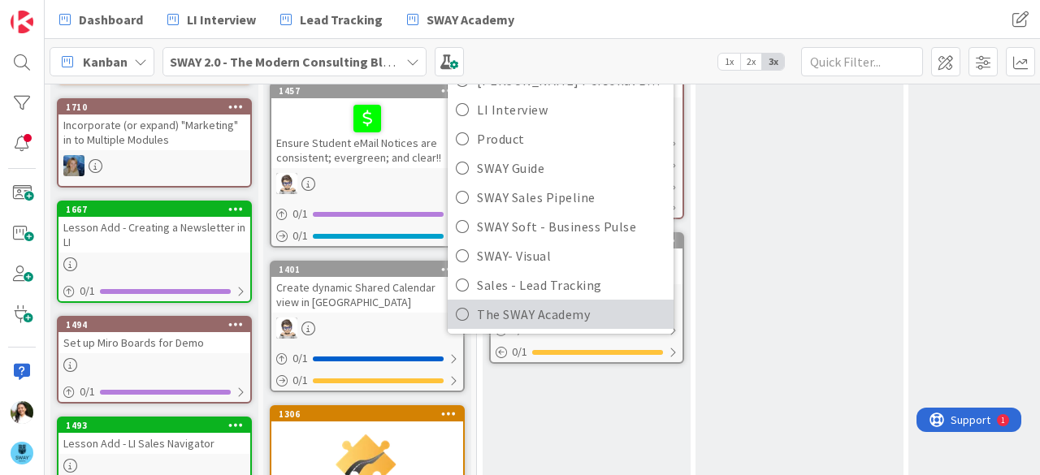
click at [552, 318] on span "The SWAY Academy" at bounding box center [571, 314] width 189 height 24
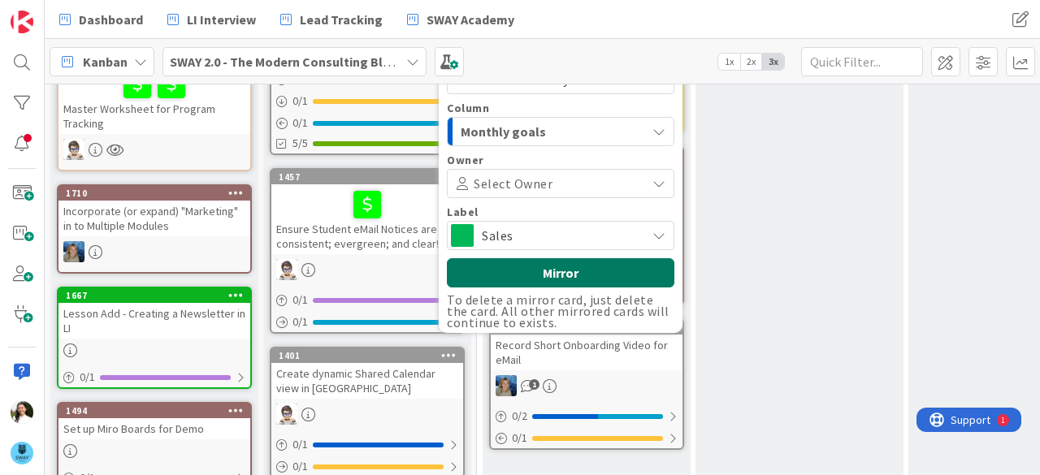
scroll to position [229, 0]
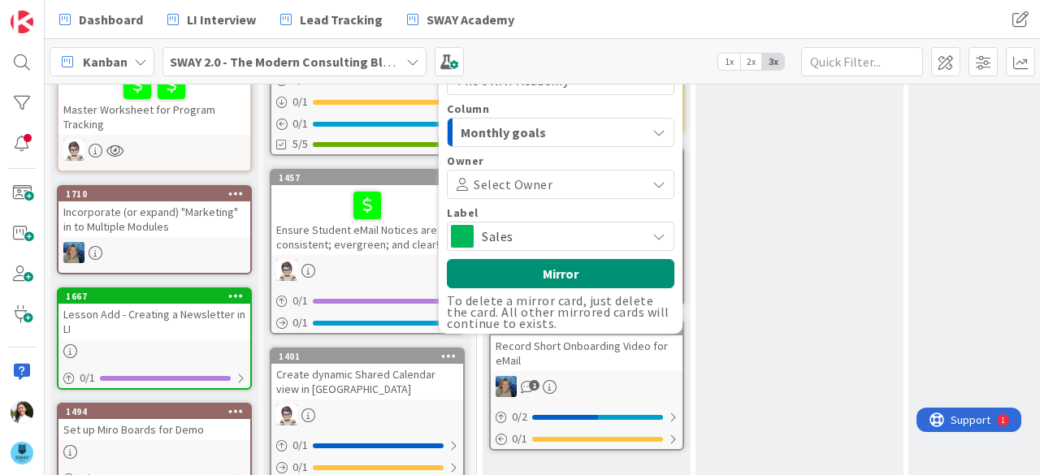
click at [553, 178] on span at bounding box center [597, 184] width 89 height 13
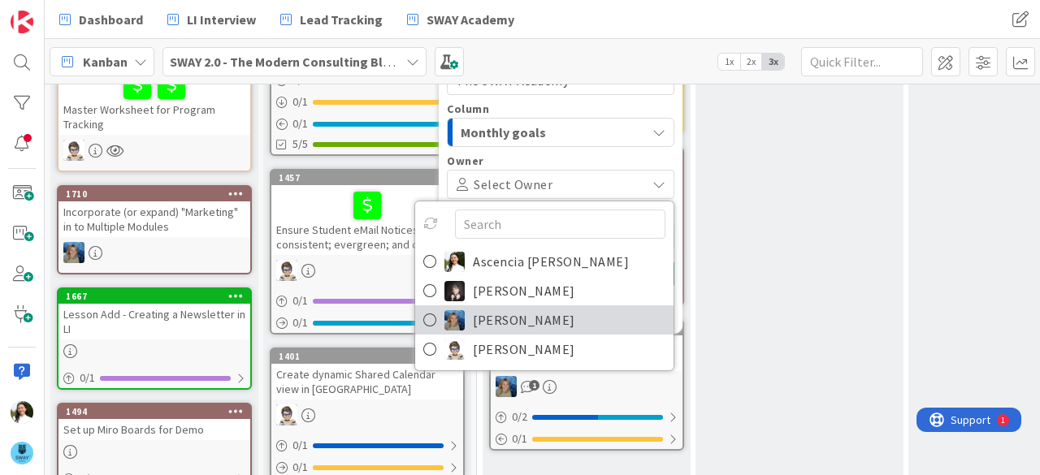
click at [554, 308] on link "[PERSON_NAME]" at bounding box center [544, 320] width 258 height 29
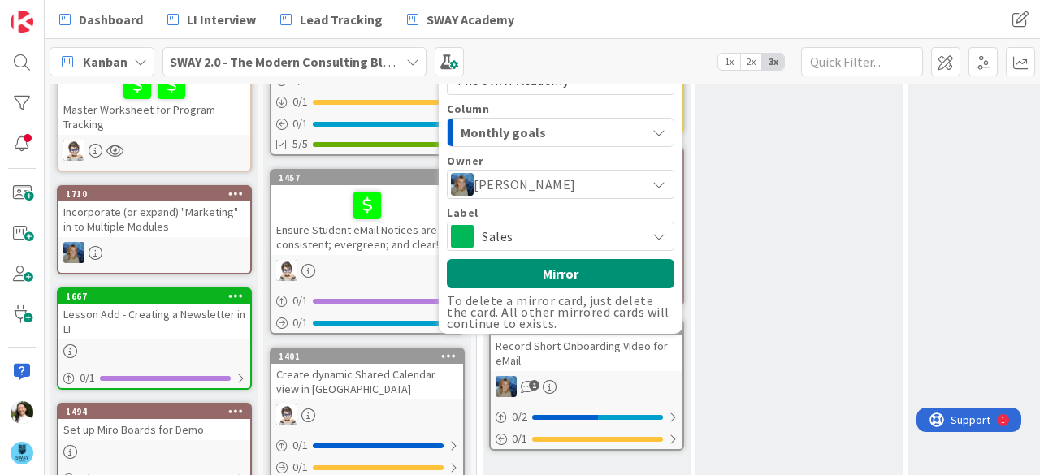
click at [540, 237] on span "Sales" at bounding box center [560, 236] width 156 height 23
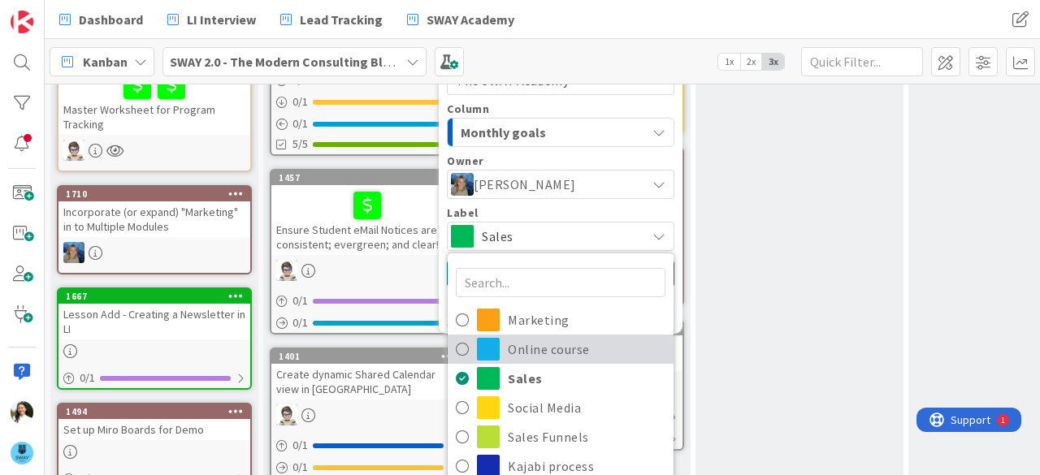
click at [536, 352] on span "Online course" at bounding box center [587, 349] width 158 height 24
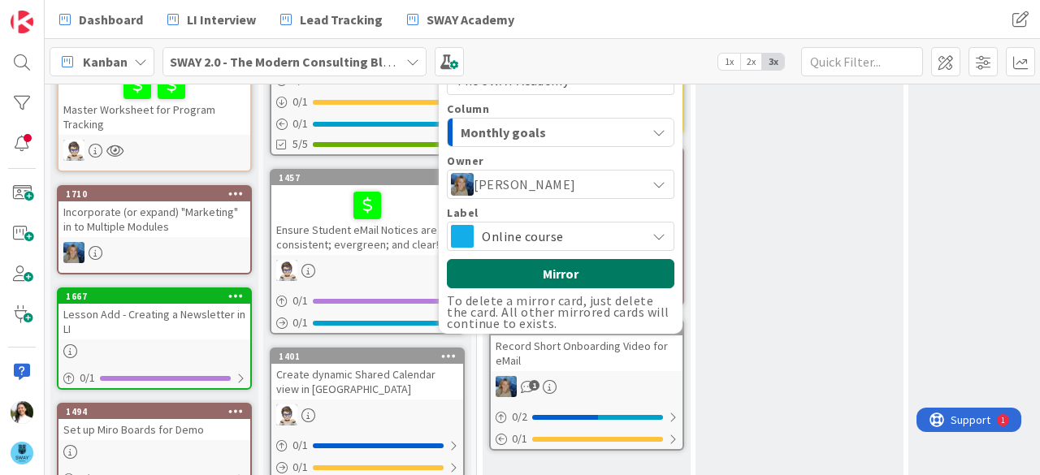
click at [553, 272] on button "Mirror" at bounding box center [561, 273] width 228 height 29
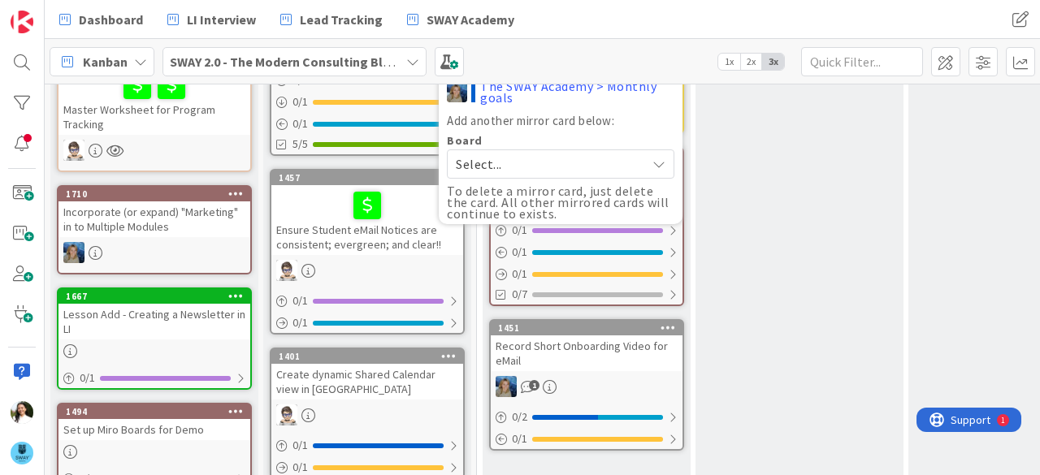
scroll to position [67, 1]
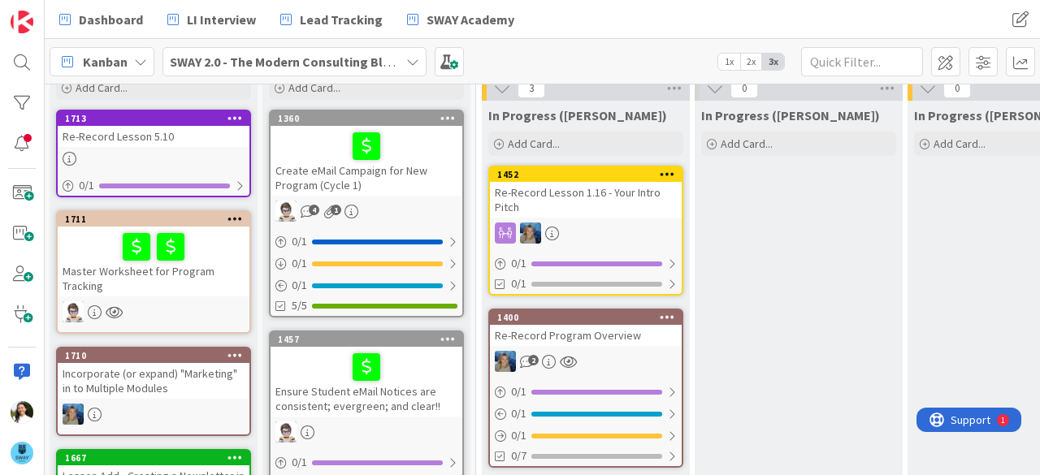
click at [668, 316] on icon at bounding box center [667, 316] width 15 height 11
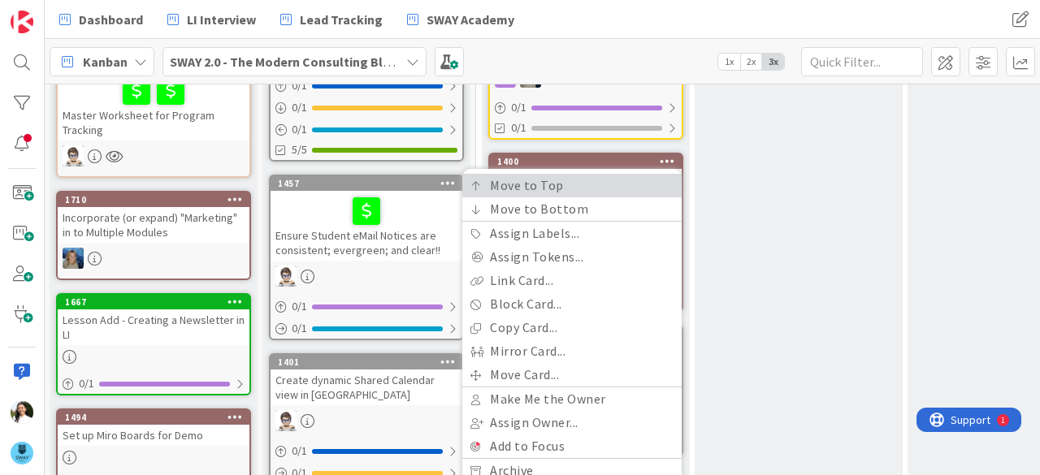
scroll to position [235, 1]
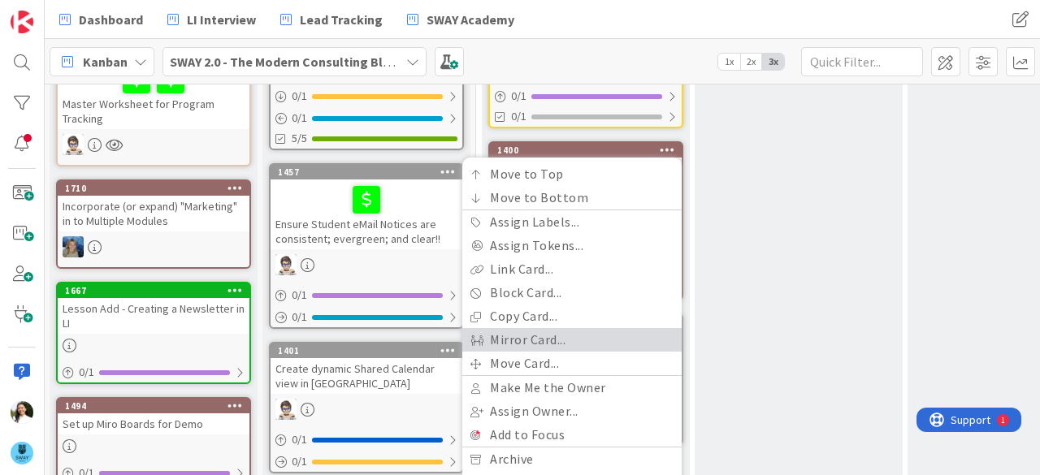
click at [577, 336] on link "Mirror Card..." at bounding box center [571, 340] width 219 height 24
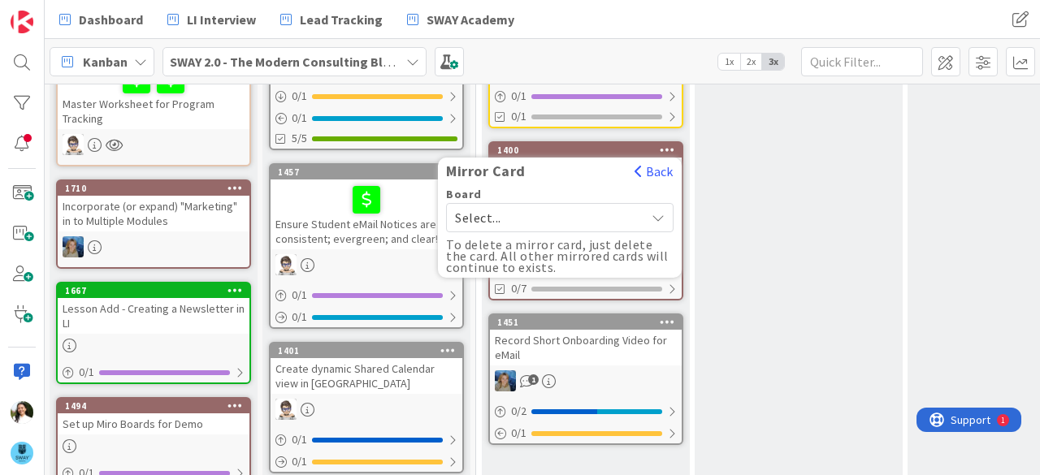
click at [551, 206] on span "Select..." at bounding box center [546, 217] width 182 height 23
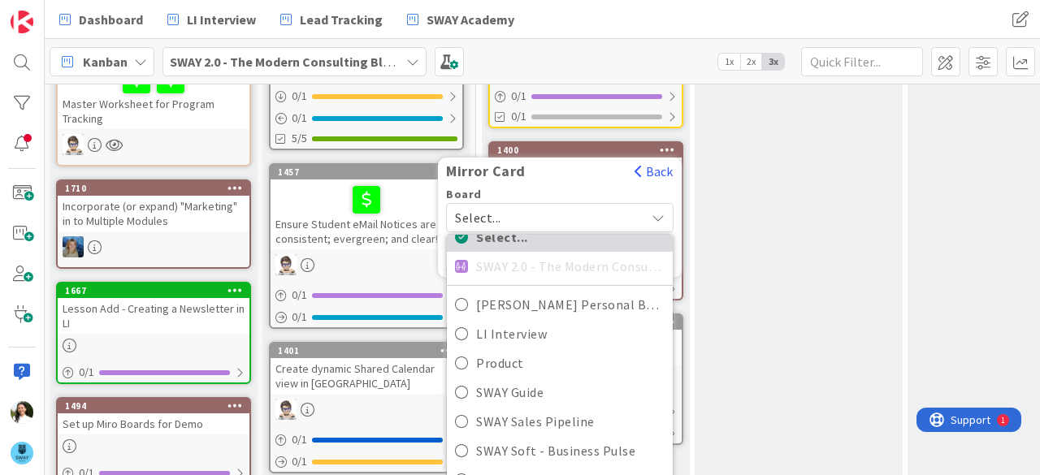
scroll to position [423, 1]
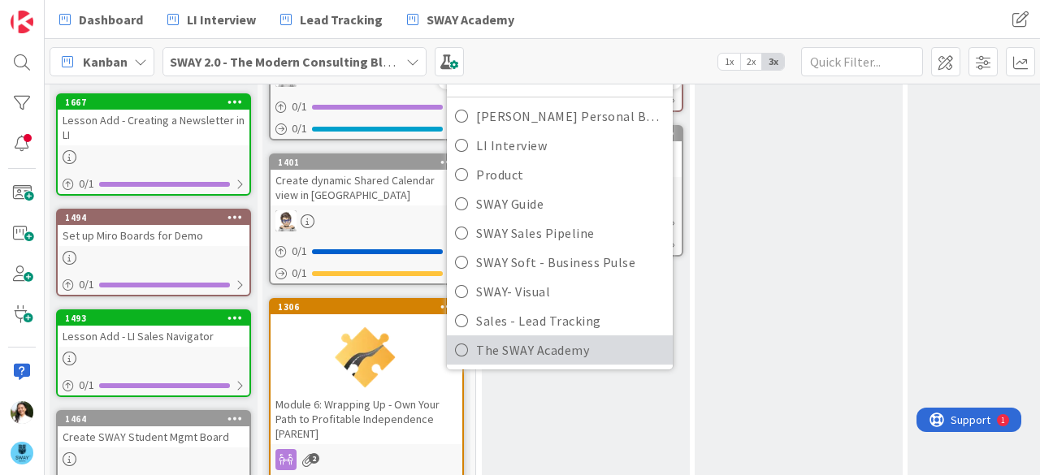
click at [549, 345] on span "The SWAY Academy" at bounding box center [570, 350] width 189 height 24
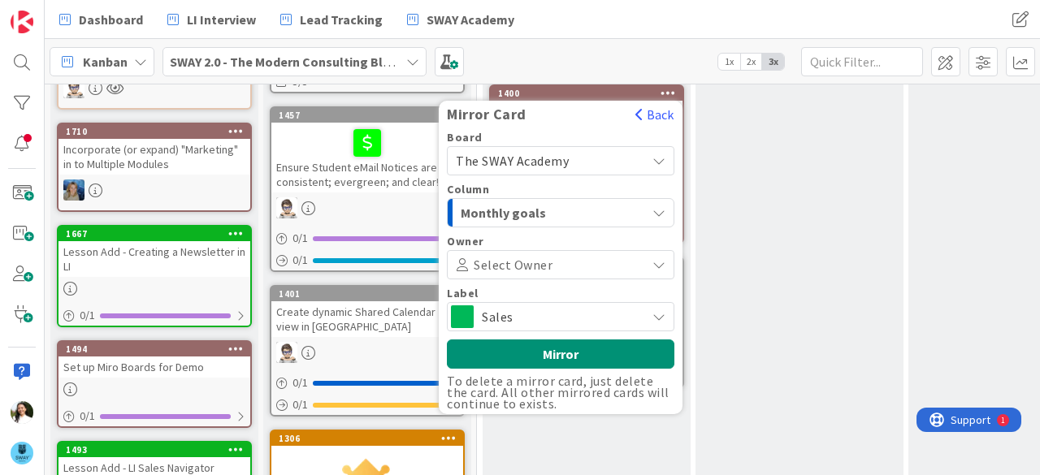
scroll to position [280, 0]
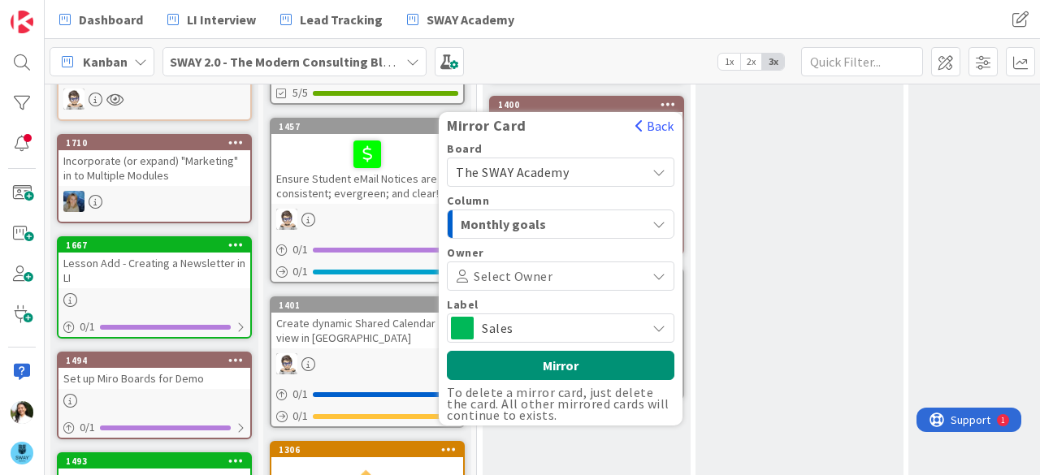
click at [536, 264] on div "Select Owner" at bounding box center [561, 276] width 228 height 29
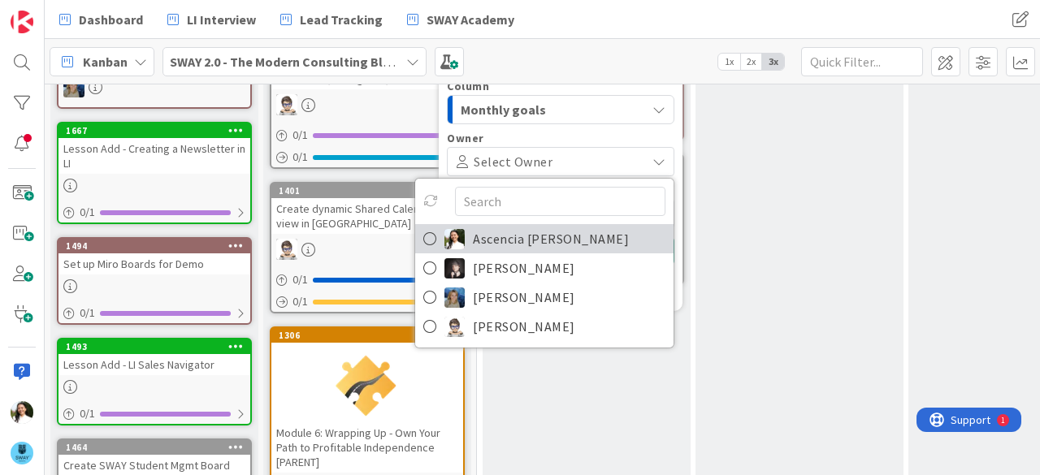
scroll to position [398, 0]
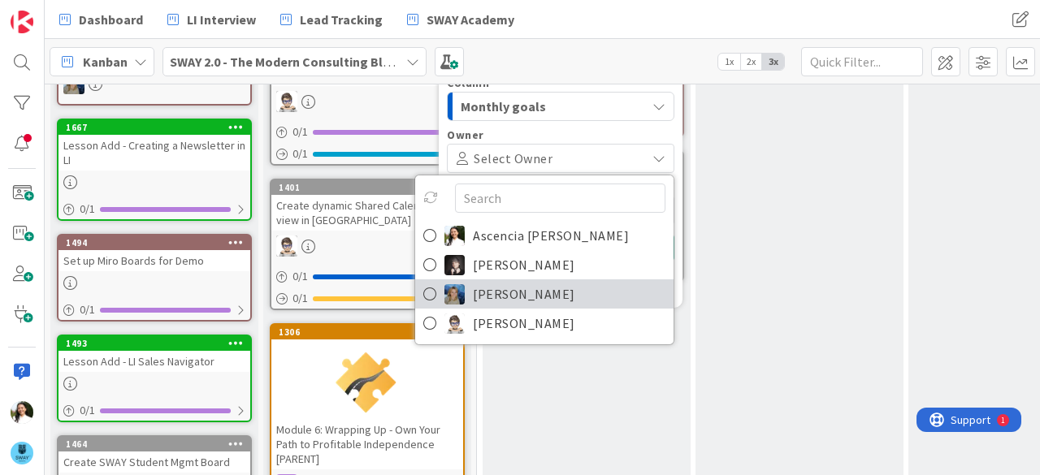
click at [526, 303] on span "[PERSON_NAME]" at bounding box center [524, 294] width 102 height 24
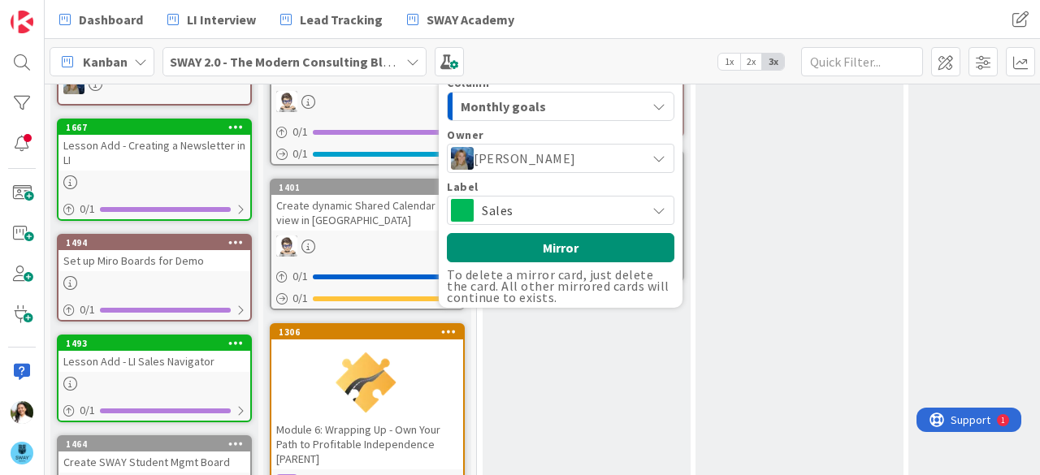
click at [554, 216] on span "Sales" at bounding box center [560, 210] width 156 height 23
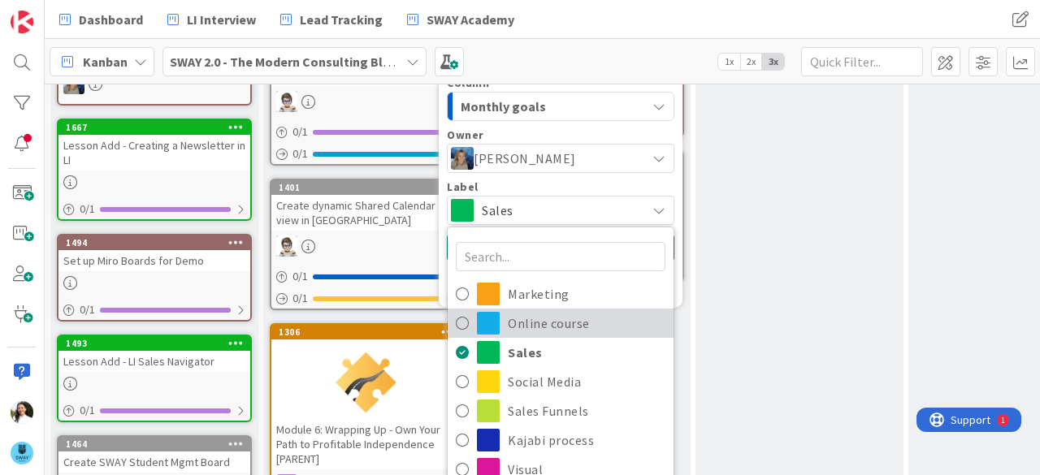
click at [552, 315] on span "Online course" at bounding box center [587, 323] width 158 height 24
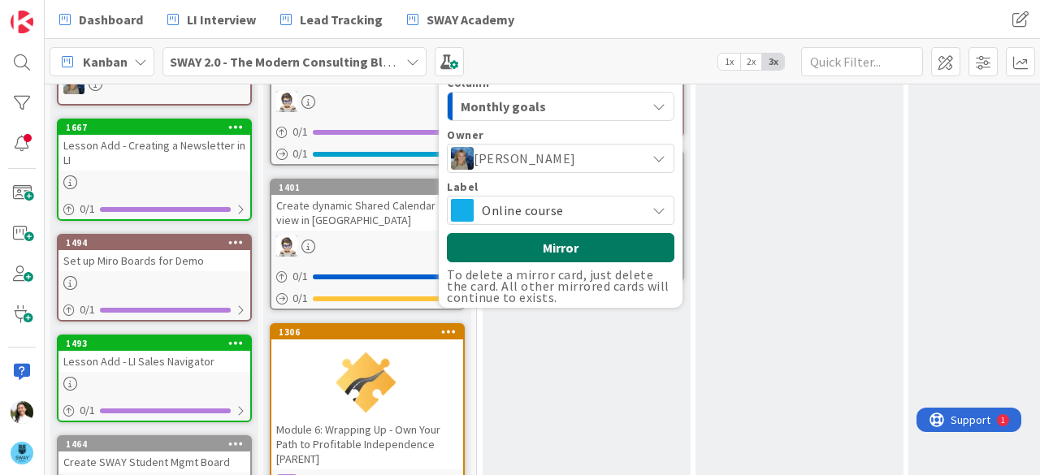
click at [562, 237] on button "Mirror" at bounding box center [561, 247] width 228 height 29
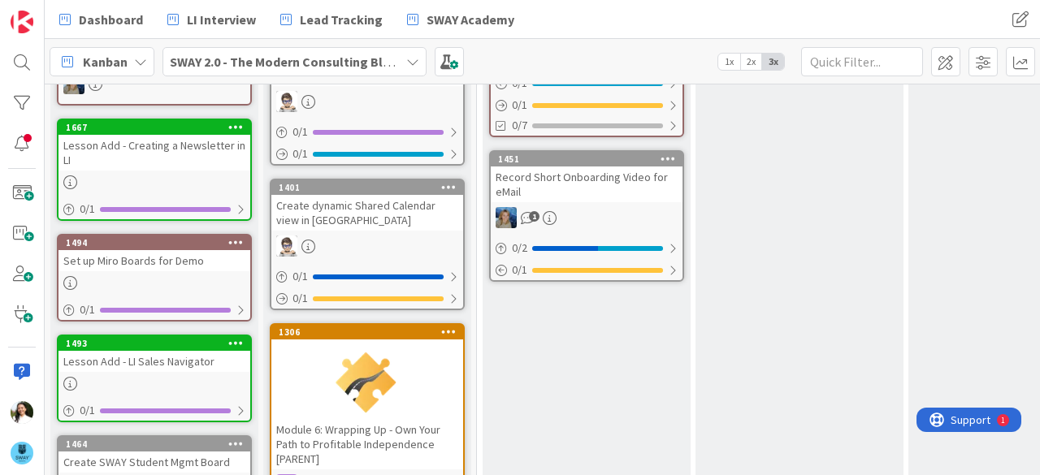
click at [671, 160] on icon at bounding box center [668, 158] width 15 height 11
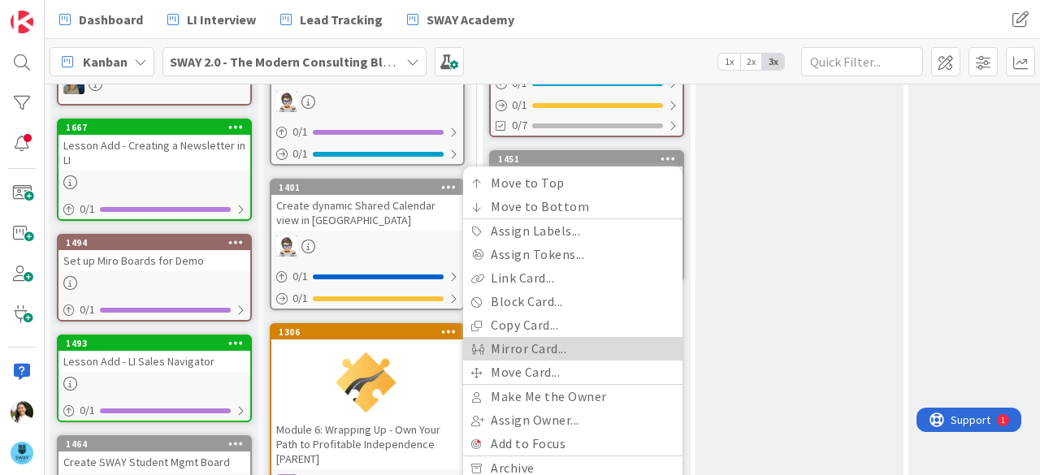
click at [567, 345] on link "Mirror Card..." at bounding box center [572, 349] width 219 height 24
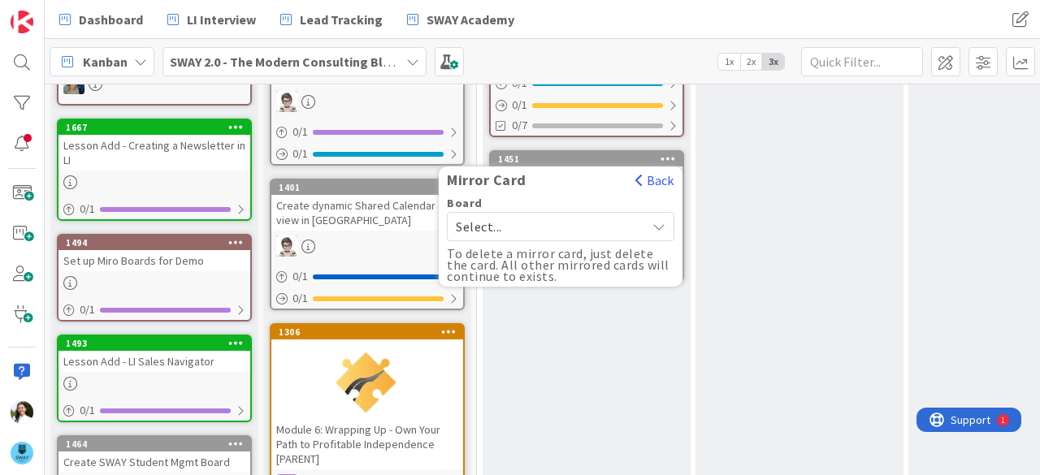
click at [527, 212] on div "Select..." at bounding box center [561, 226] width 228 height 29
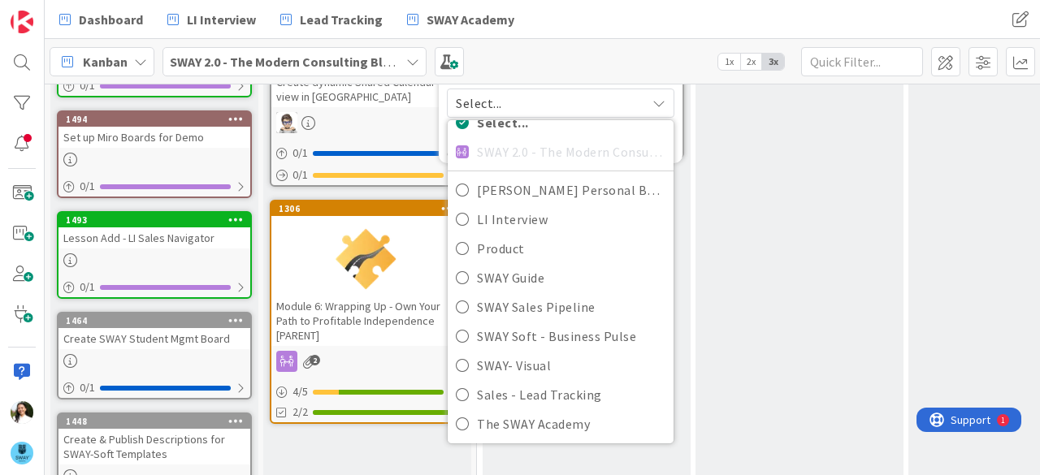
scroll to position [606, 0]
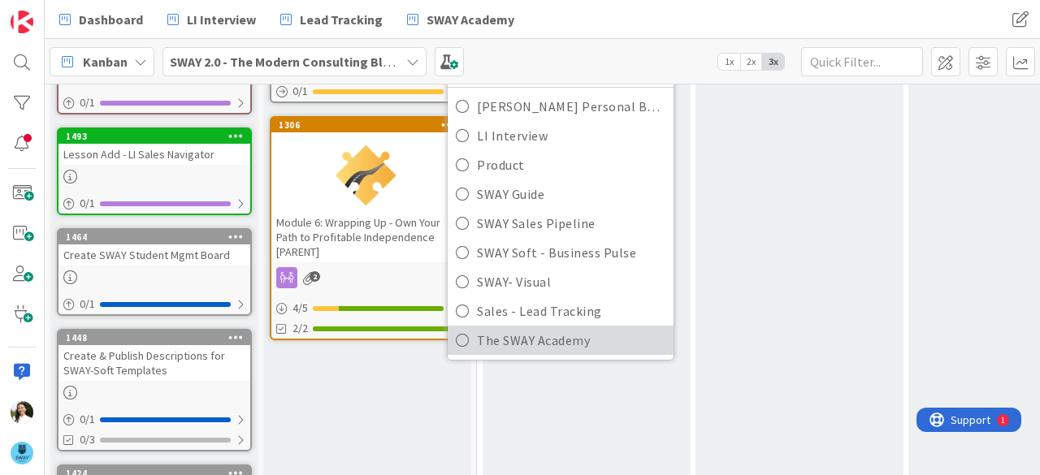
click at [541, 341] on span "The SWAY Academy" at bounding box center [571, 340] width 189 height 24
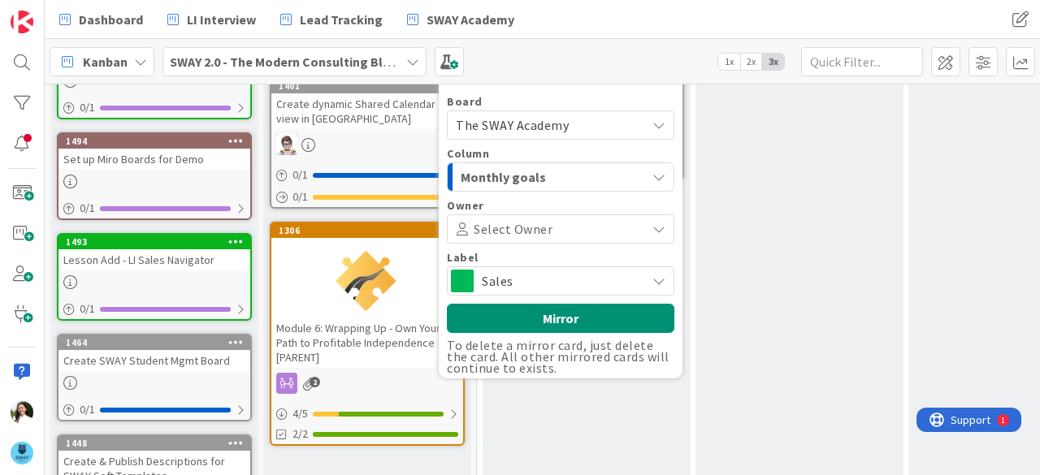
scroll to position [488, 0]
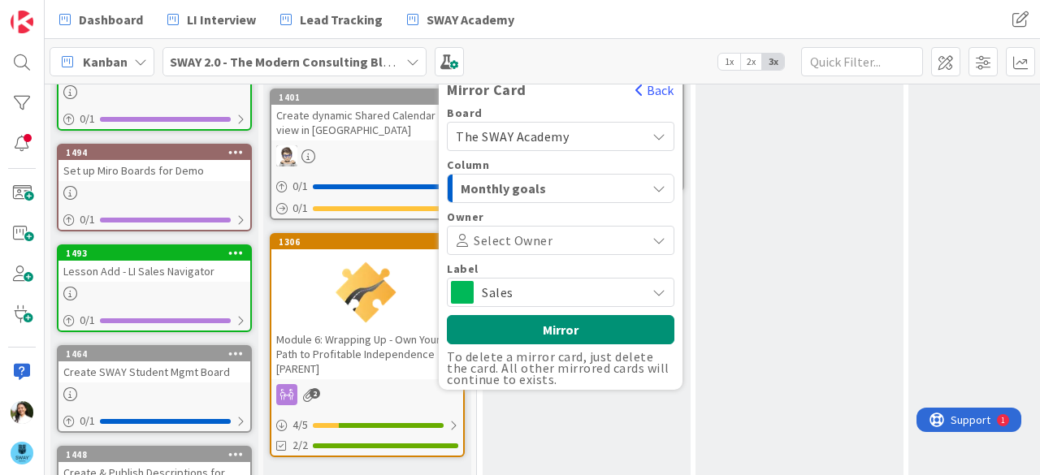
click at [519, 235] on span "Select Owner" at bounding box center [513, 240] width 79 height 11
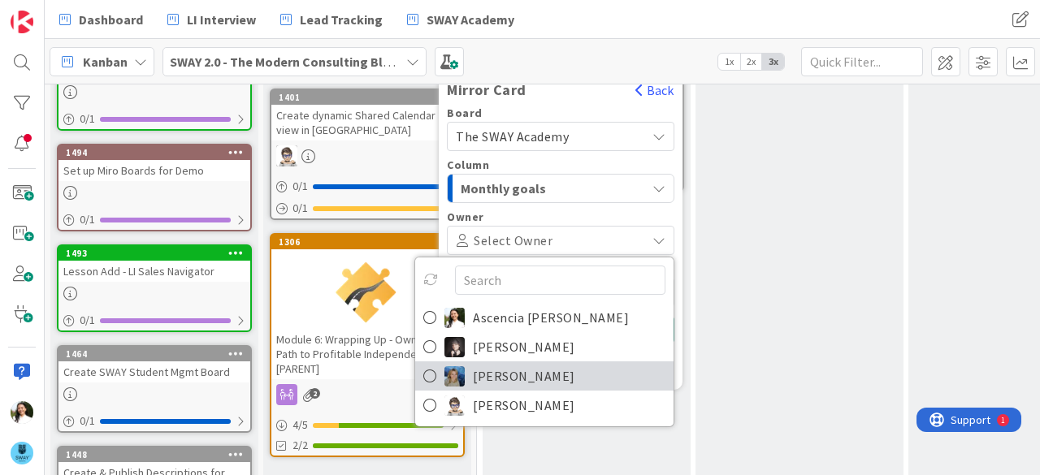
click at [535, 369] on span "[PERSON_NAME]" at bounding box center [524, 376] width 102 height 24
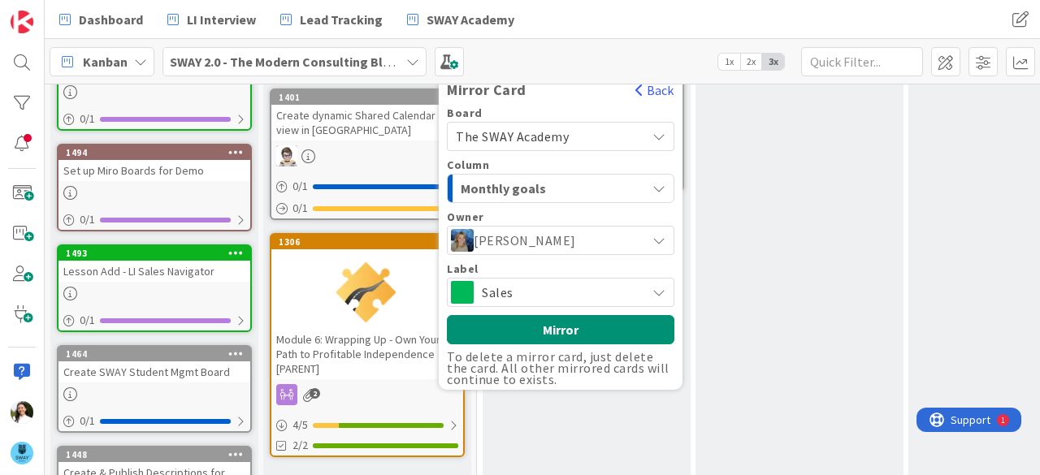
click at [554, 287] on span "Sales" at bounding box center [560, 292] width 156 height 23
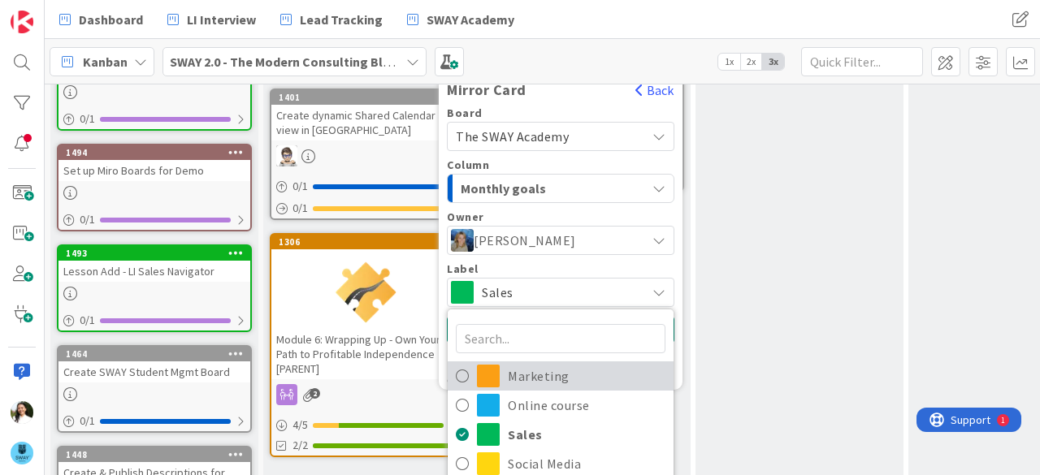
scroll to position [56, 0]
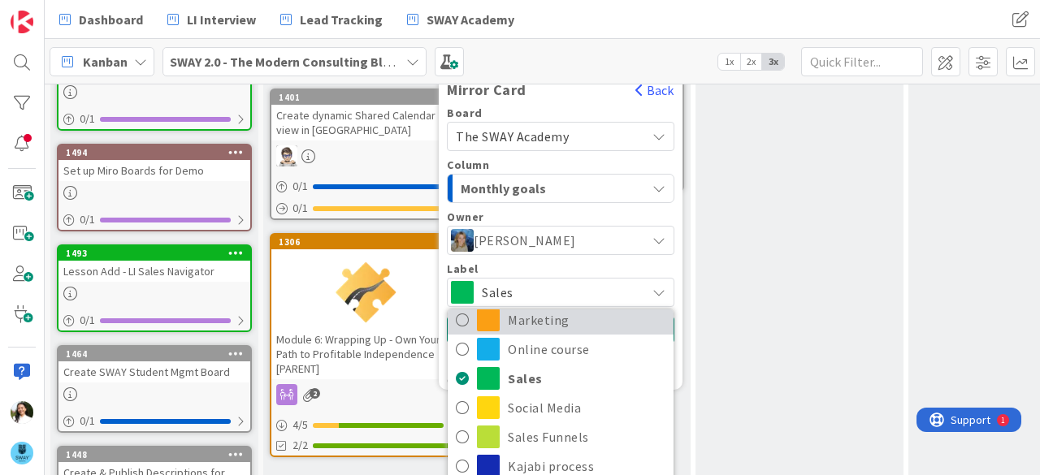
click at [569, 323] on span "Marketing" at bounding box center [587, 320] width 158 height 24
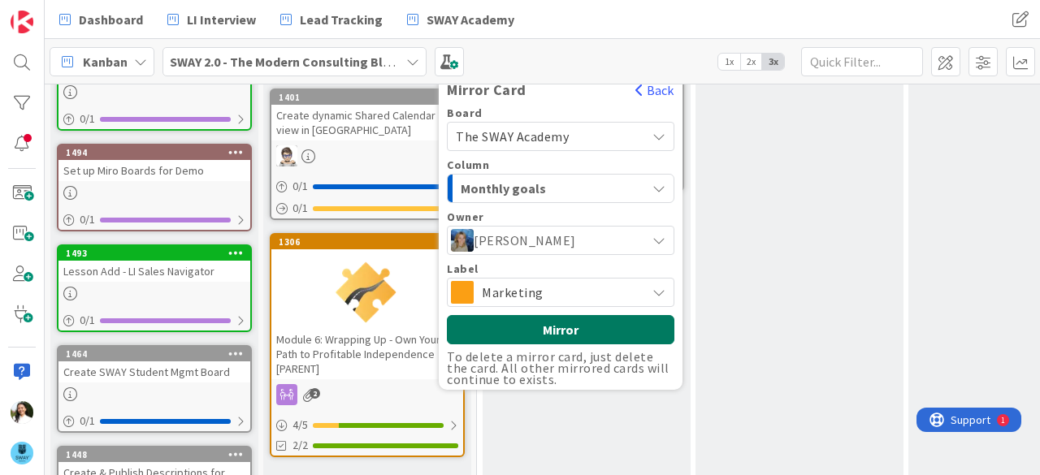
click at [540, 320] on button "Mirror" at bounding box center [561, 329] width 228 height 29
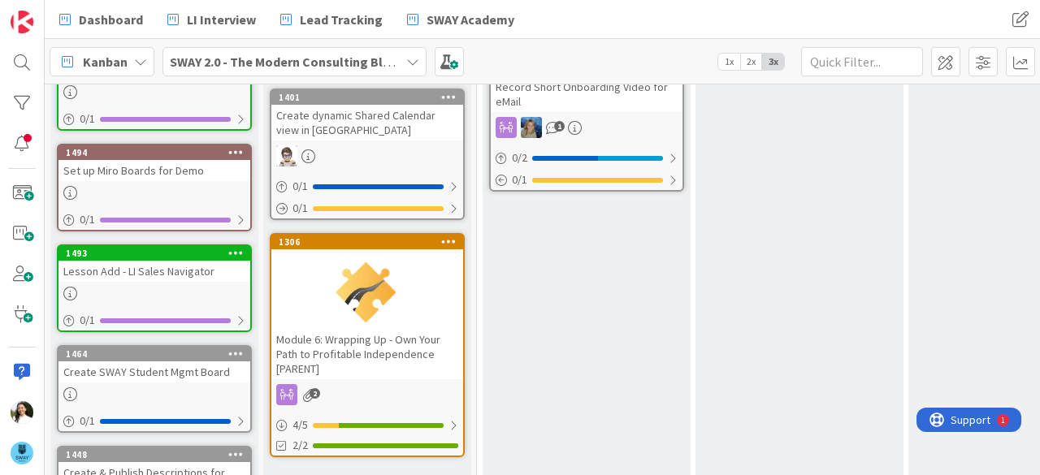
scroll to position [0, 0]
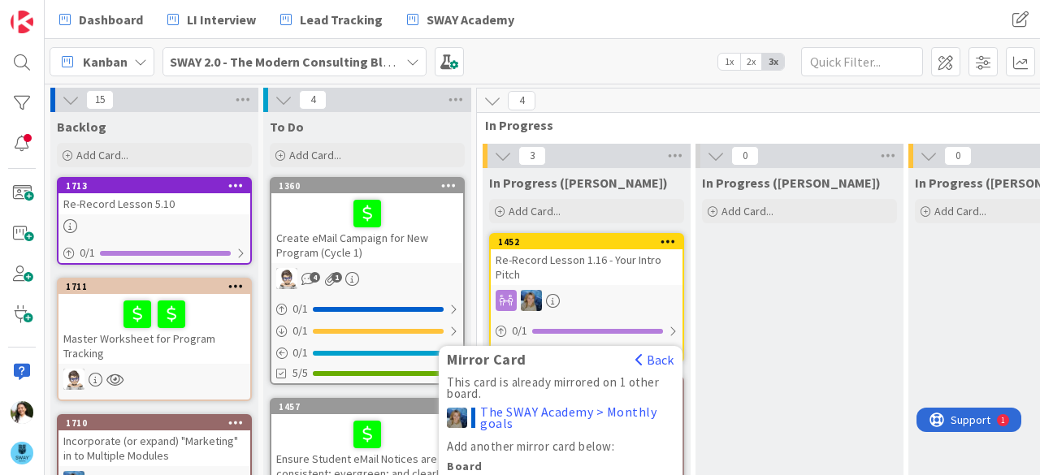
click at [344, 55] on b "SWAY 2.0 - The Modern Consulting Blueprint" at bounding box center [298, 62] width 256 height 16
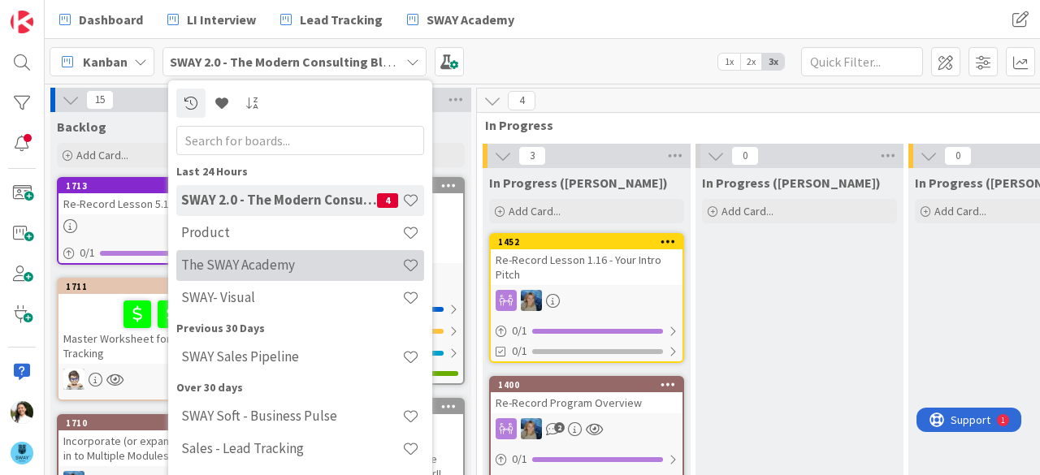
click at [312, 273] on h4 "The SWAY Academy" at bounding box center [291, 265] width 221 height 16
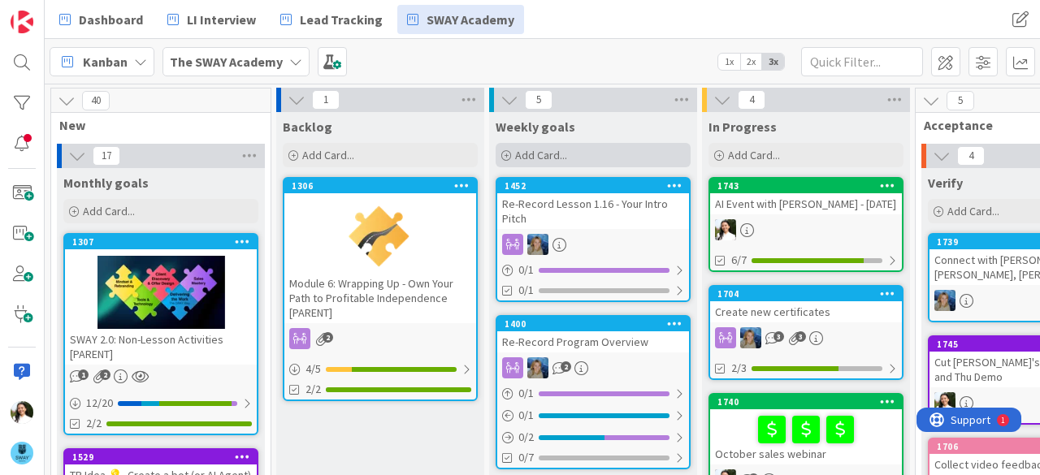
click at [576, 163] on div "Add Card..." at bounding box center [593, 155] width 195 height 24
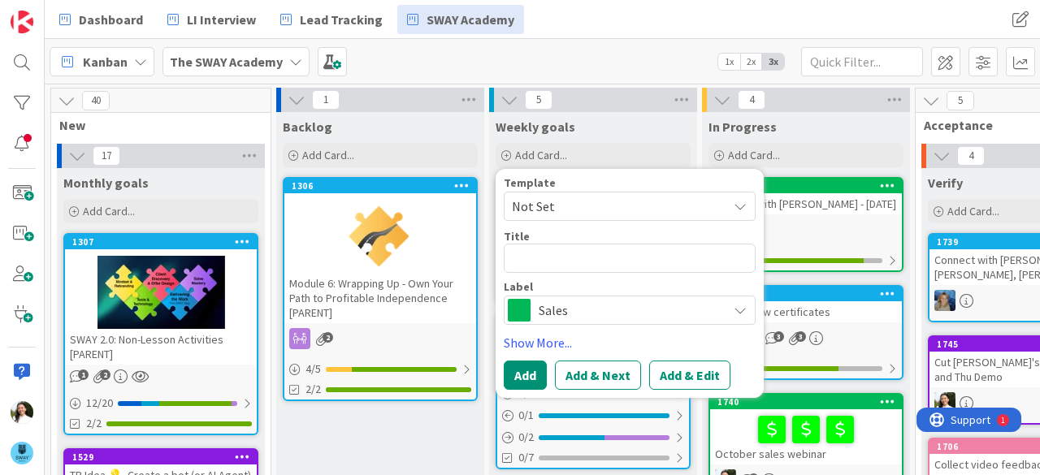
type textarea "x"
type textarea "R"
type textarea "x"
type textarea "Re"
type textarea "x"
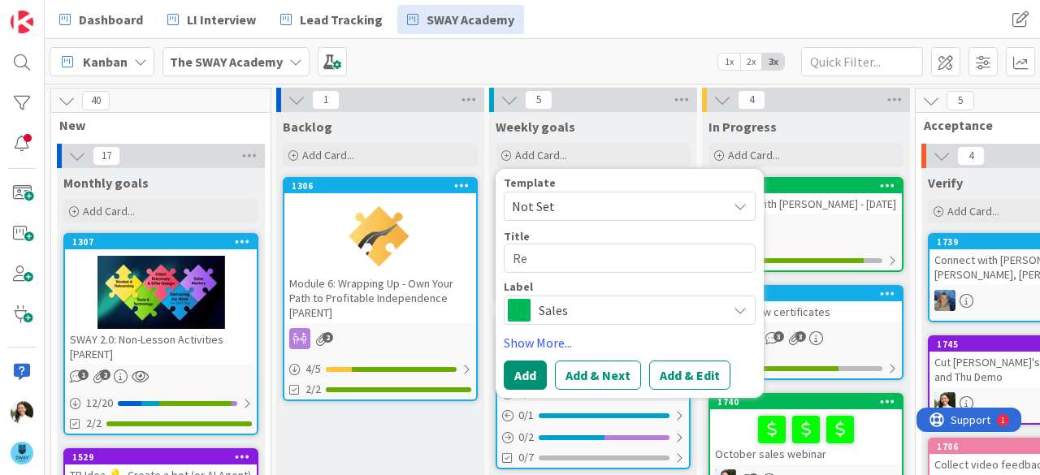
type textarea "Rec"
type textarea "x"
type textarea "Reco"
type textarea "x"
type textarea "Recor"
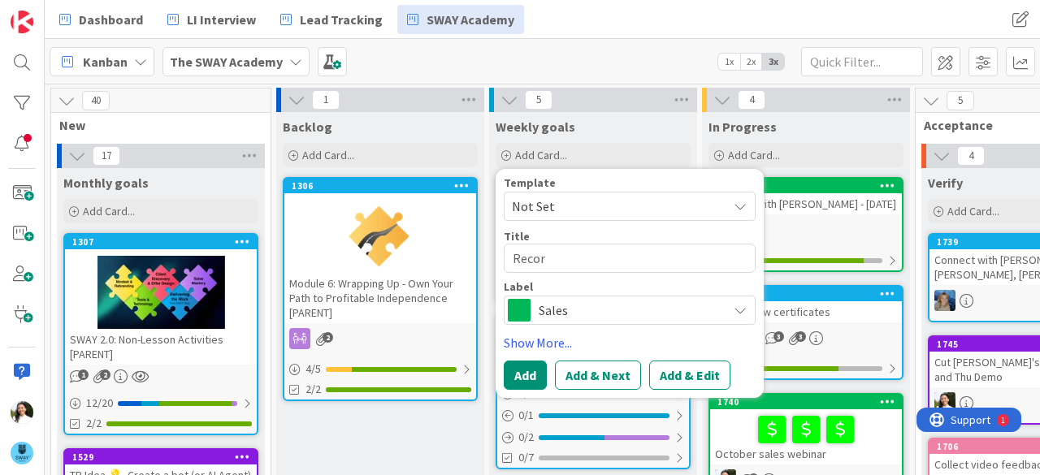
type textarea "x"
type textarea "Record"
type textarea "x"
type textarea "Record"
type textarea "x"
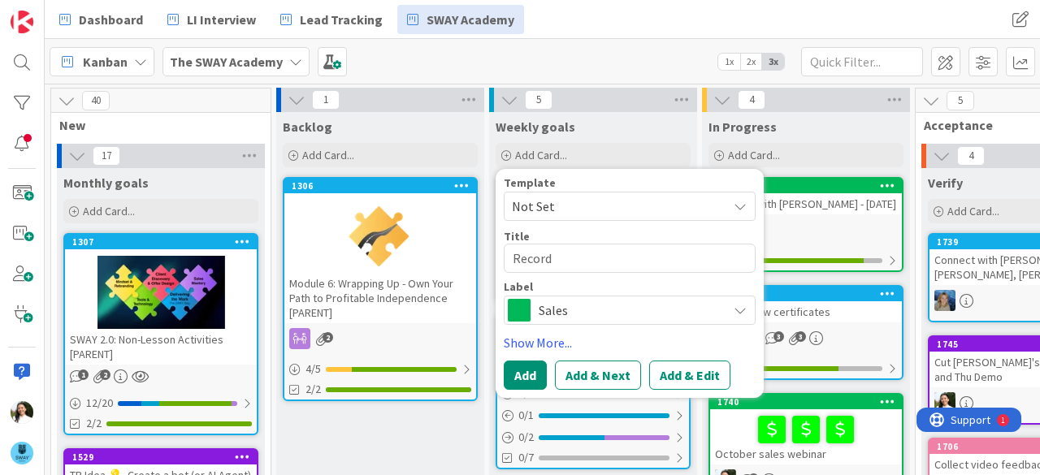
type textarea "Record 2"
type textarea "x"
type textarea "Record 2"
type textarea "x"
type textarea "Record 2 v"
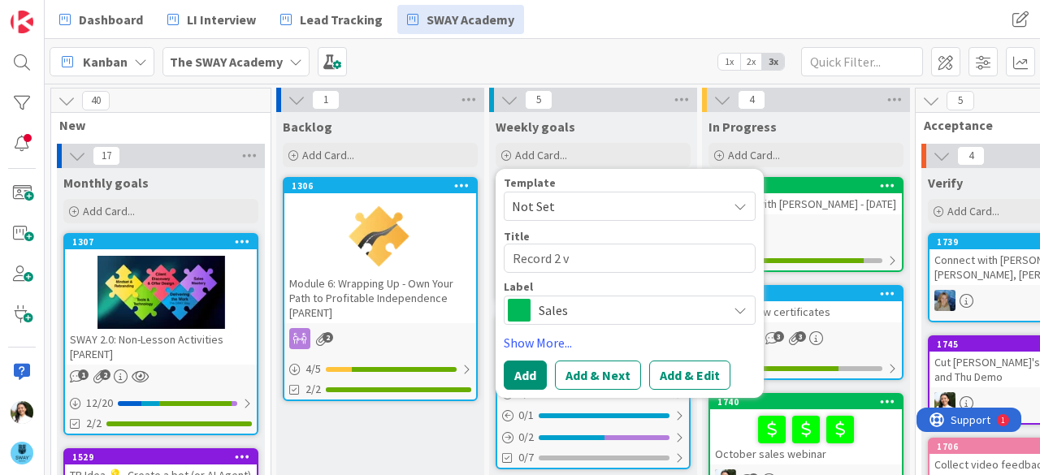
type textarea "x"
type textarea "Record 2 vi"
type textarea "x"
type textarea "Record 2 vide"
type textarea "x"
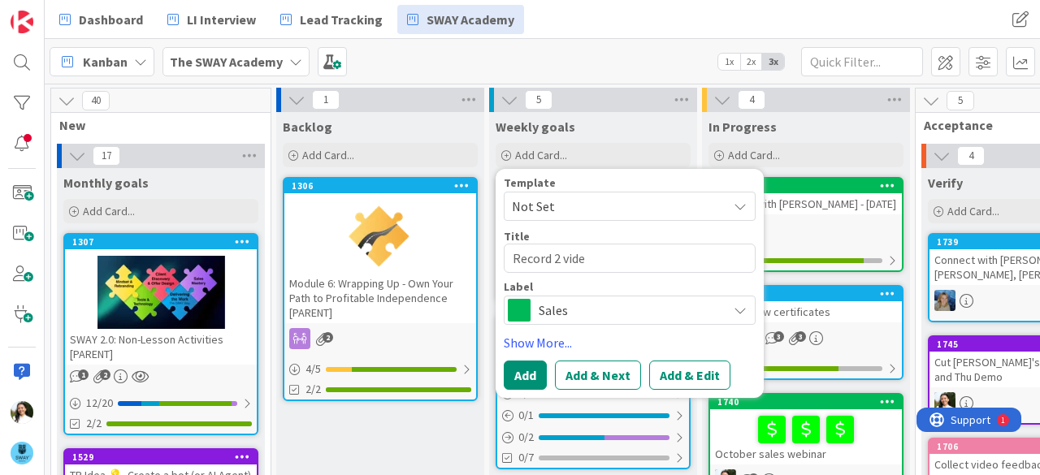
type textarea "Record 2 video"
type textarea "x"
type textarea "Record 2 videos"
type textarea "x"
type textarea "Record 2 videos"
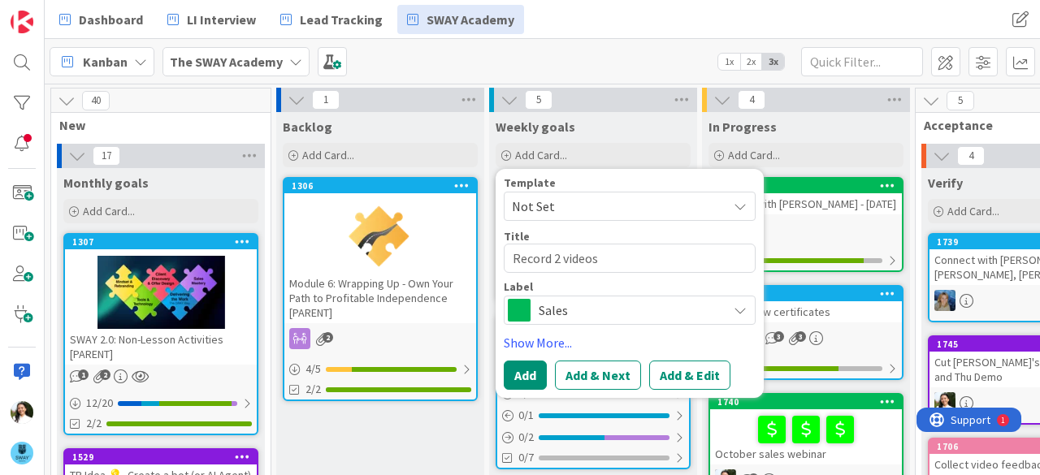
type textarea "x"
type textarea "Record 2 videos fo"
type textarea "x"
type textarea "Record 2 videos for"
type textarea "x"
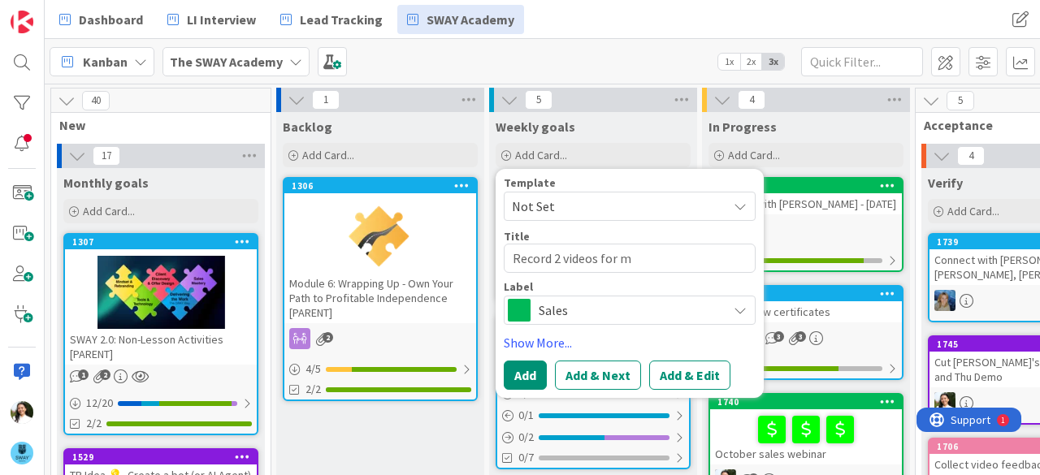
type textarea "Record 2 videos for ma"
type textarea "x"
type textarea "Record 2 videos for mas"
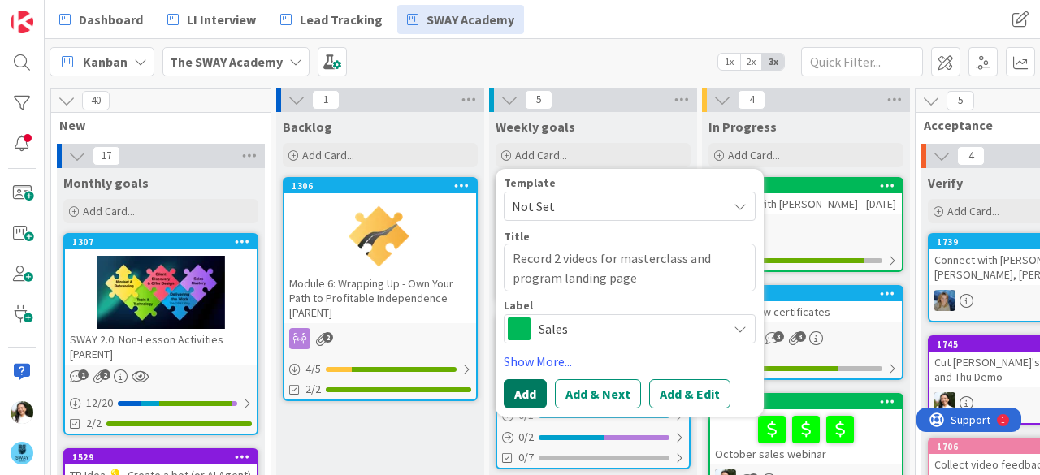
click at [529, 388] on button "Add" at bounding box center [525, 394] width 43 height 29
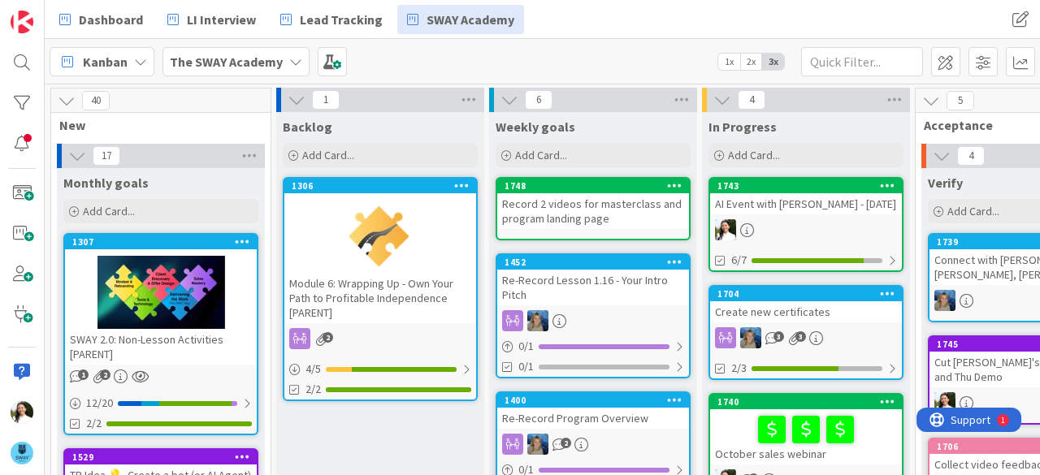
click at [584, 206] on div "Record 2 videos for masterclass and program landing page" at bounding box center [593, 211] width 192 height 36
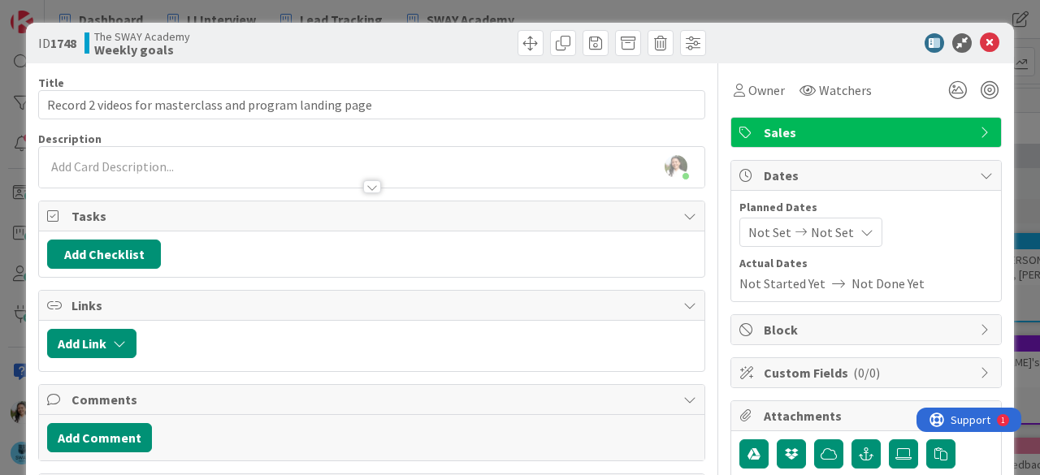
click at [162, 167] on div "Ascencia [PERSON_NAME] just joined" at bounding box center [372, 167] width 666 height 41
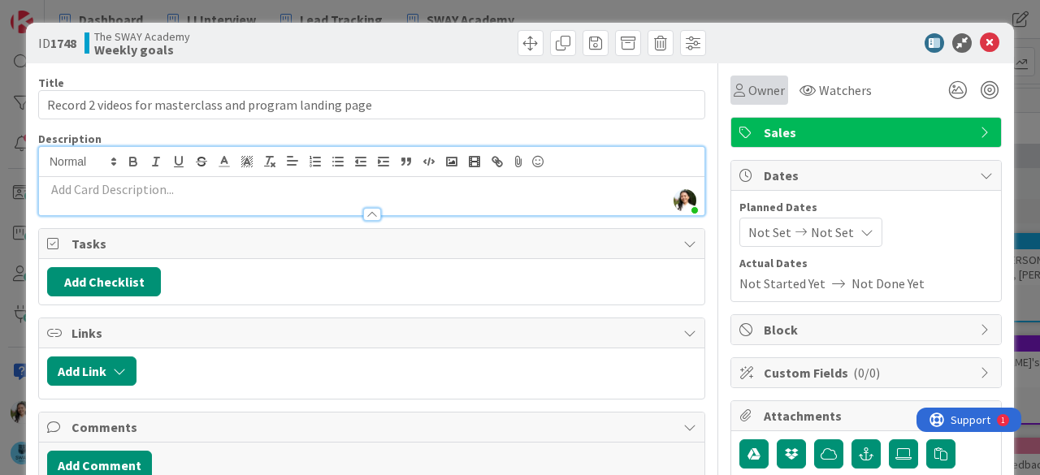
click at [758, 92] on span "Owner" at bounding box center [767, 90] width 37 height 20
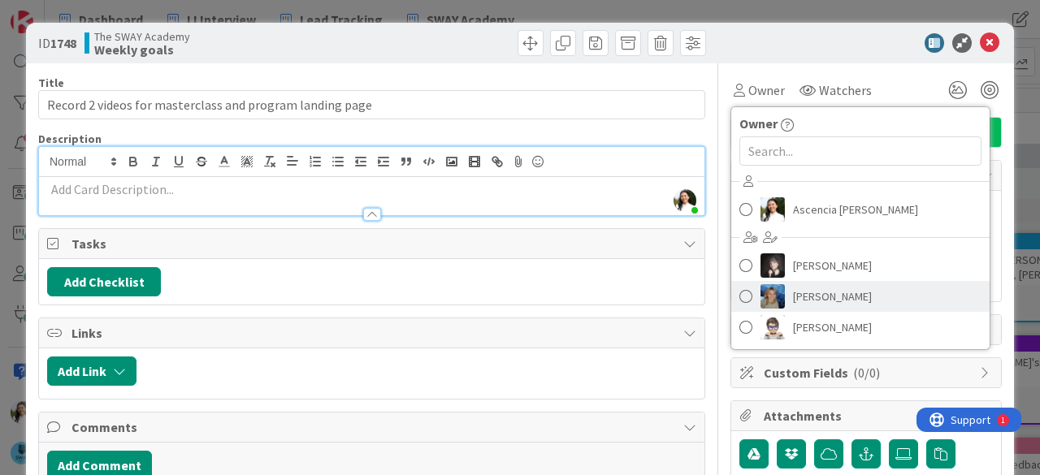
click at [778, 297] on link "[PERSON_NAME]" at bounding box center [860, 296] width 258 height 31
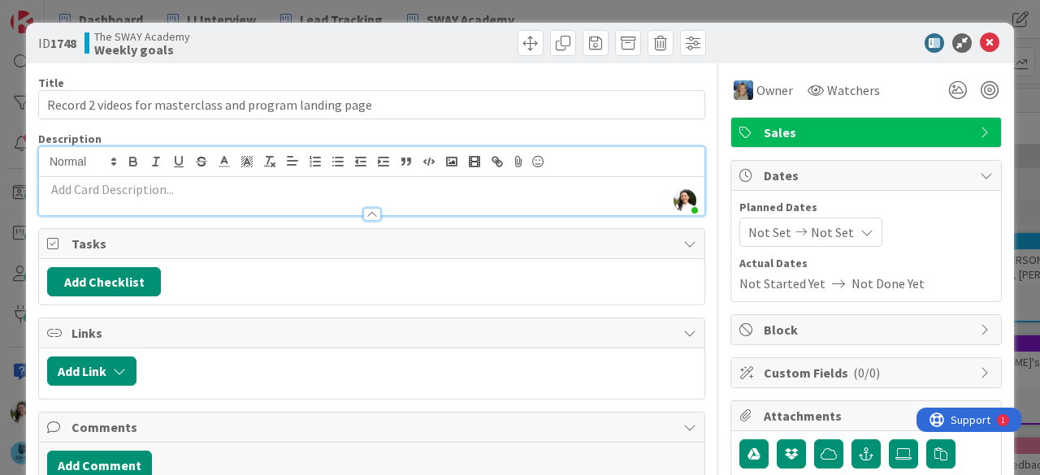
click at [0, 168] on div "ID 1748 The SWAY Academy Weekly goals Title 56 / 128 Record 2 videos for master…" at bounding box center [520, 237] width 1040 height 475
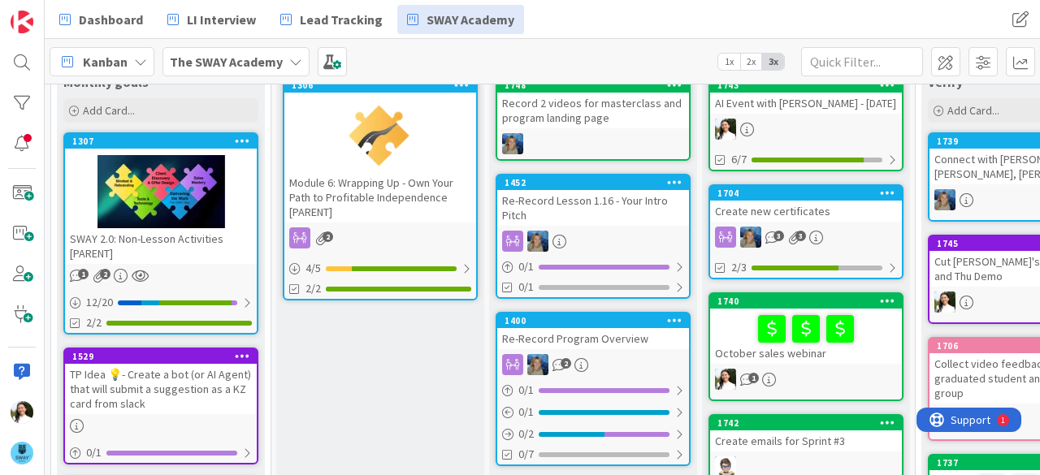
click at [553, 50] on div "Kanban The SWAY Academy 1x 2x 3x" at bounding box center [543, 61] width 996 height 45
